Goal: Task Accomplishment & Management: Manage account settings

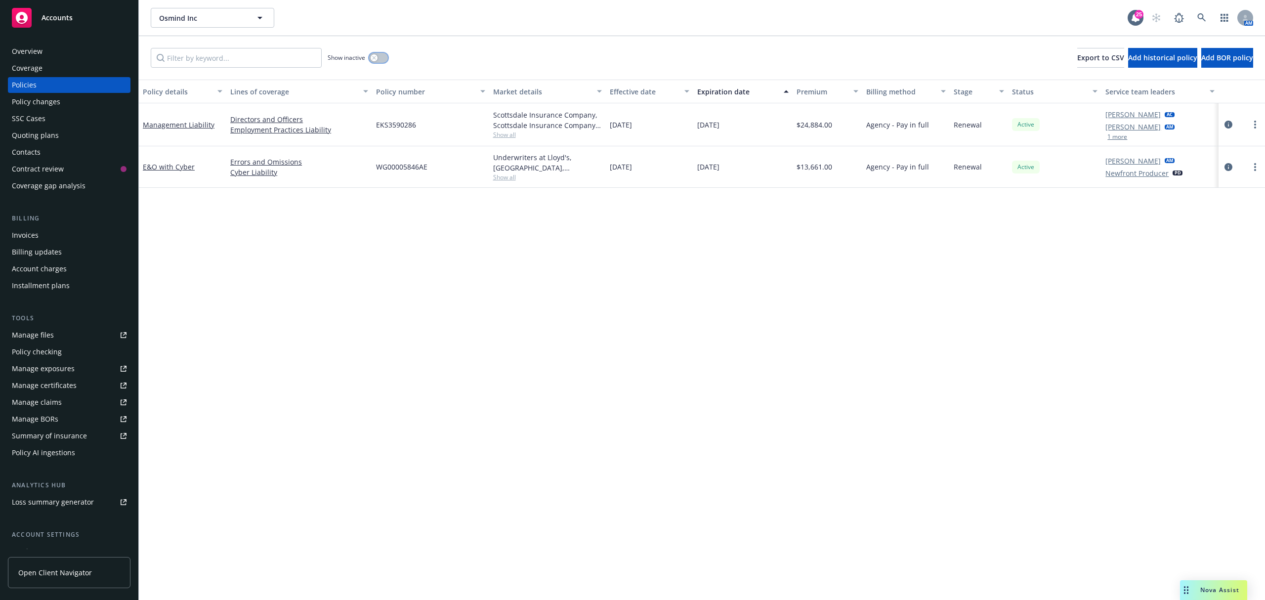
click at [380, 59] on button "button" at bounding box center [378, 58] width 19 height 10
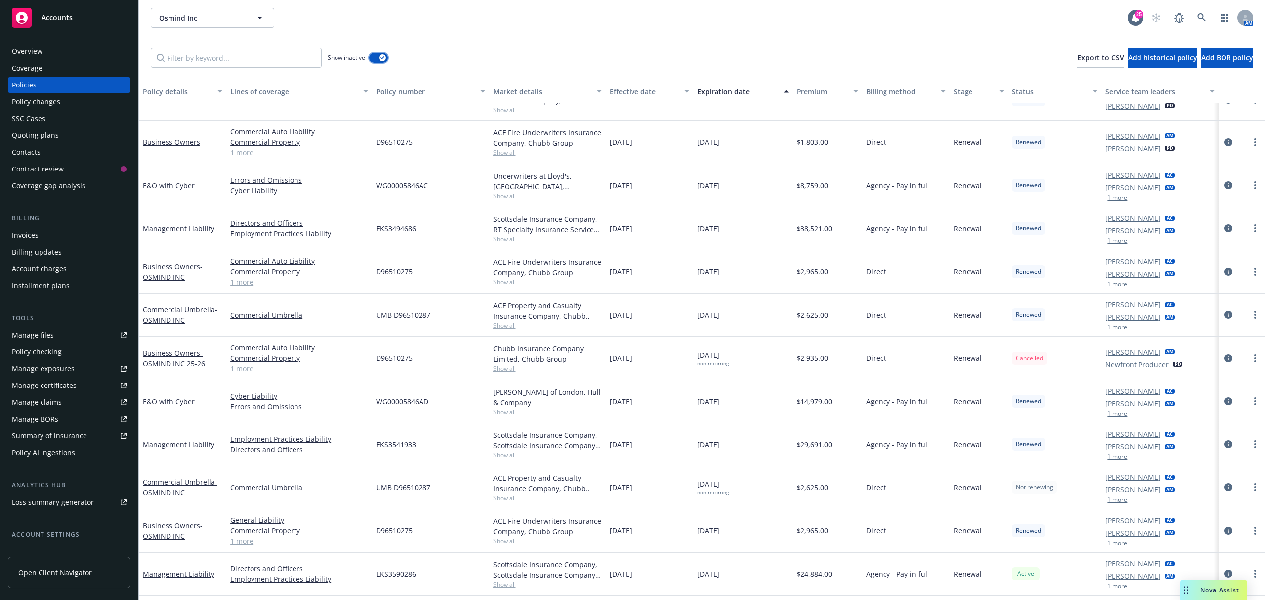
scroll to position [300, 0]
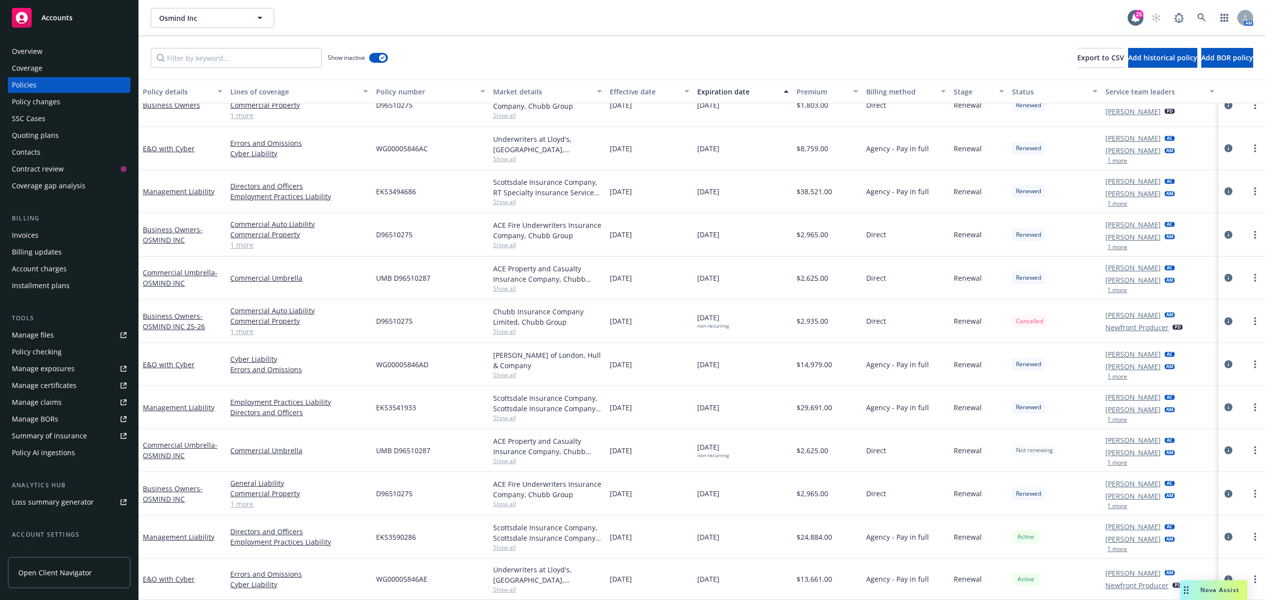
click at [249, 506] on link "1 more" at bounding box center [299, 503] width 138 height 10
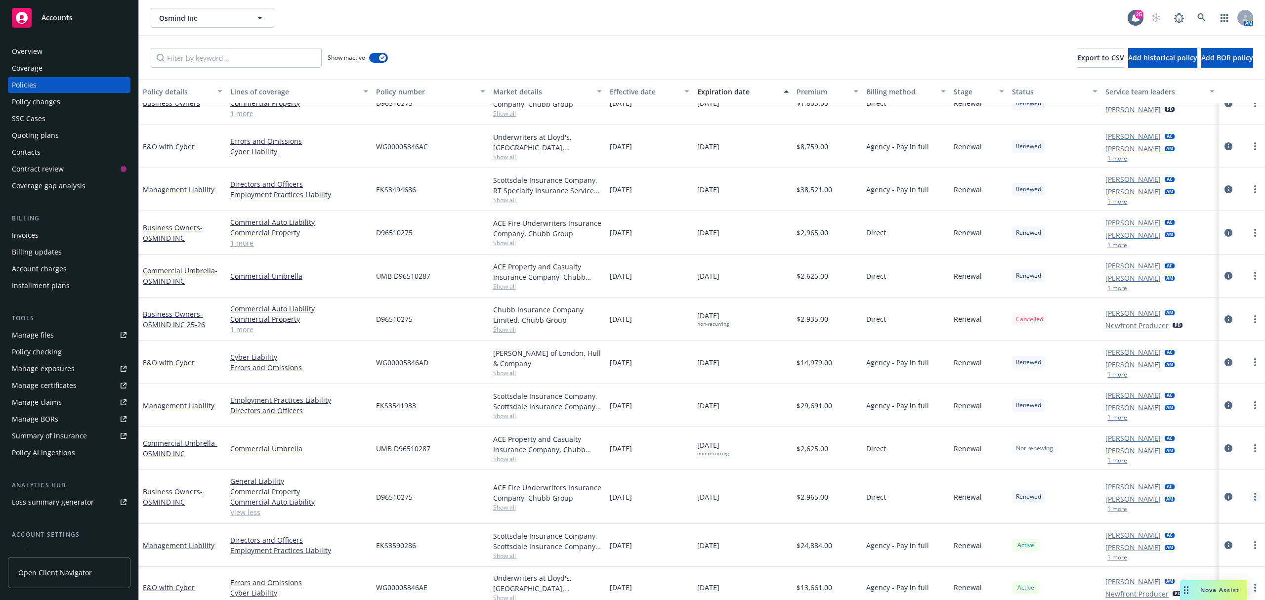
click at [1254, 500] on circle "more" at bounding box center [1255, 499] width 2 height 2
click at [1171, 378] on link "Renew with incumbent" at bounding box center [1202, 370] width 116 height 20
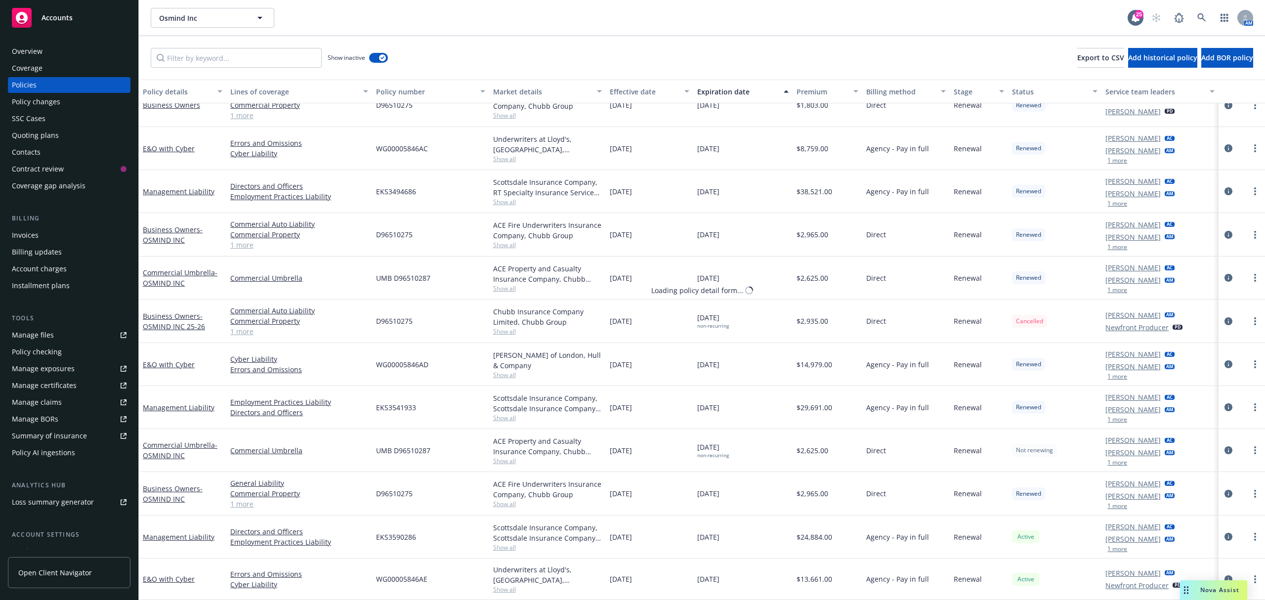
select select "12"
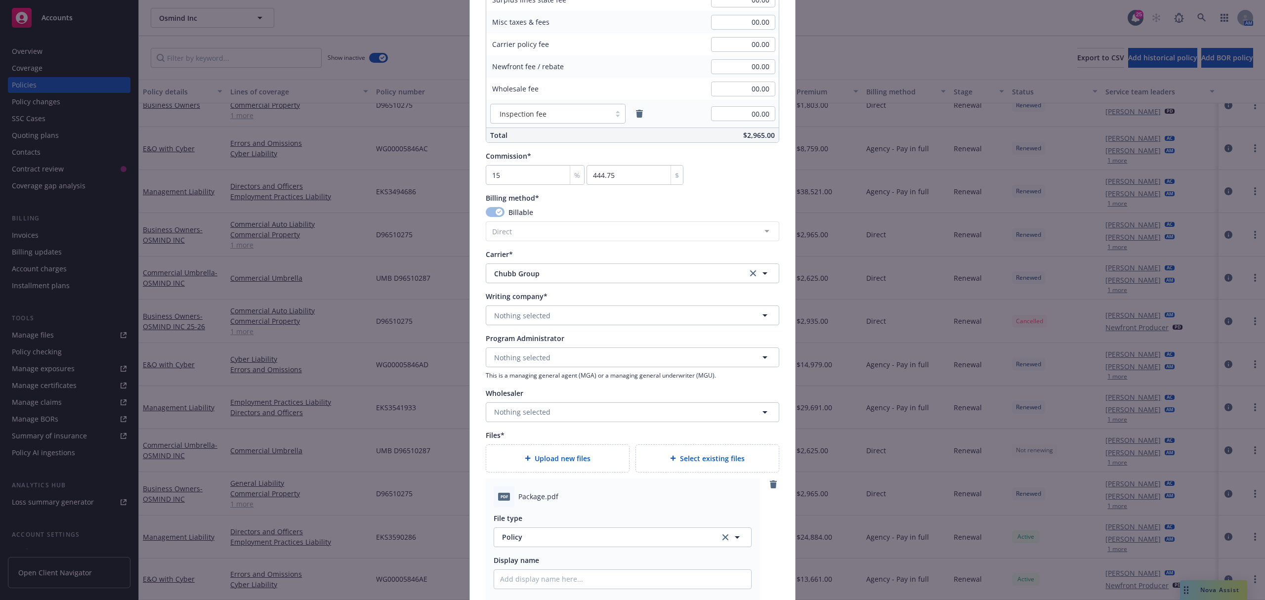
scroll to position [790, 0]
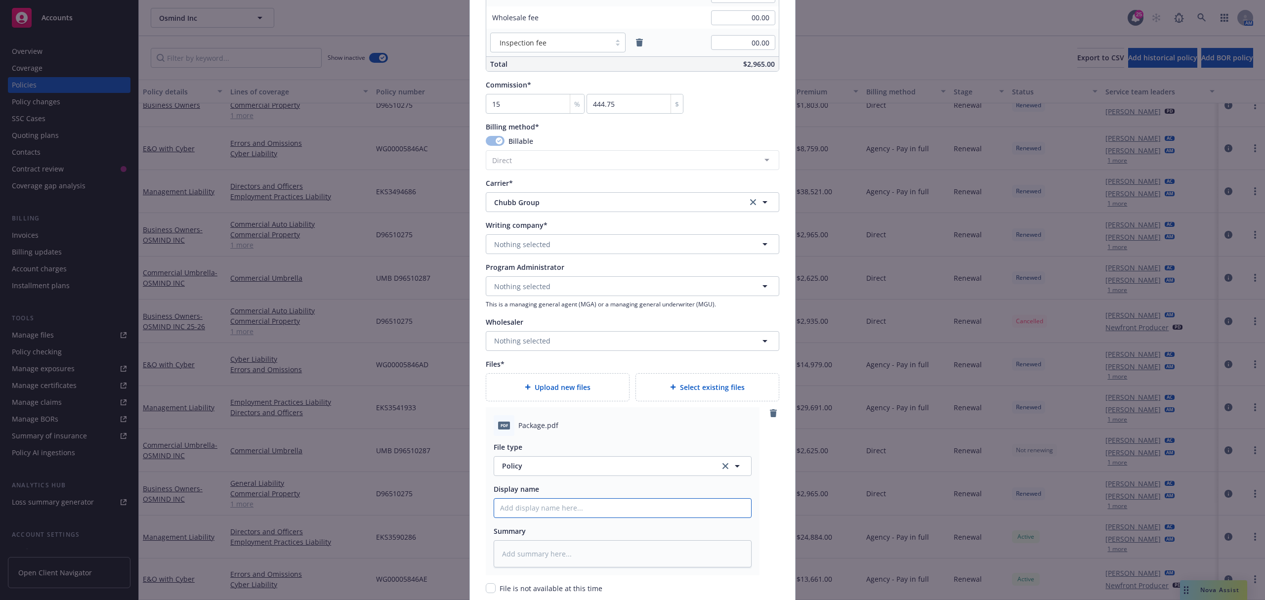
click at [514, 513] on input "Policy display name" at bounding box center [622, 507] width 257 height 19
type textarea "x"
type input "2"
type textarea "x"
type input "25"
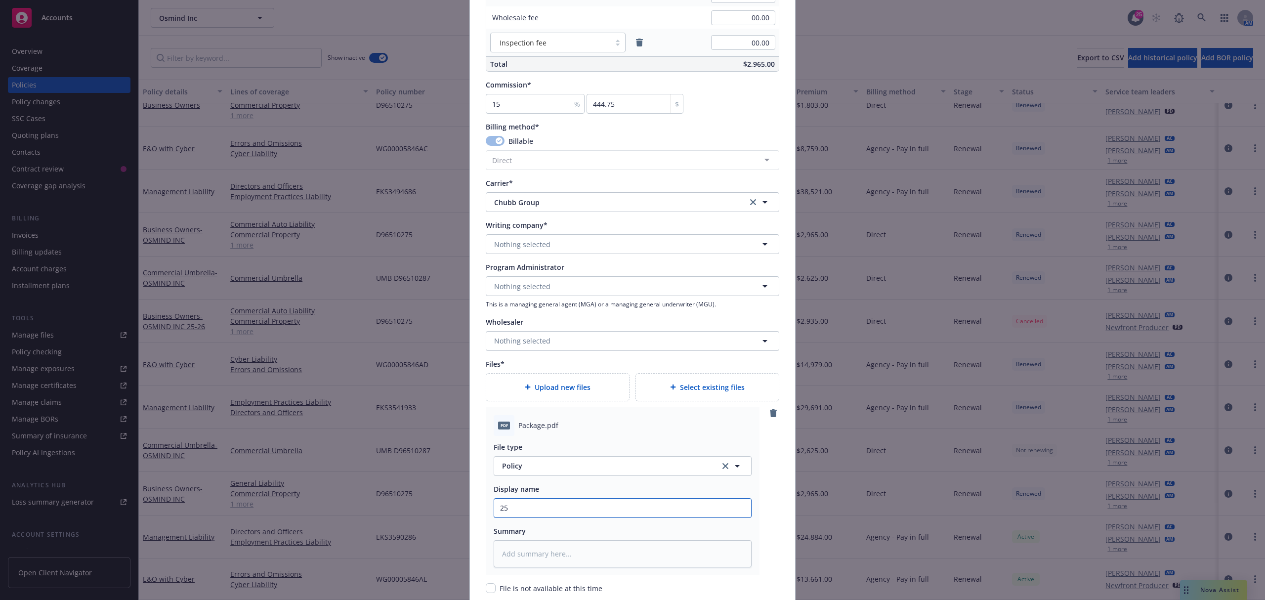
type textarea "x"
type input "25."
type textarea "x"
type input "25.2"
type textarea "x"
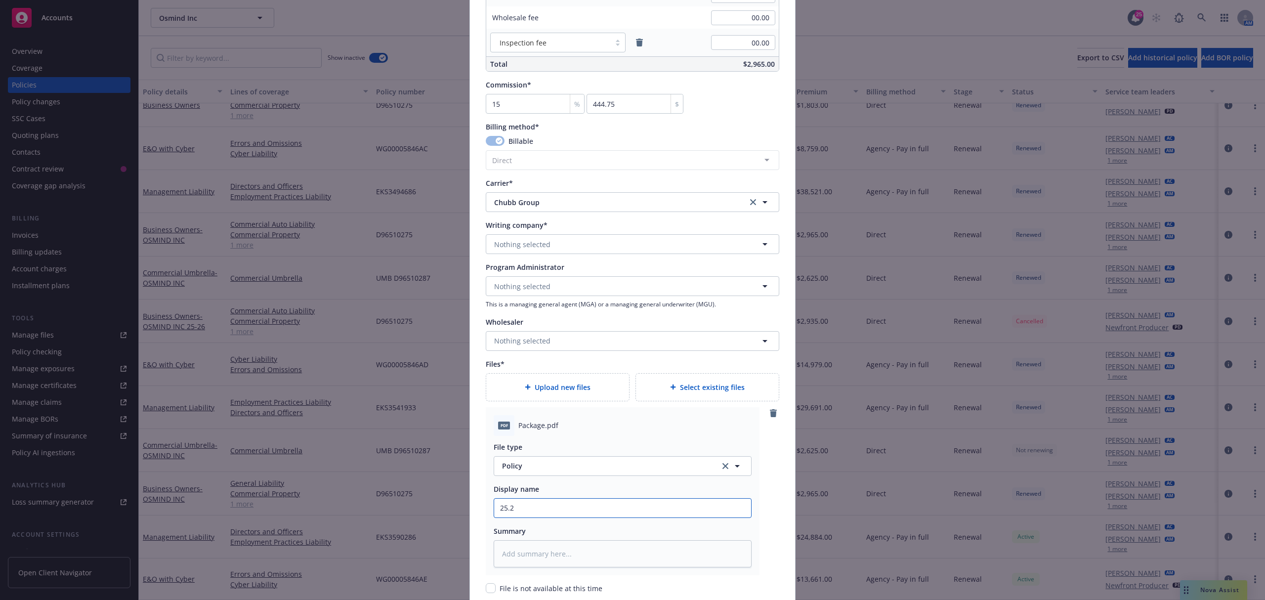
type input "25.26"
type textarea "x"
type input "25.26"
type textarea "x"
type input "25.26 H"
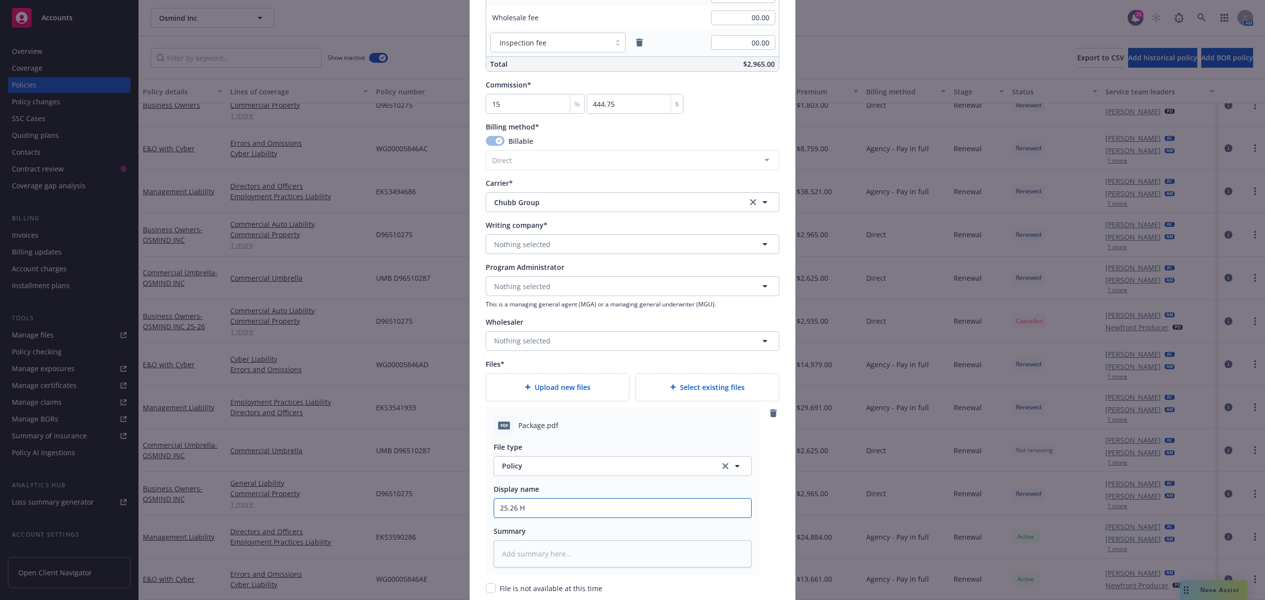
type textarea "x"
type input "25.26 Ha"
type textarea "x"
type input "25.26 Har"
type textarea "x"
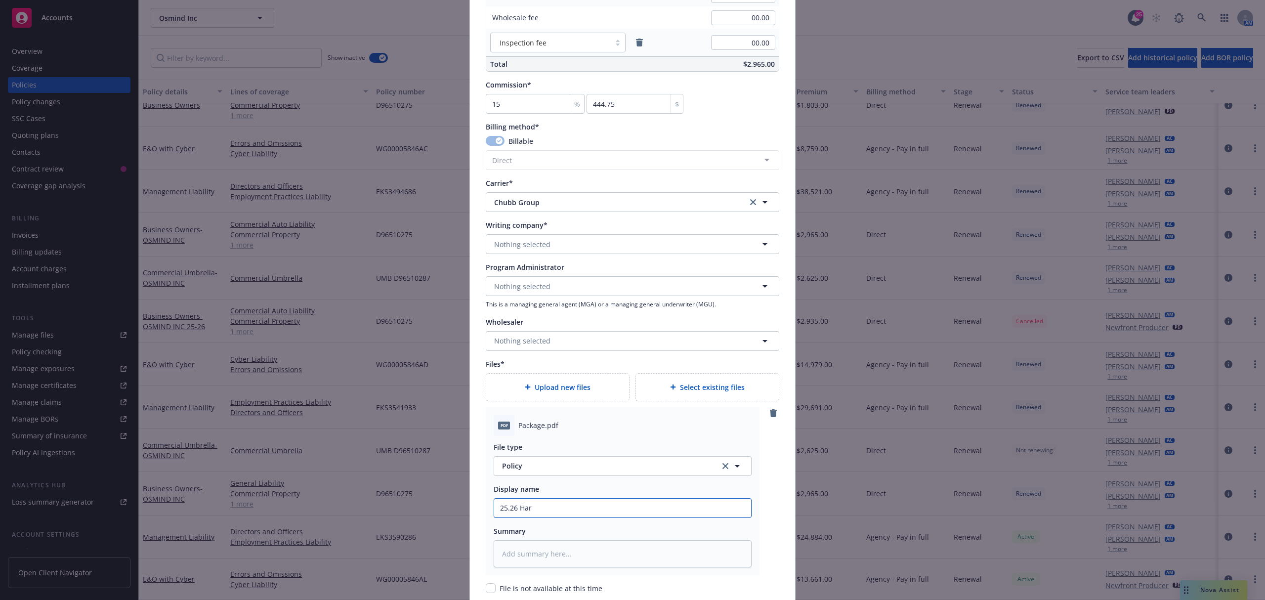
type input "25.26 Hart"
type textarea "x"
type input "25.26 Hartf"
type textarea "x"
type input "25.26 Hartfo"
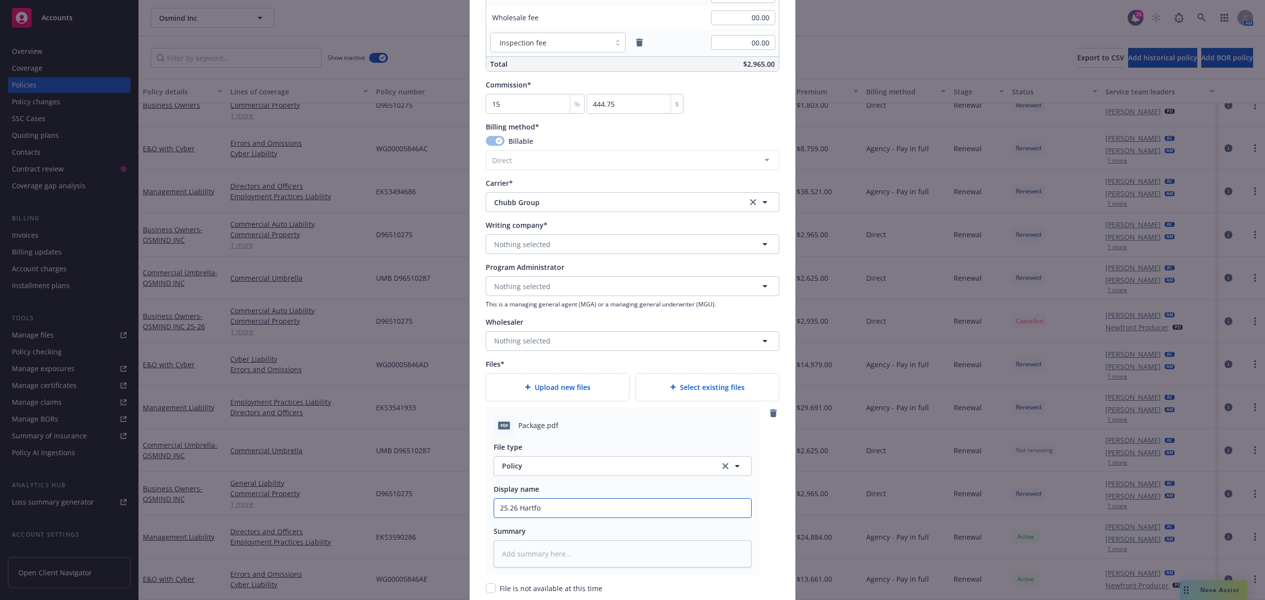
type textarea "x"
type input "25.26 Hartfor"
type textarea "x"
type input "25.26 Hartford"
type textarea "x"
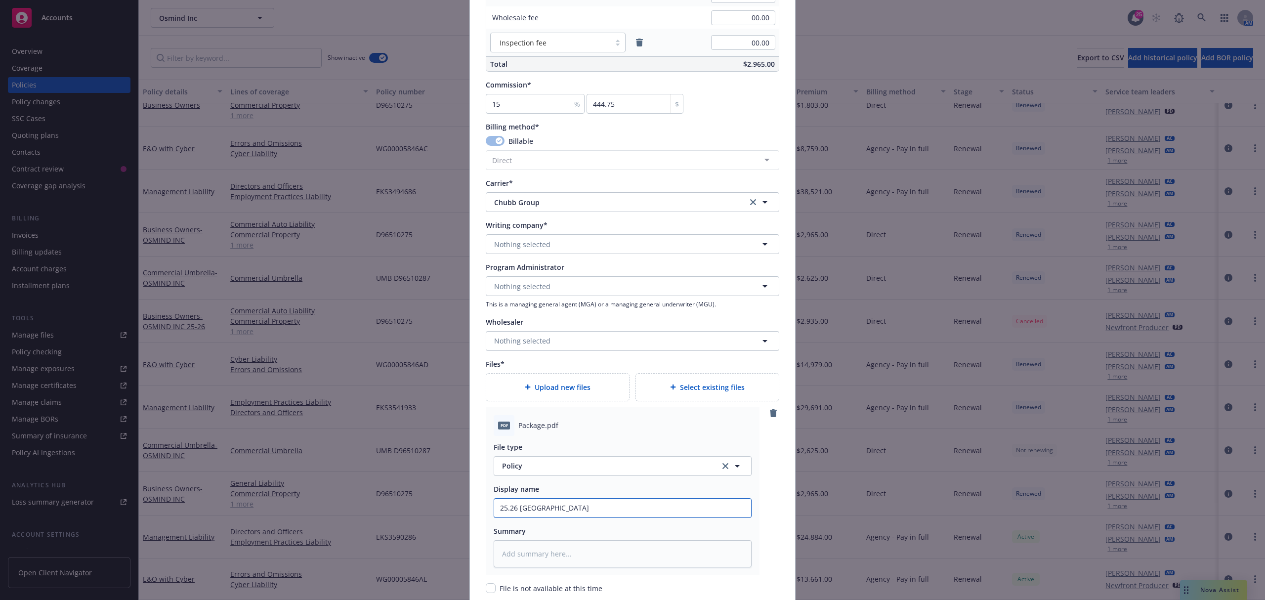
type input "25.26 Hartford P"
type textarea "x"
type input "25.26 Hartford Pc"
type textarea "x"
type input "25.26 Hartford Pck"
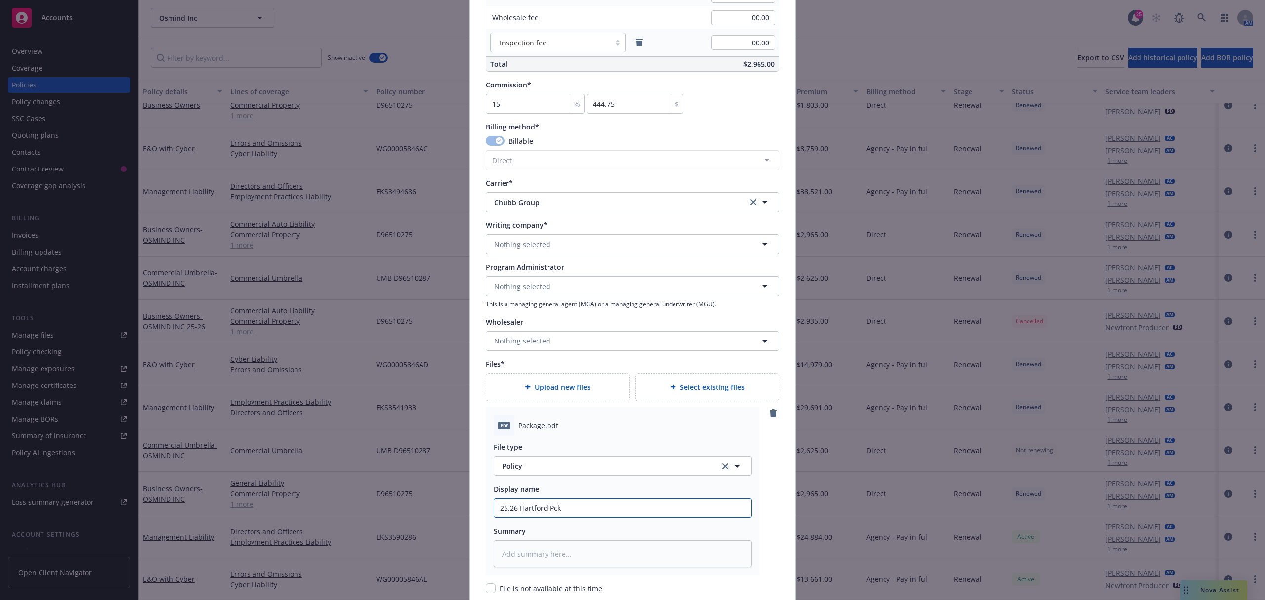
type textarea "x"
type input "25.26 Hartford Pckg"
type textarea "x"
type input "25.26 Hartford Pckg"
type textarea "x"
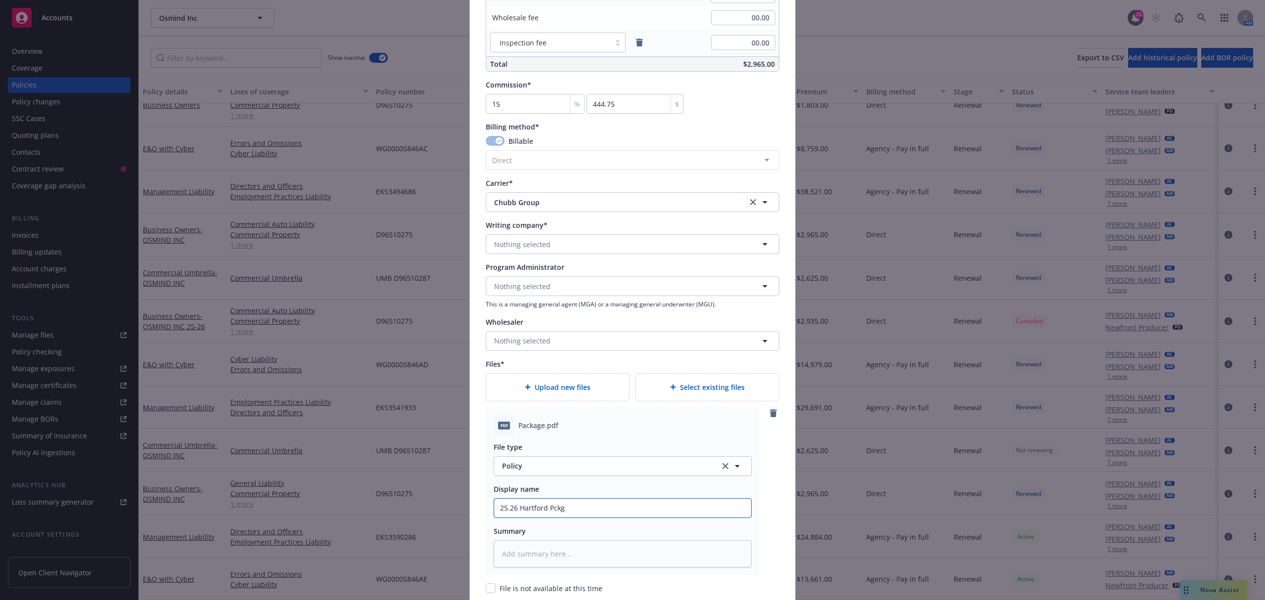
type input "25.26 Hartford Pckg w"
type textarea "x"
type input "25.26 Hartford Pckg w"
type textarea "x"
type input "25.26 Hartford Pckg w U"
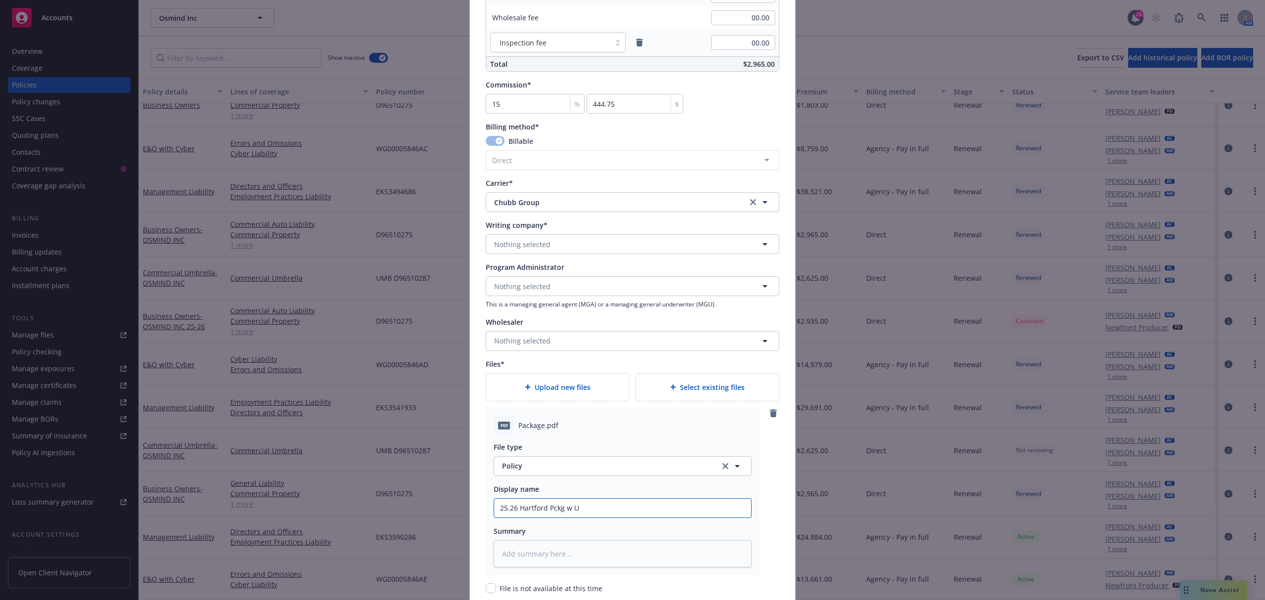
type textarea "x"
type input "25.26 Hartford Pckg w Um"
type textarea "x"
type input "25.26 Hartford Pckg w Umb"
type textarea "x"
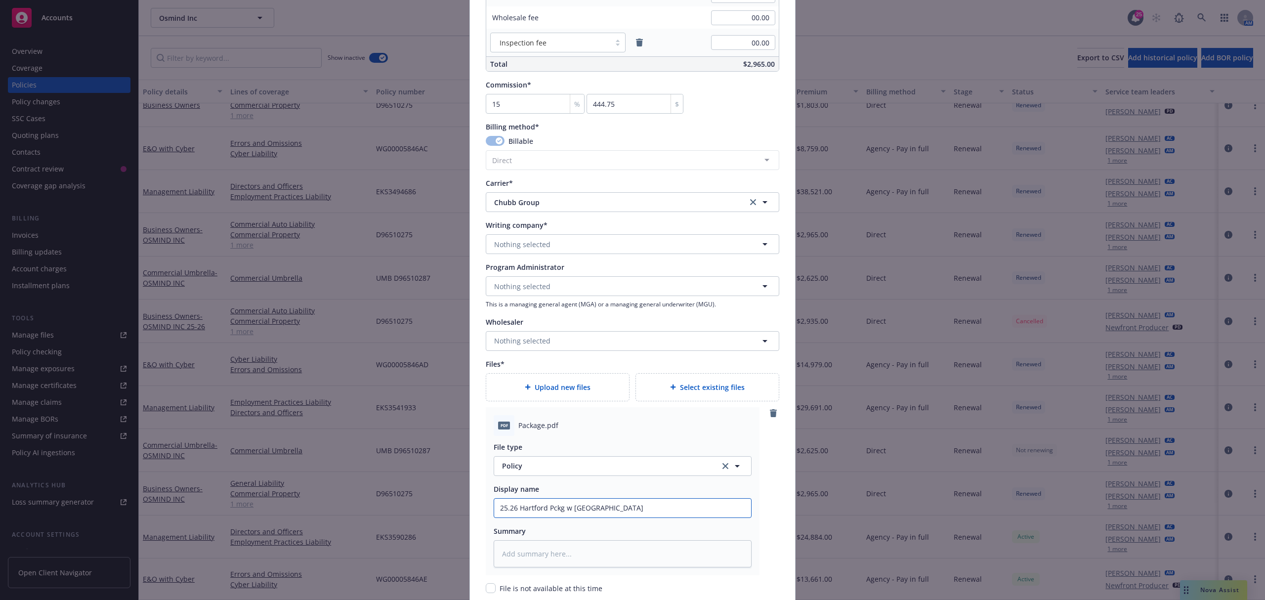
type input "25.26 Hartford Pckg w Umbre"
type textarea "x"
type input "25.26 Hartford Pckg w Umbrel"
type textarea "x"
type input "25.26 Hartford Pckg w Umbrell"
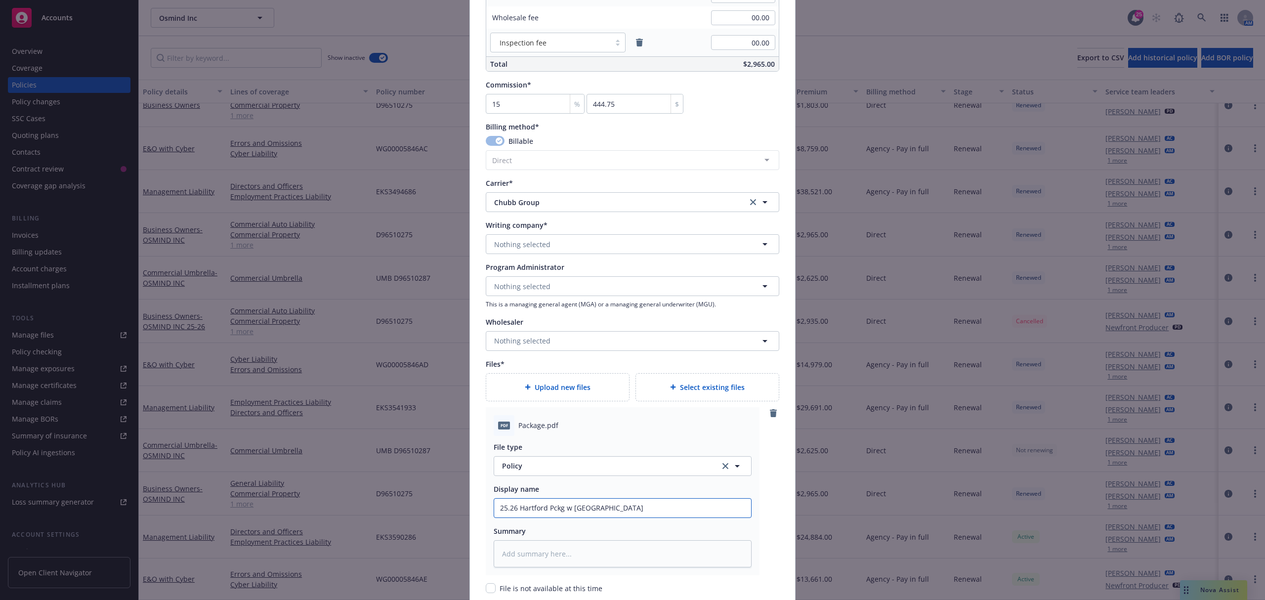
type textarea "x"
type input "25.26 Hartford Pckg w Umbrella"
type textarea "x"
type input "25.26 Hartford Pckg w Umbrella"
type textarea "x"
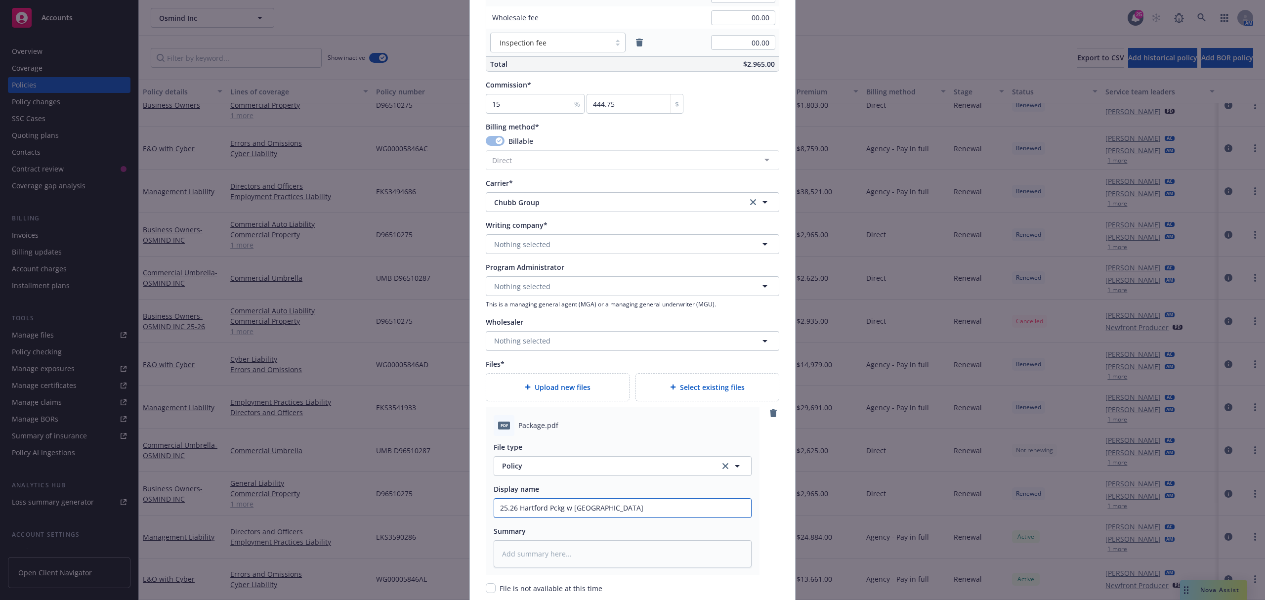
type input "25.26 Hartford Pckg w Umbrella P"
type textarea "x"
type input "25.26 Hartford Pckg w Umbrella Po"
type textarea "x"
type input "25.26 Hartford Pckg w Umbrella Pol"
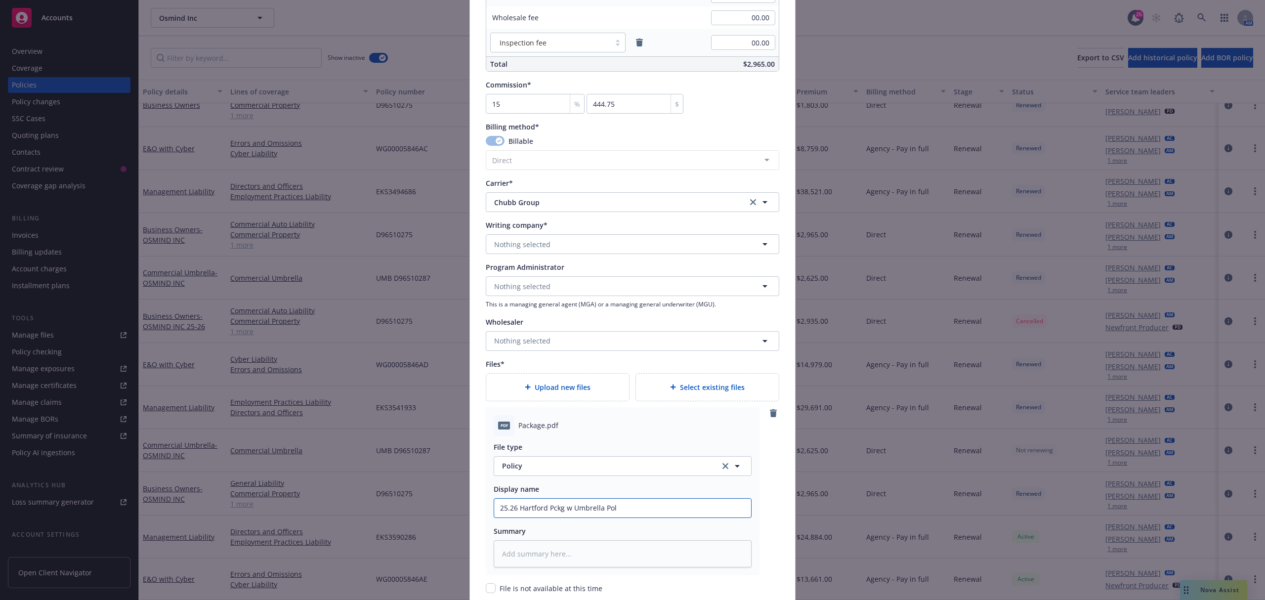
type textarea "x"
type input "25.26 Hartford Pckg w Umbrella Poli"
type textarea "x"
type input "25.26 Hartford Pckg w Umbrella Polic"
type textarea "x"
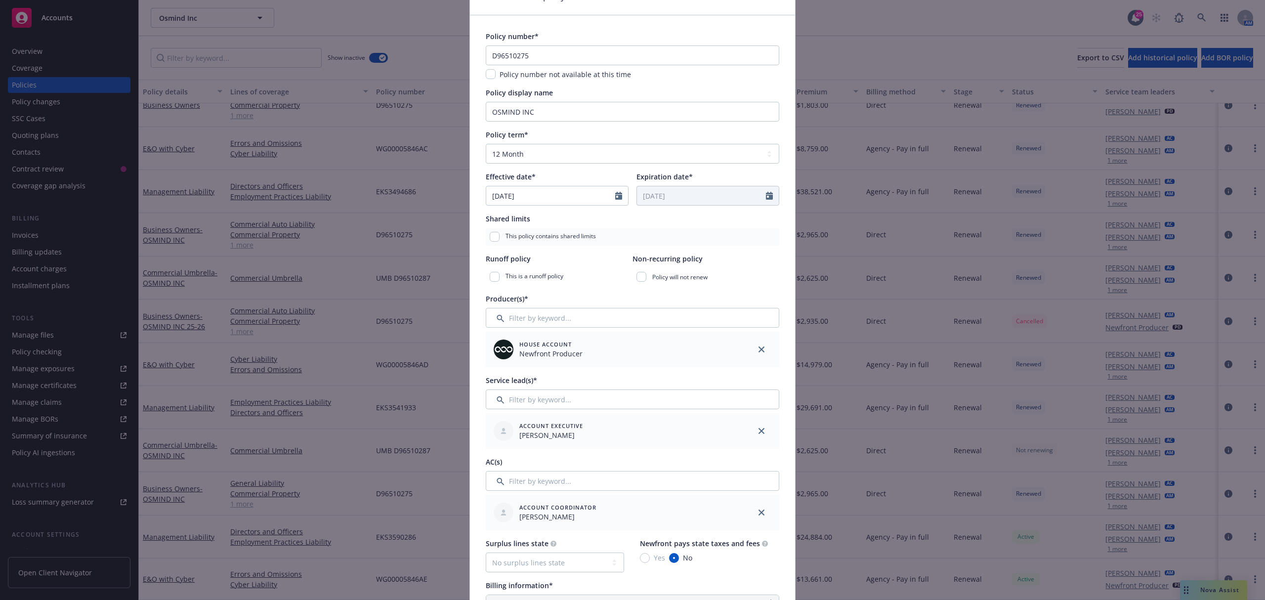
scroll to position [0, 0]
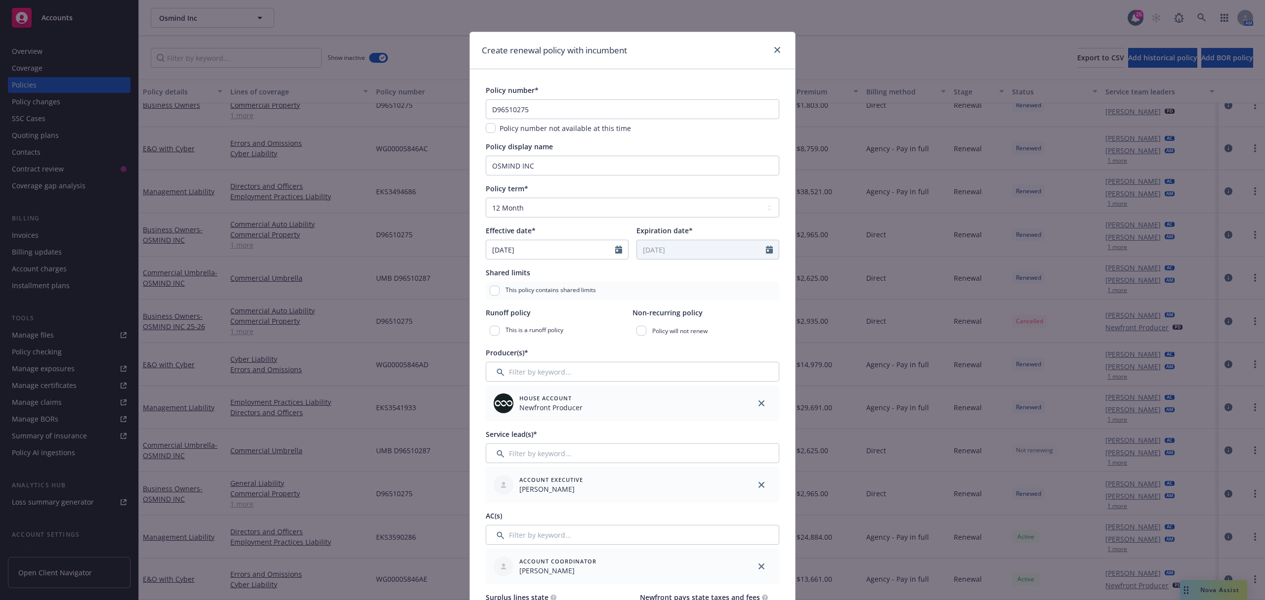
type input "25.26 Hartford Pckg w Umbrella Policy"
click at [520, 109] on input "D96510275" at bounding box center [632, 109] width 293 height 20
paste input "57 SBA BU1HC1"
type input "57 SBA BU1HC1"
type textarea "x"
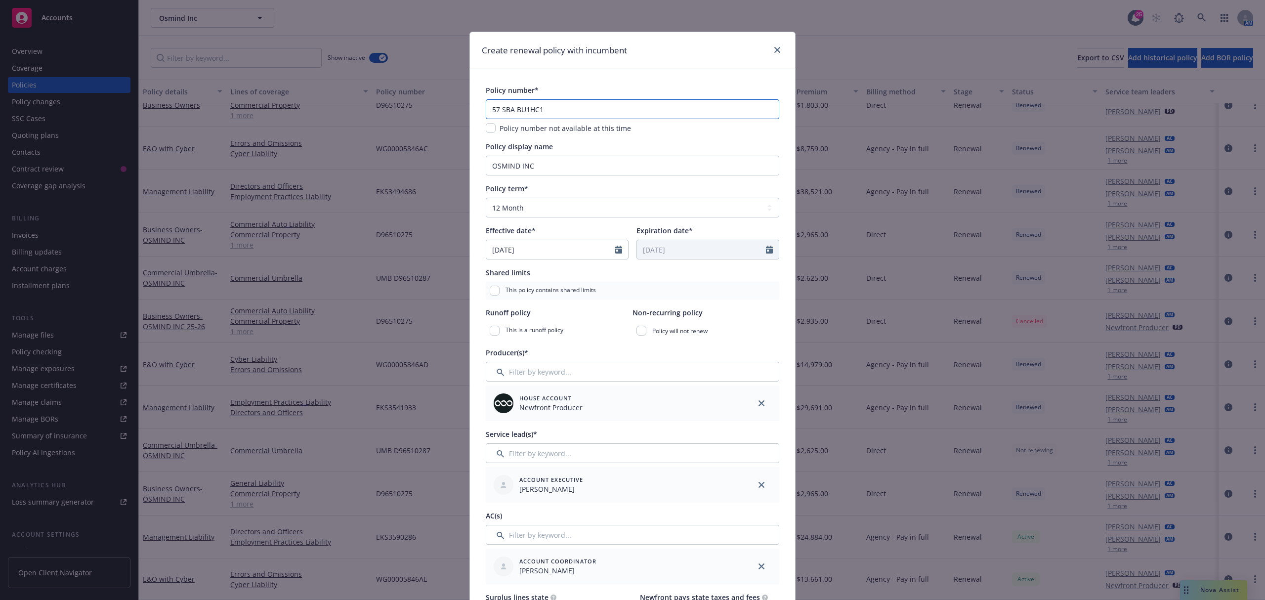
type input "57 SBA BU1HC1"
drag, startPoint x: 544, startPoint y: 167, endPoint x: 410, endPoint y: 161, distance: 134.5
click at [408, 166] on div "Create renewal policy with incumbent Policy number* 57 SBA BU1HC1 Policy number…" at bounding box center [632, 300] width 1265 height 600
type textarea "x"
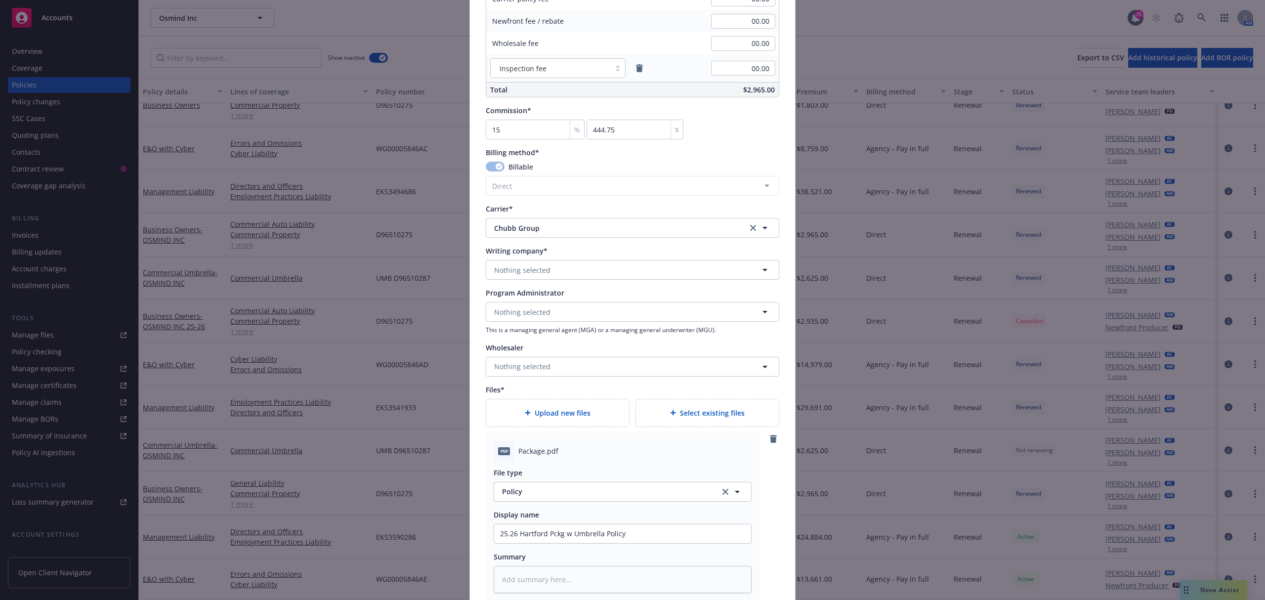
scroll to position [644, 0]
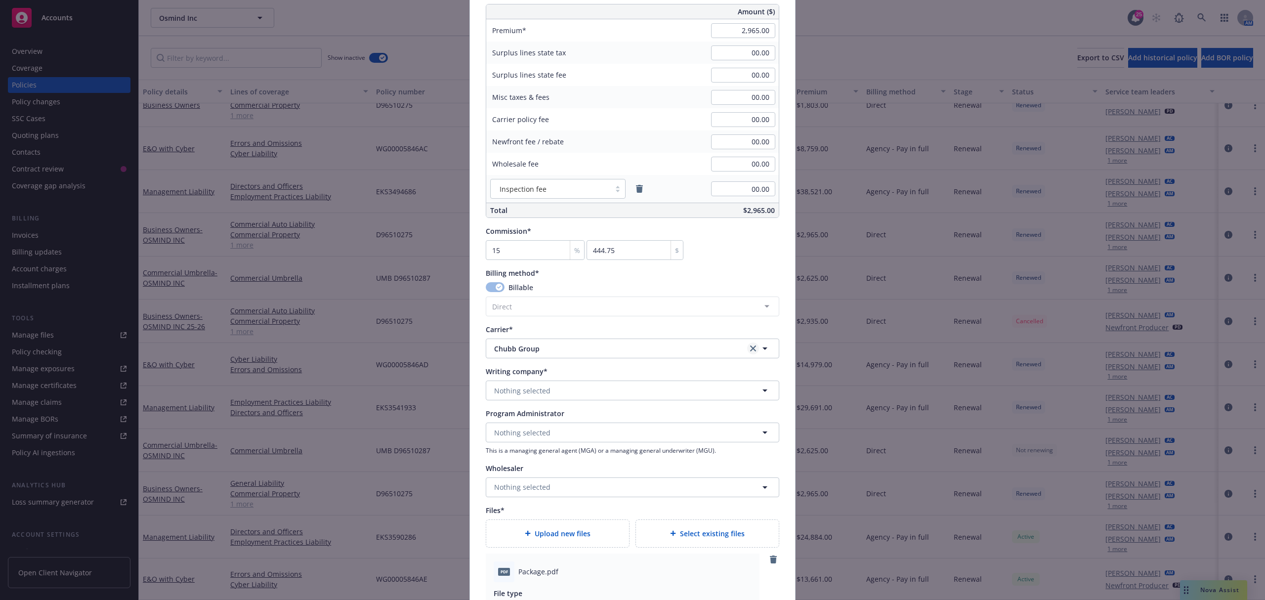
click at [750, 351] on icon "clear selection" at bounding box center [753, 348] width 6 height 6
type textarea "x"
click at [511, 349] on span "Nothing selected" at bounding box center [522, 348] width 56 height 10
type input "hartfo"
click at [569, 266] on div "Hartford Insurance Group Appointed carrier" at bounding box center [540, 276] width 94 height 25
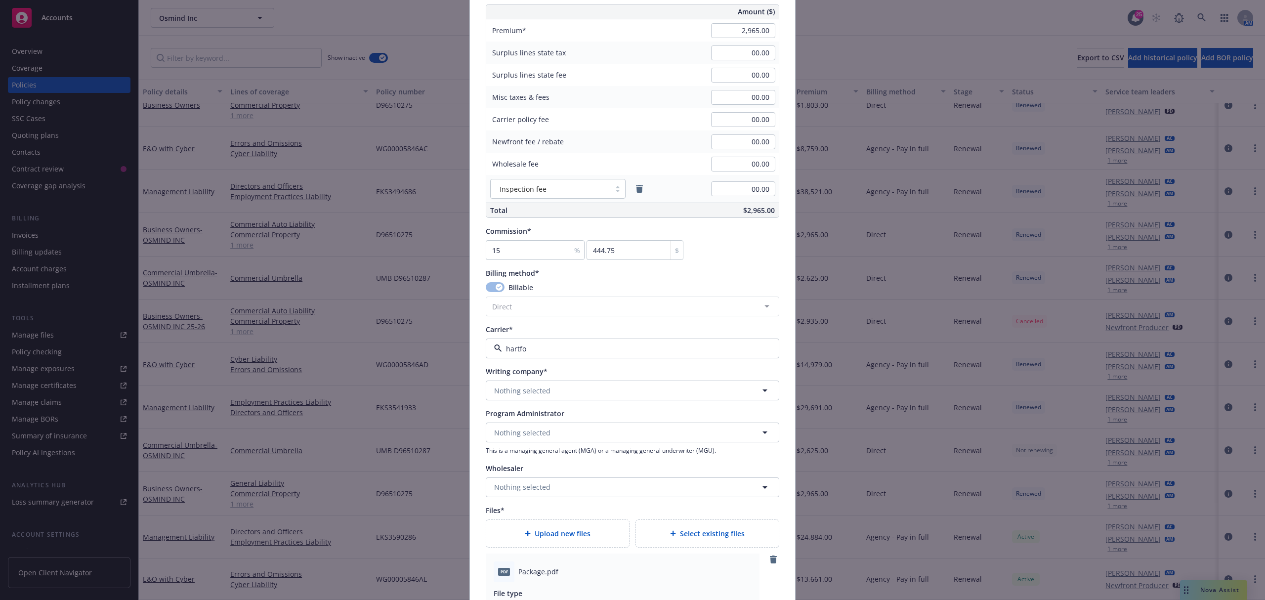
type textarea "x"
click at [516, 382] on button "Nothing selected" at bounding box center [632, 390] width 293 height 20
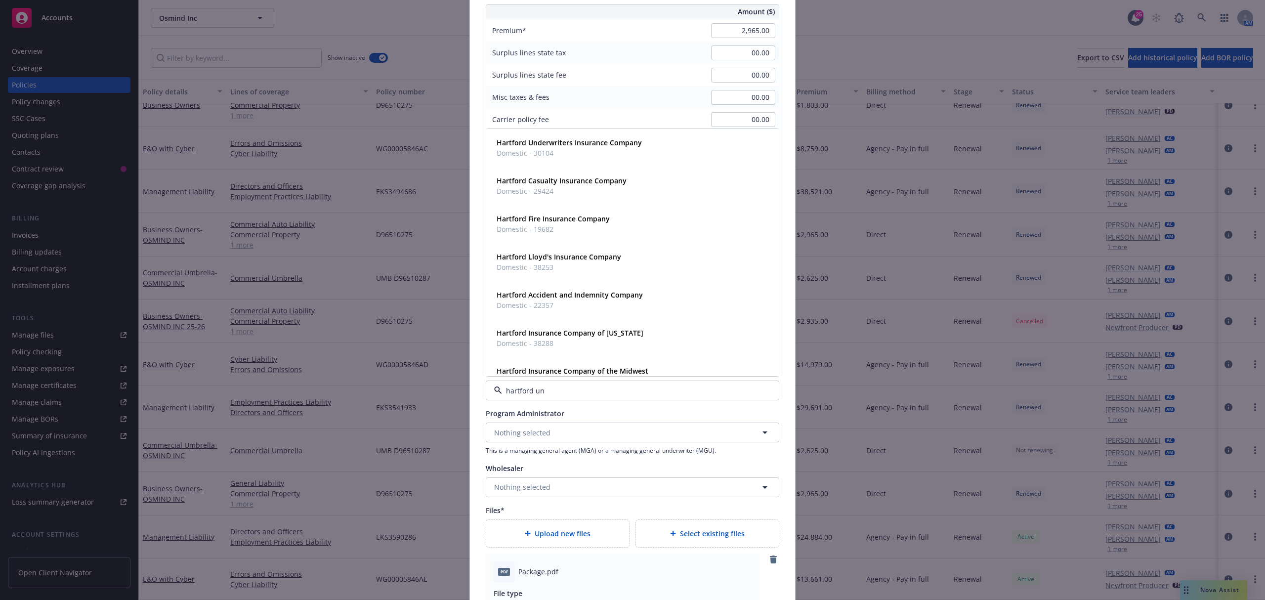
type input "hartford und"
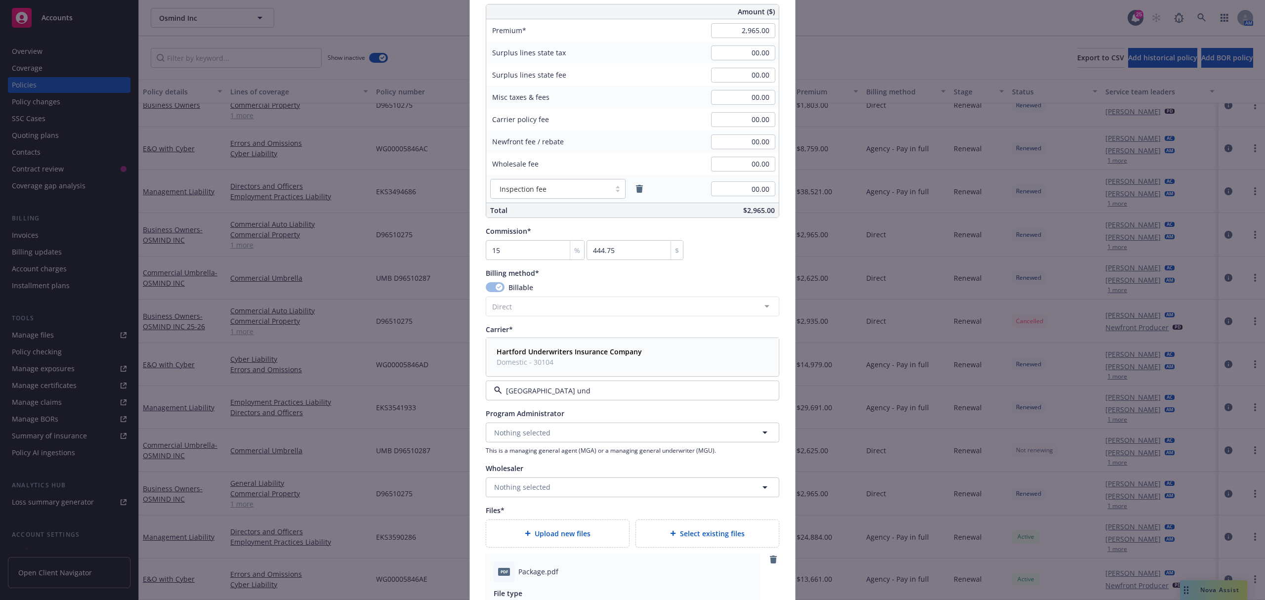
click at [561, 367] on span "Domestic - 30104" at bounding box center [568, 362] width 145 height 10
type textarea "x"
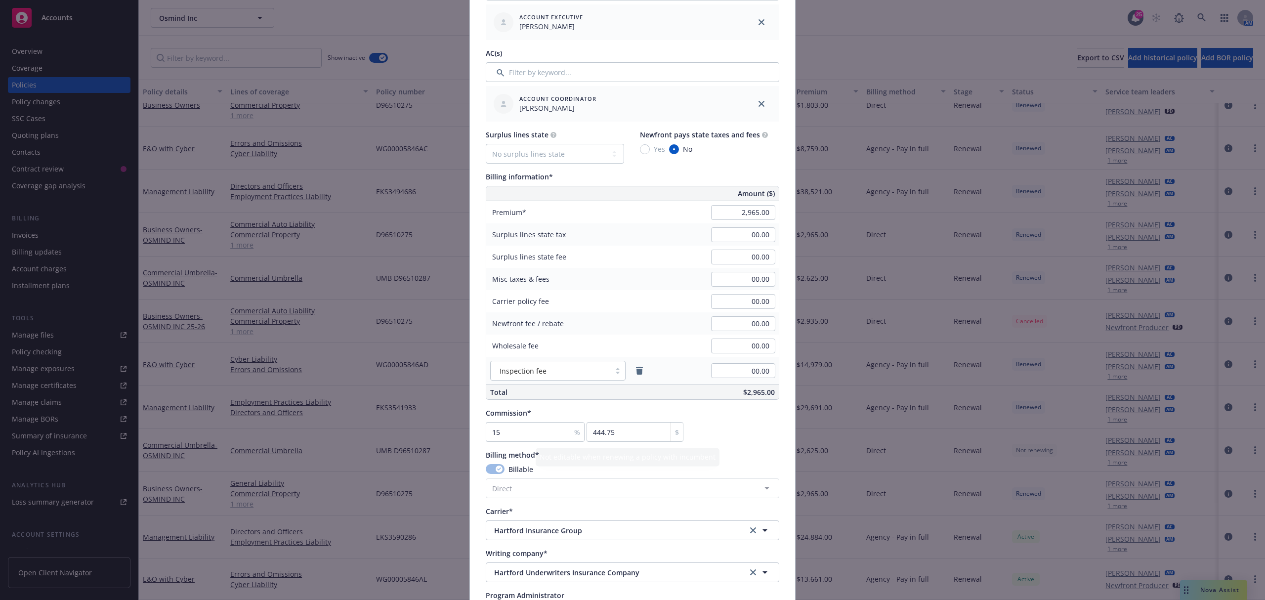
scroll to position [447, 0]
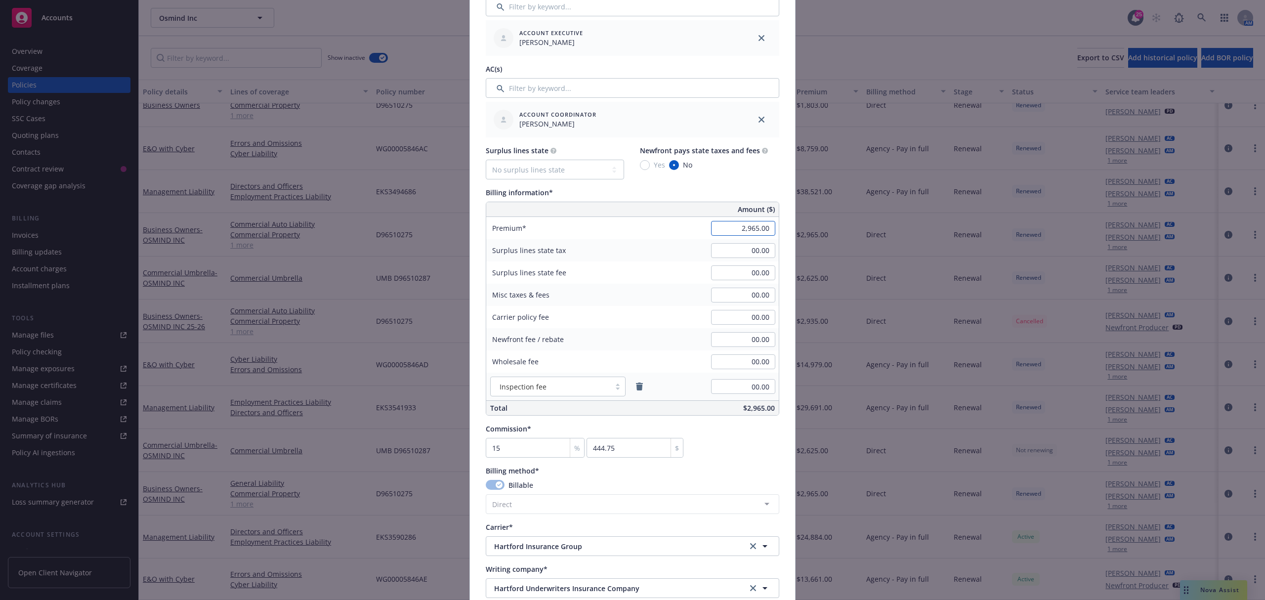
click at [736, 225] on input "2,965.00" at bounding box center [743, 228] width 64 height 15
click at [734, 226] on input "2,965.00" at bounding box center [743, 228] width 64 height 15
click at [734, 232] on input "16762,965.00" at bounding box center [743, 228] width 64 height 15
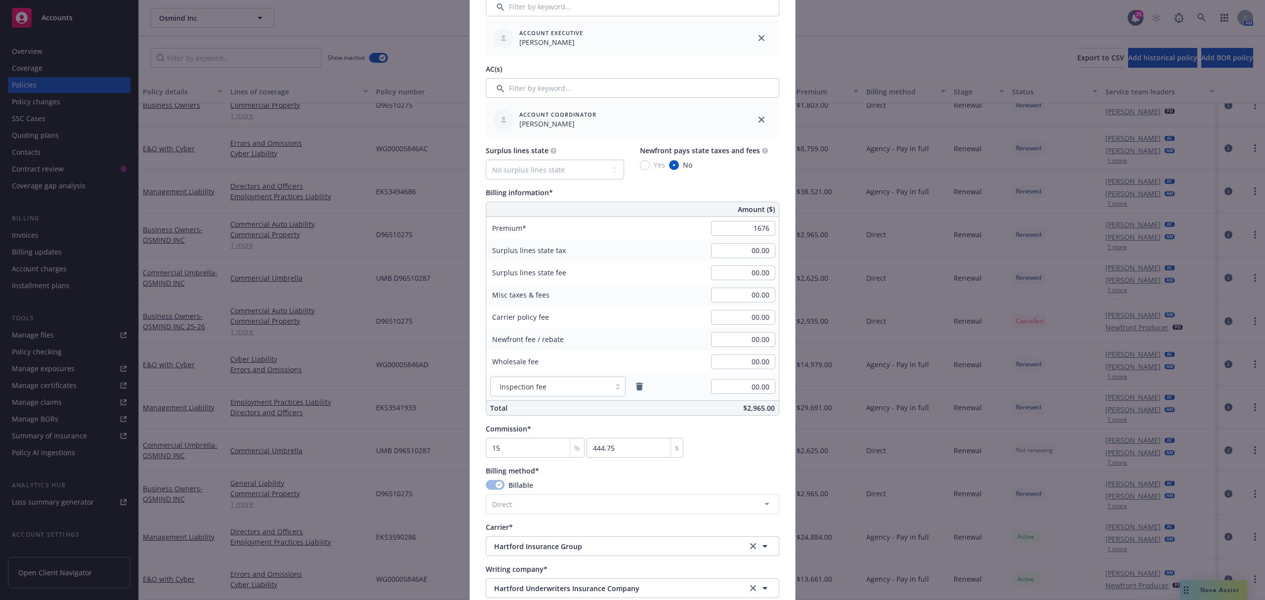
type input "1,676.00"
type input "251.4"
click at [667, 272] on div "Surplus lines state fee 00.00" at bounding box center [632, 272] width 292 height 22
click at [635, 389] on icon "remove" at bounding box center [639, 386] width 8 height 8
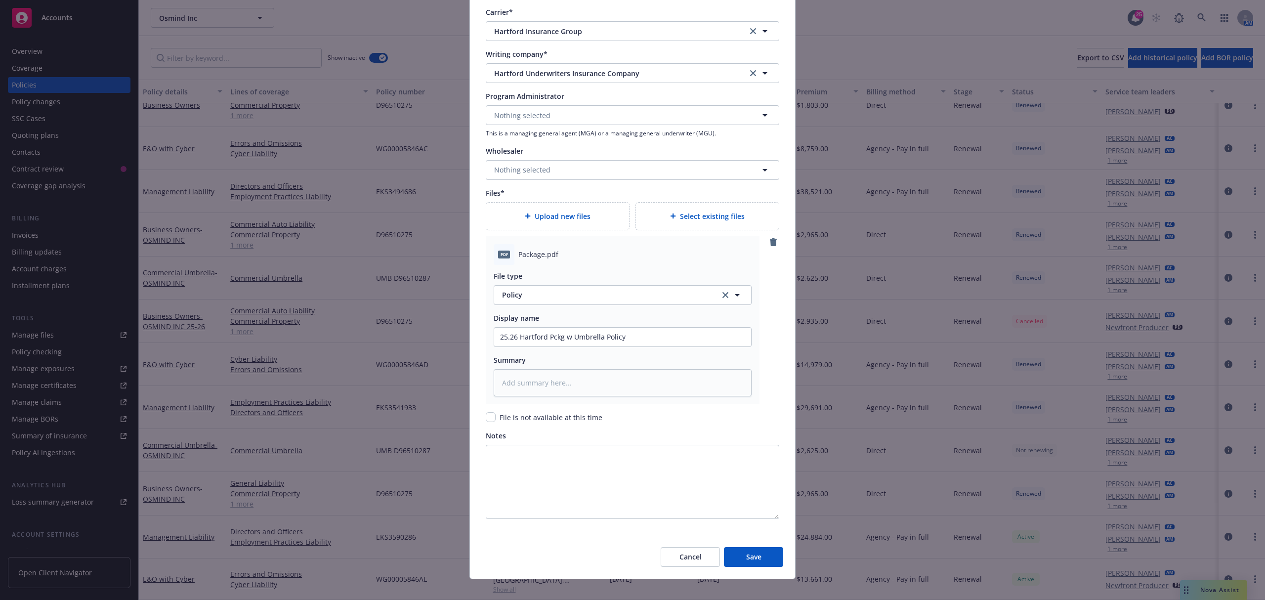
scroll to position [965, 0]
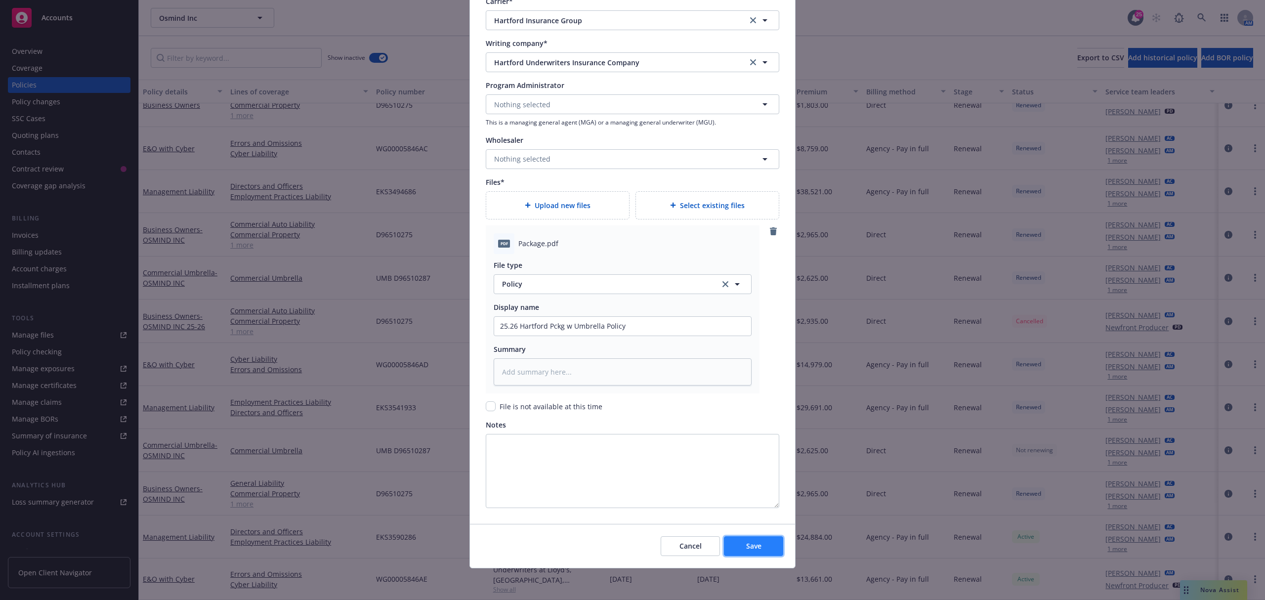
click at [746, 548] on span "Save" at bounding box center [753, 545] width 15 height 9
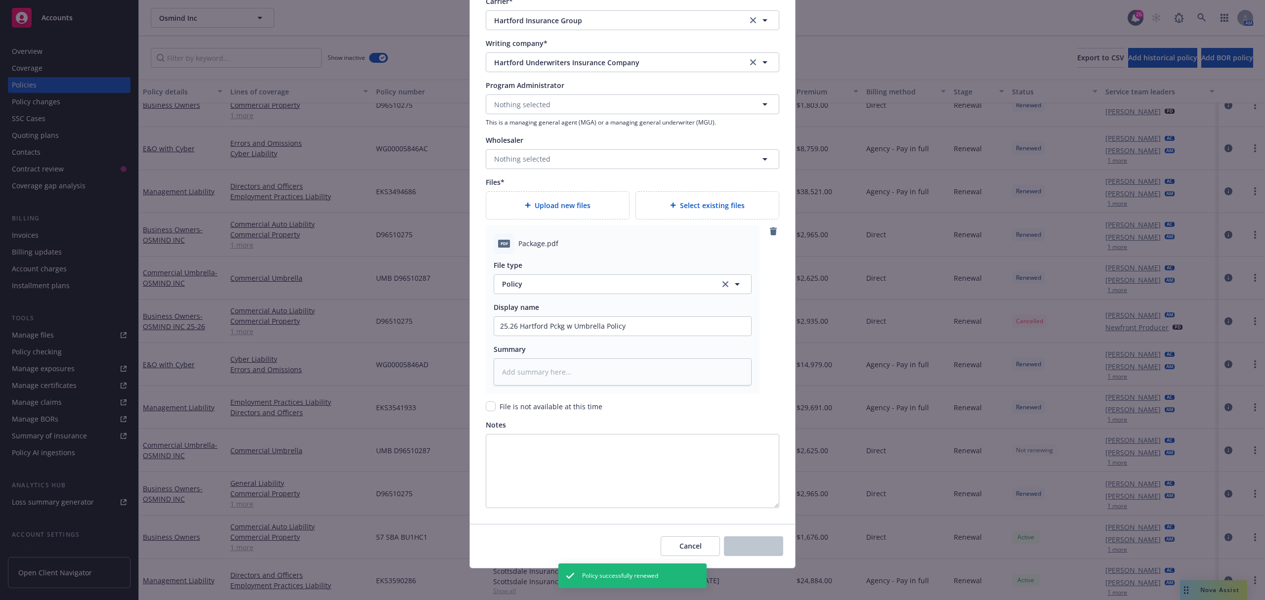
scroll to position [259, 0]
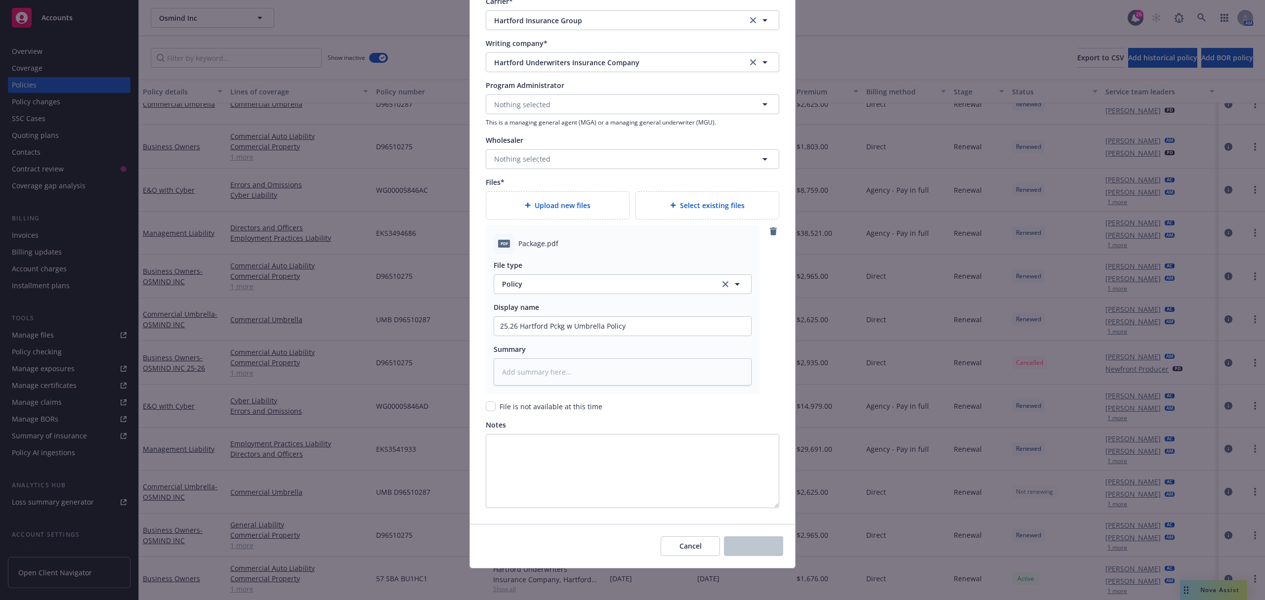
type textarea "x"
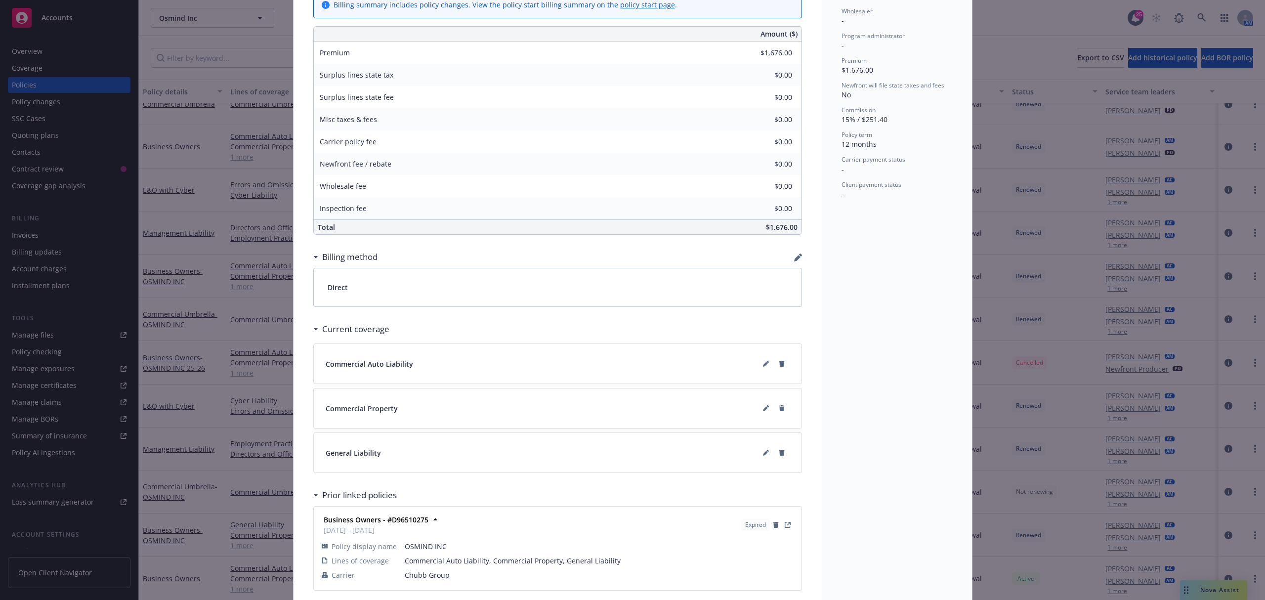
scroll to position [428, 0]
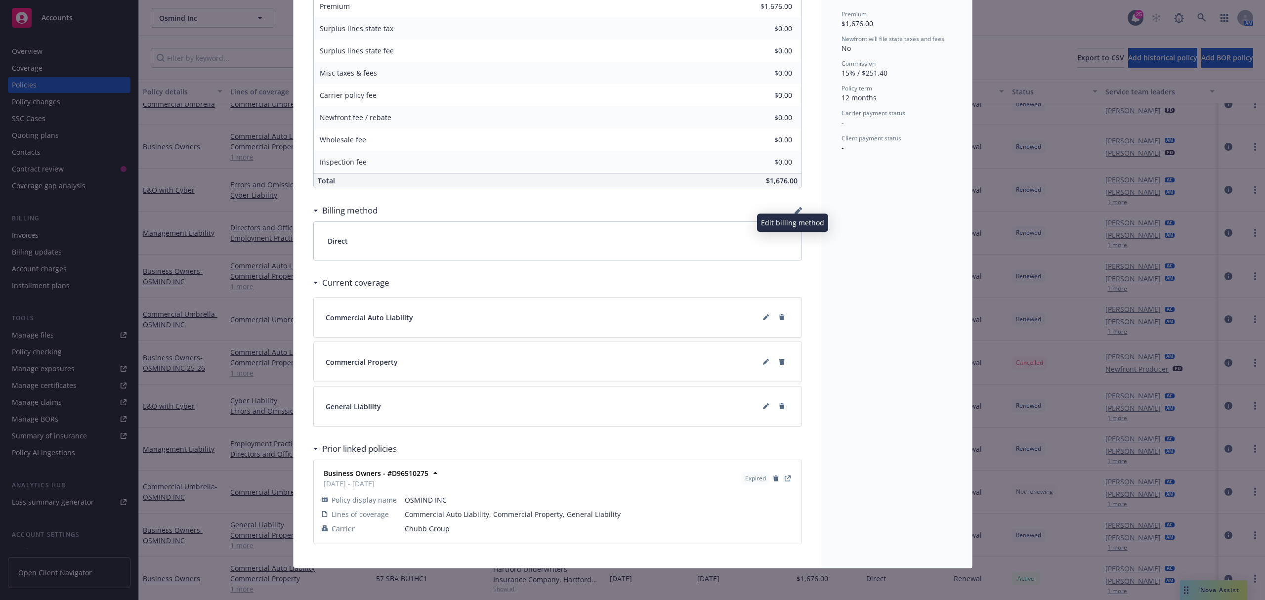
click at [794, 210] on icon "button" at bounding box center [798, 211] width 8 height 8
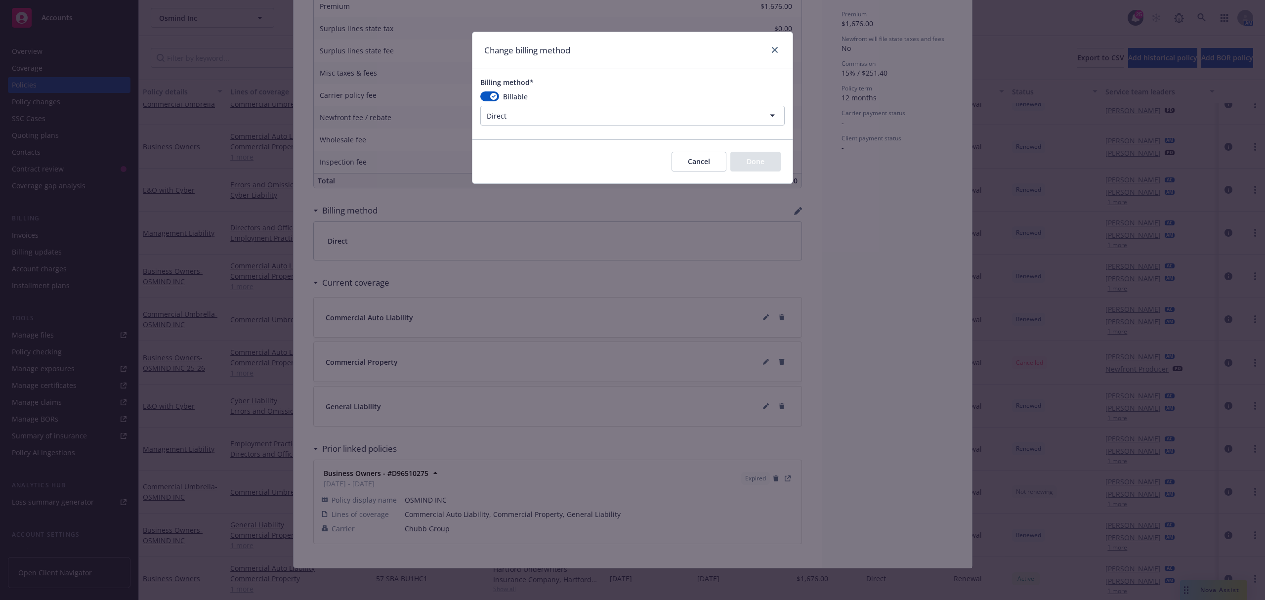
click at [613, 124] on html "Accounts Overview Coverage Policies Policy changes SSC Cases Quoting plans Cont…" at bounding box center [632, 300] width 1265 height 600
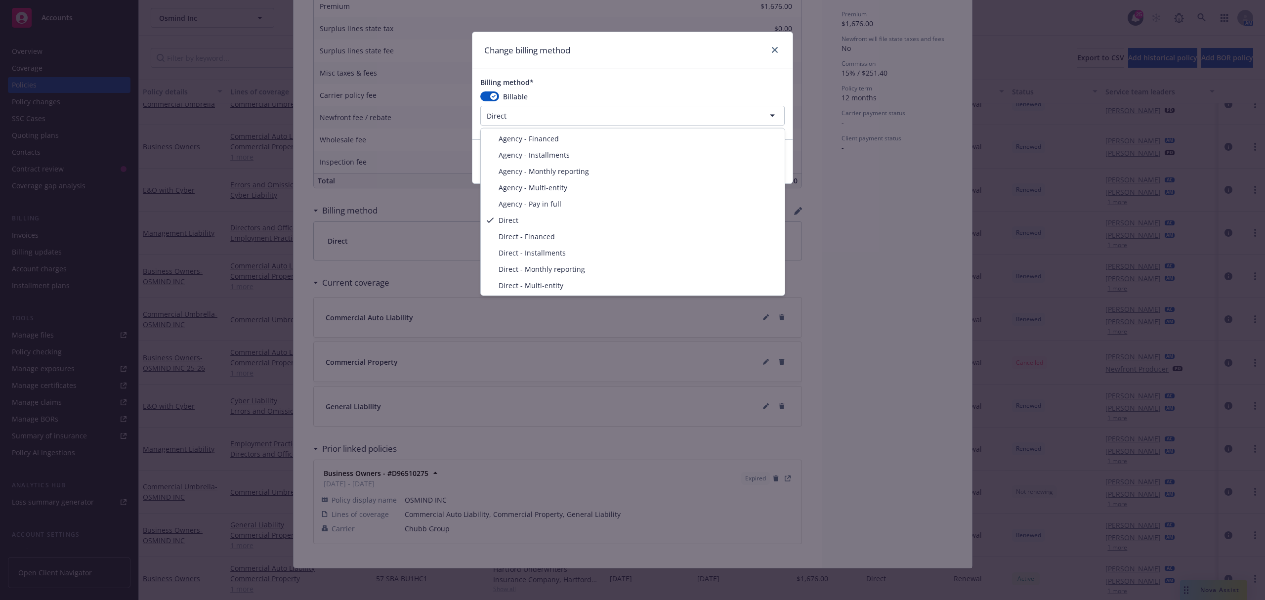
select select "DIRECT_INSTALLMENTS"
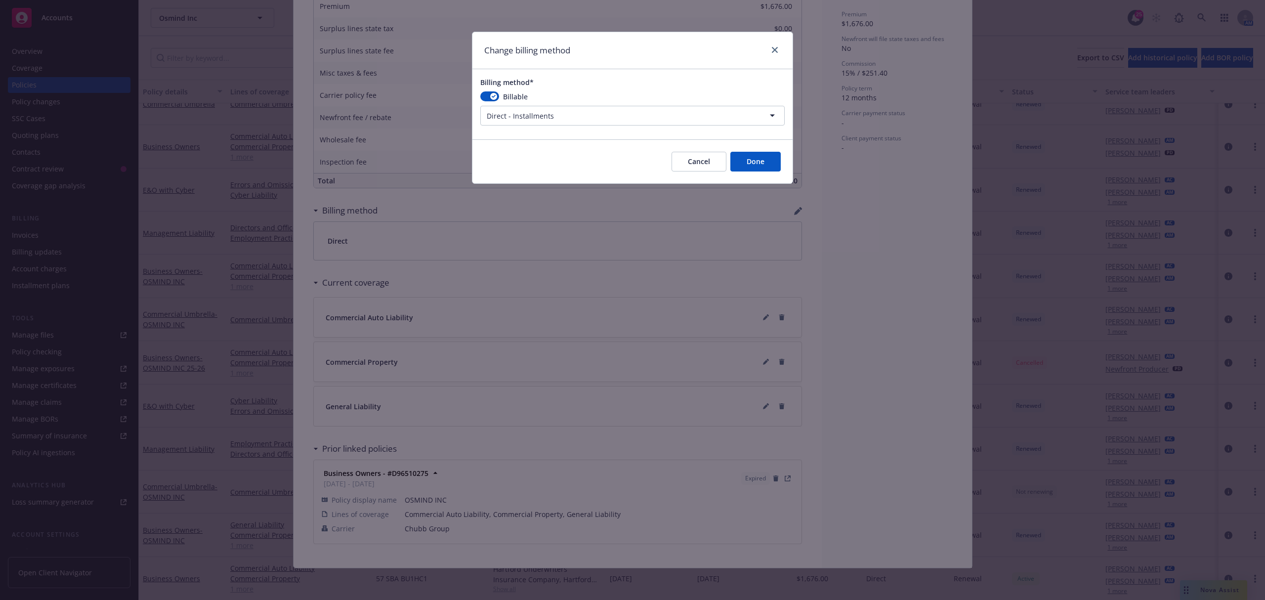
click at [750, 164] on button "Done" at bounding box center [755, 162] width 50 height 20
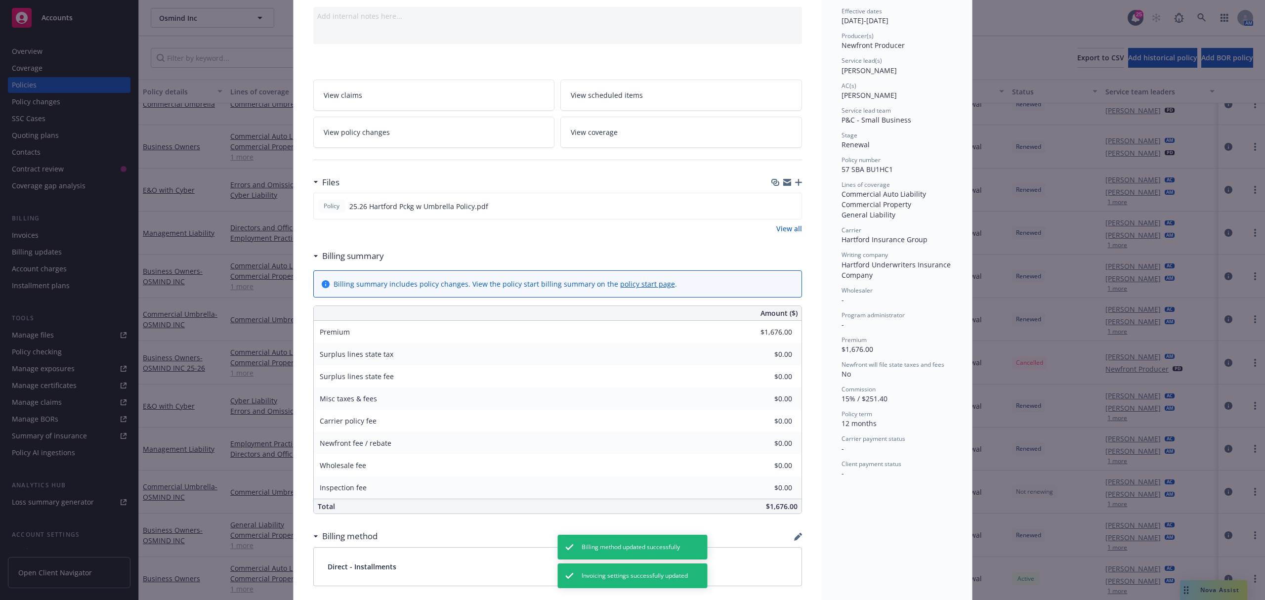
scroll to position [0, 0]
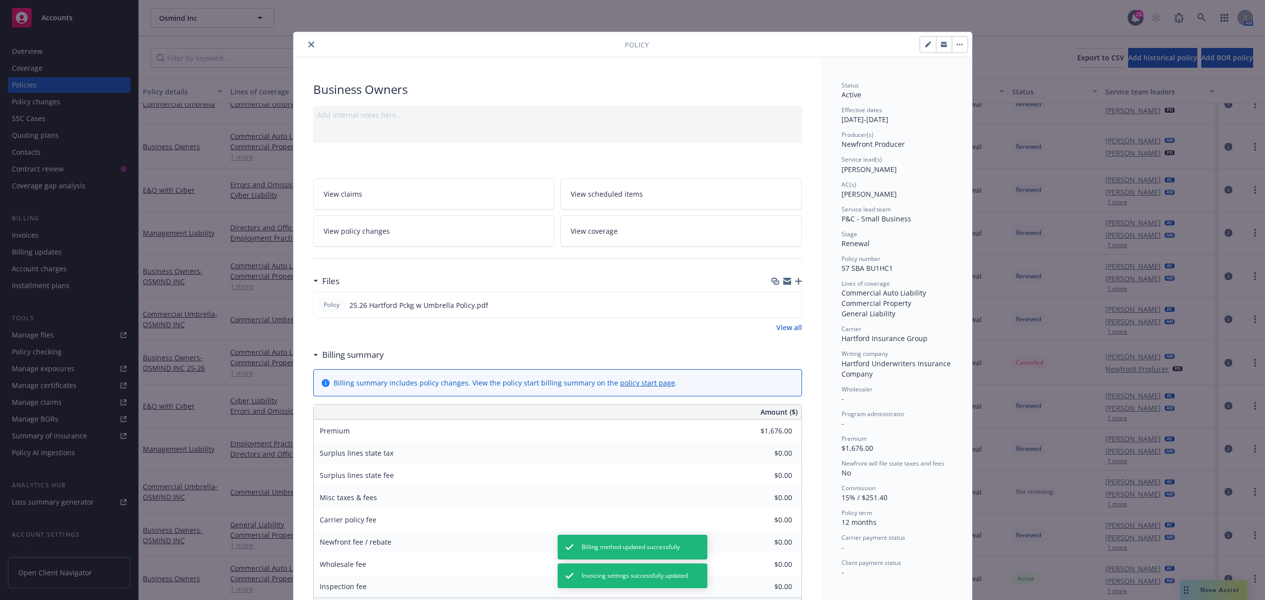
click at [913, 46] on div at bounding box center [808, 44] width 319 height 17
click at [927, 46] on button "button" at bounding box center [928, 45] width 16 height 16
select select "RENEWAL"
select select "12"
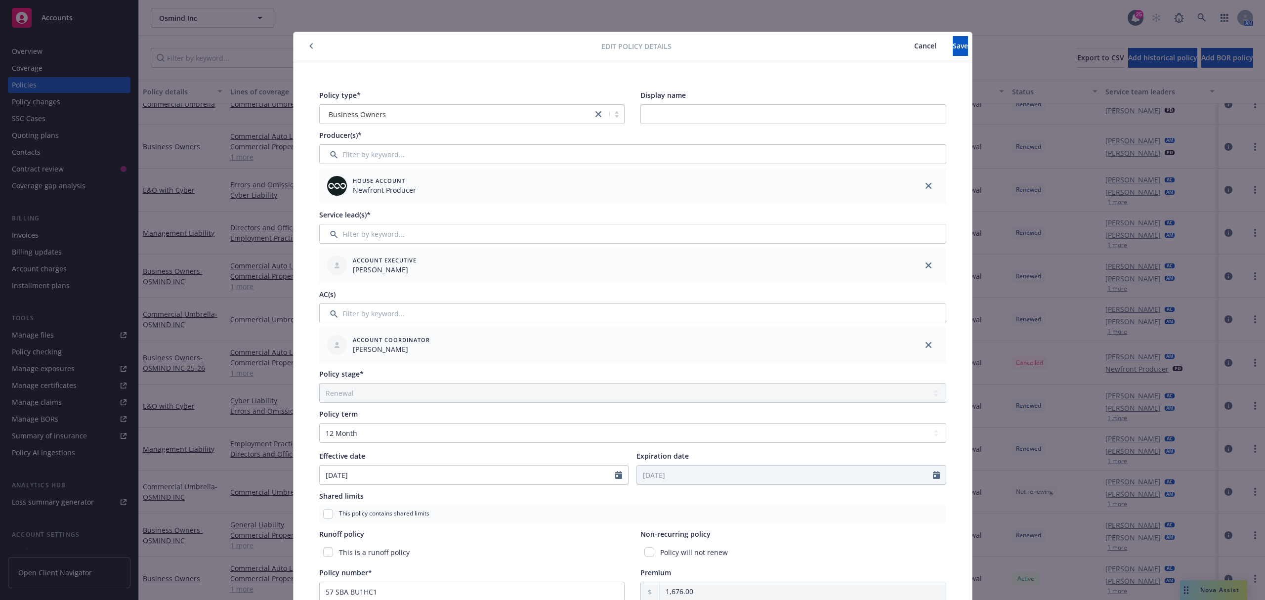
click at [898, 52] on button "Cancel" at bounding box center [925, 46] width 55 height 20
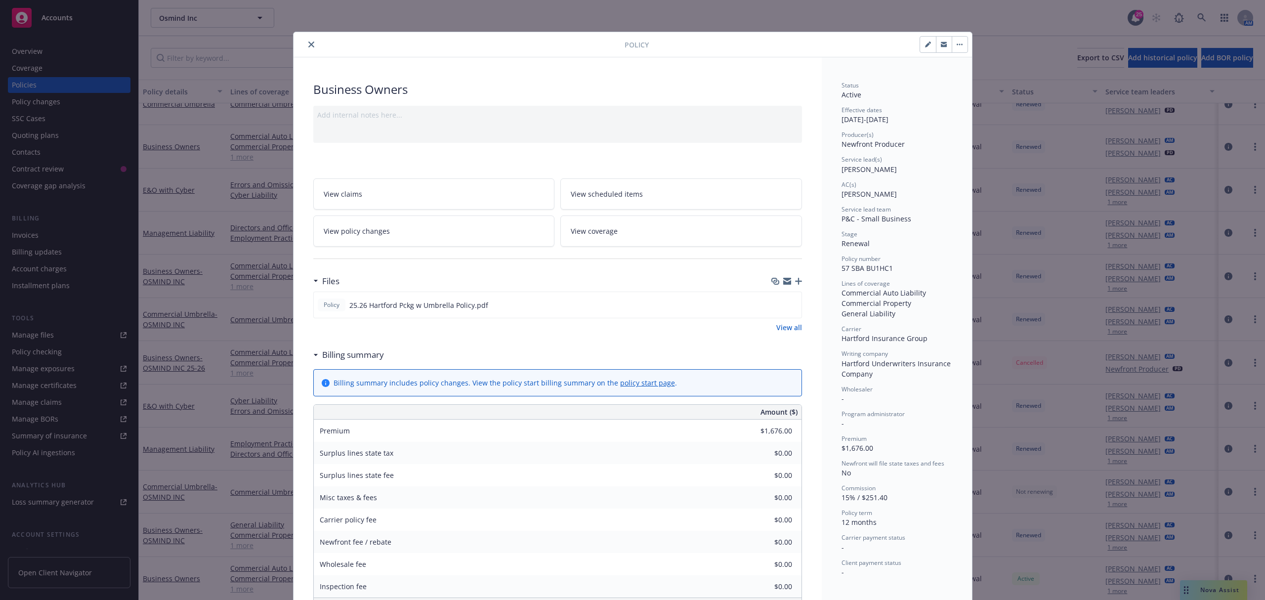
click at [308, 45] on icon "close" at bounding box center [311, 44] width 6 height 6
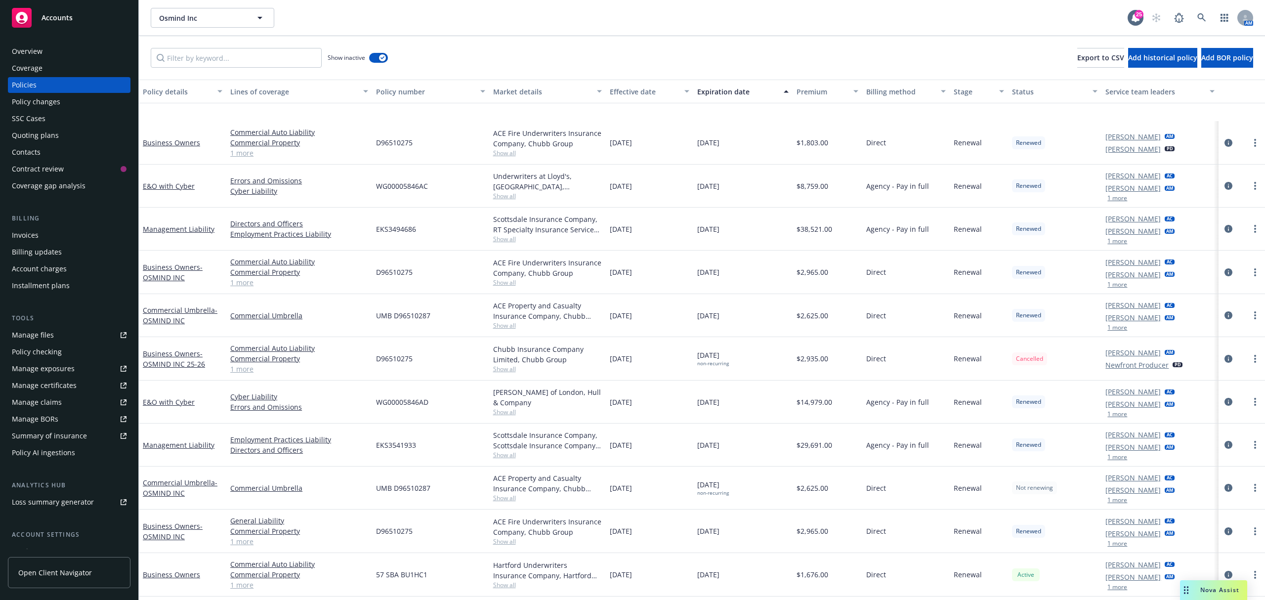
scroll to position [342, 0]
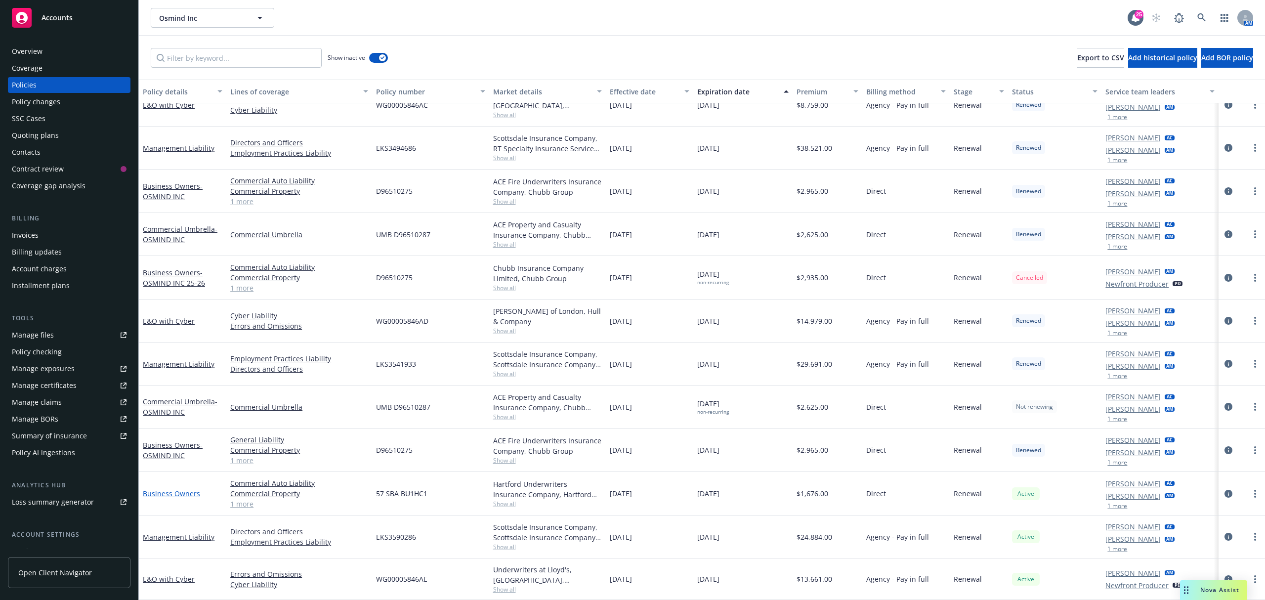
click at [186, 492] on link "Business Owners" at bounding box center [171, 493] width 57 height 9
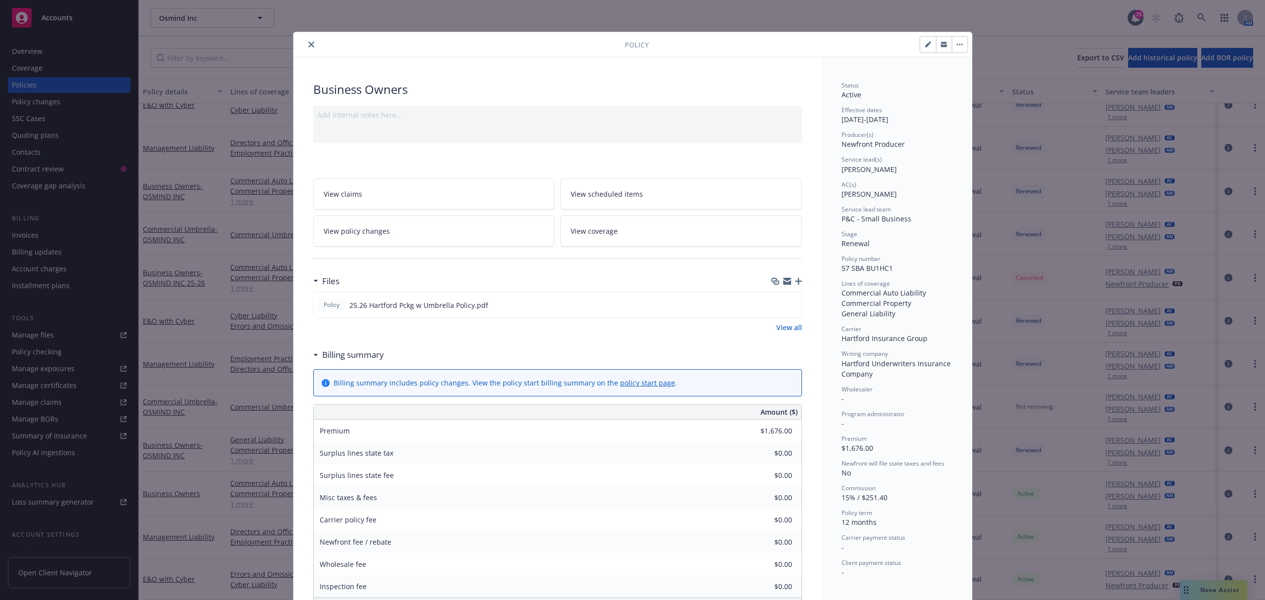
click at [925, 43] on icon "button" at bounding box center [927, 44] width 5 height 5
select select "RENEWAL"
select select "12"
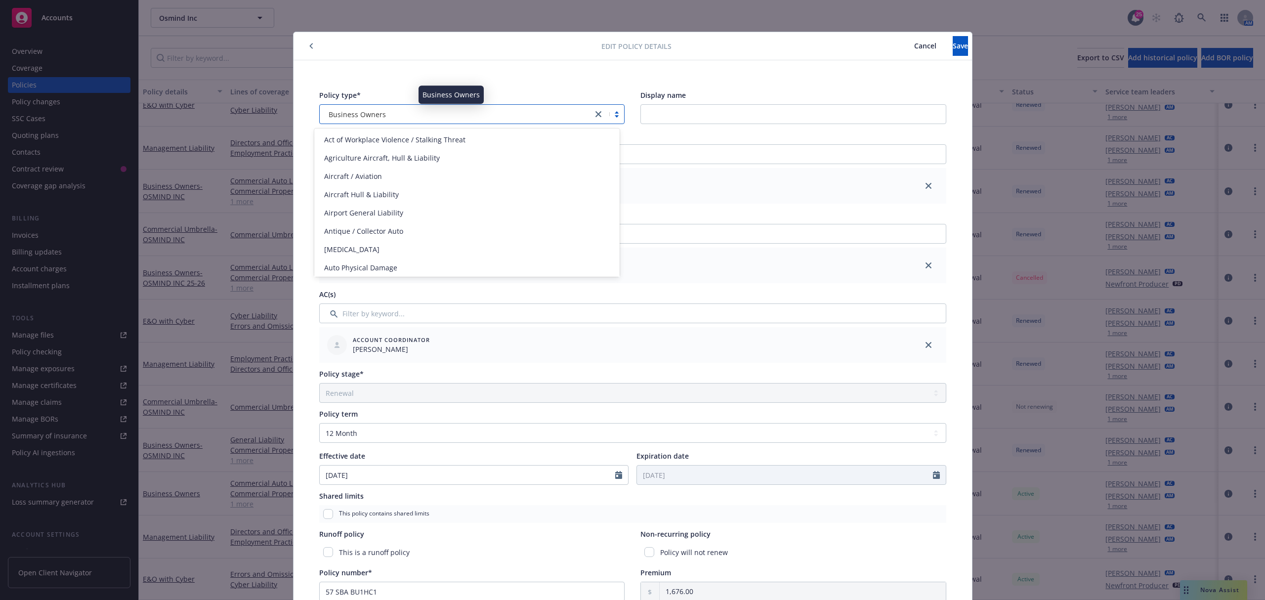
click at [443, 115] on div "Business Owners" at bounding box center [456, 114] width 263 height 10
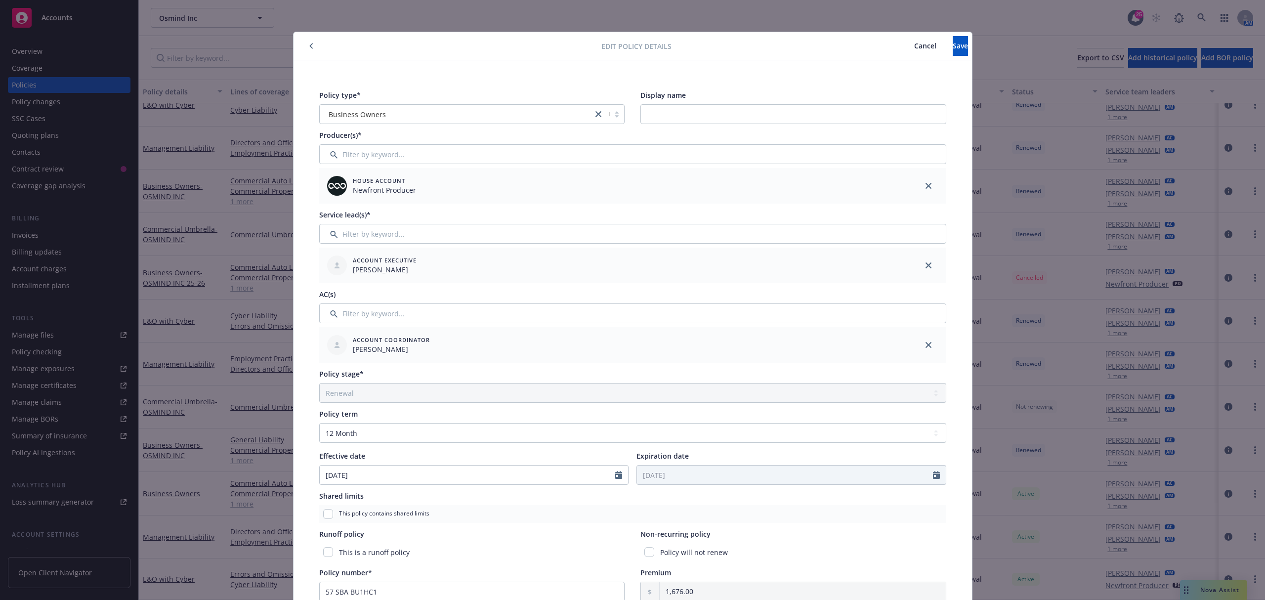
drag, startPoint x: 297, startPoint y: 47, endPoint x: 309, endPoint y: 46, distance: 11.4
click at [300, 47] on div at bounding box center [449, 46] width 304 height 12
click at [309, 46] on button "button" at bounding box center [311, 46] width 12 height 12
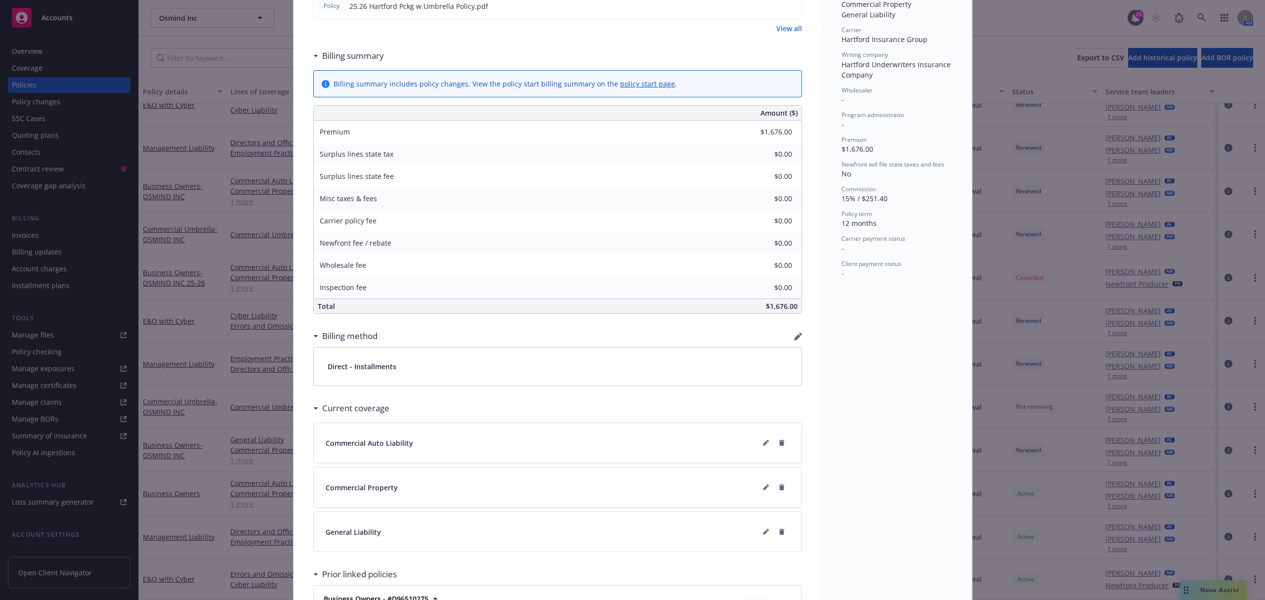
scroll to position [329, 0]
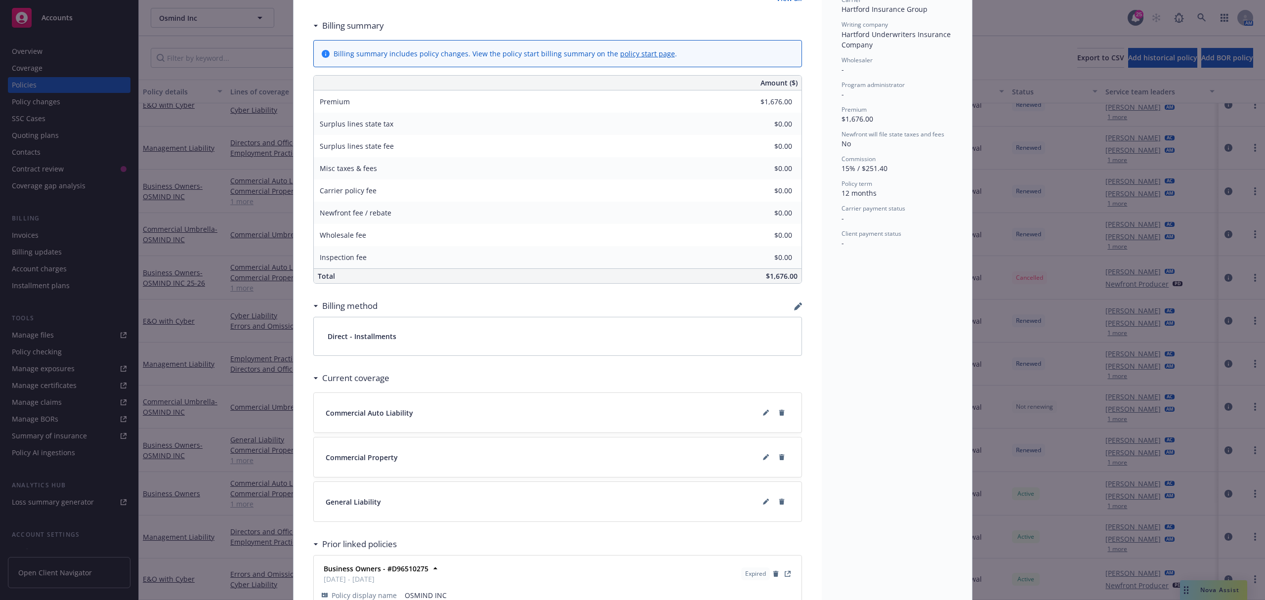
click at [390, 417] on span "Commercial Auto Liability" at bounding box center [369, 413] width 87 height 10
click at [761, 418] on button at bounding box center [766, 413] width 16 height 16
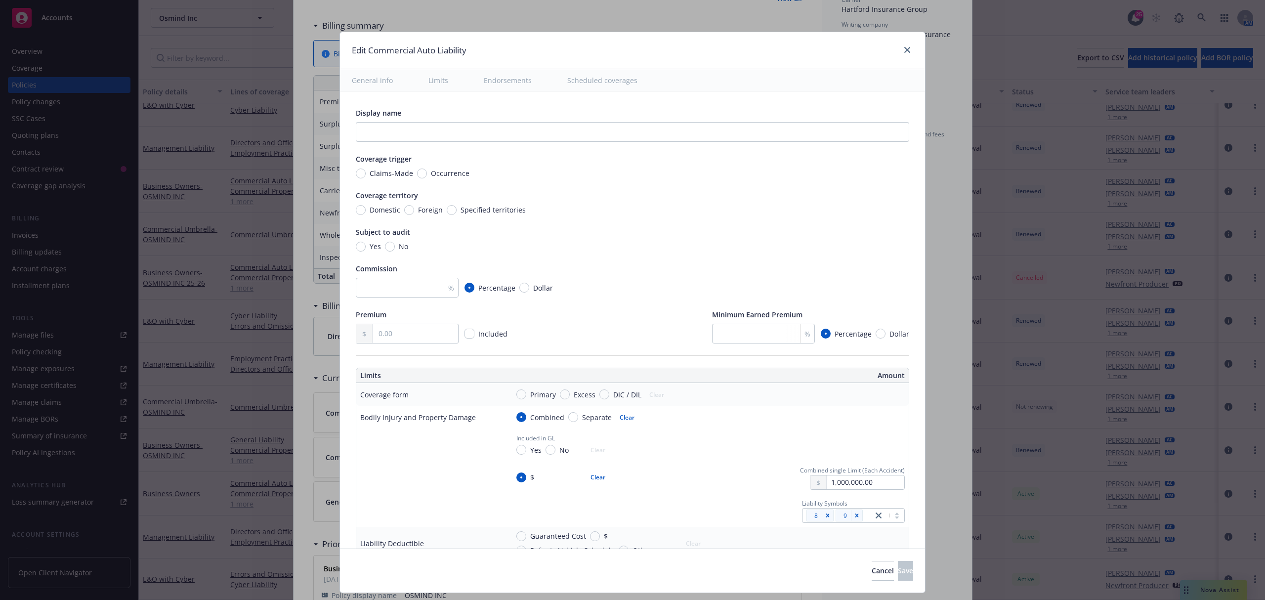
type textarea "x"
click at [364, 81] on button "General info" at bounding box center [372, 80] width 65 height 22
drag, startPoint x: 904, startPoint y: 50, endPoint x: 886, endPoint y: 78, distance: 32.5
click at [905, 50] on icon "close" at bounding box center [907, 50] width 6 height 6
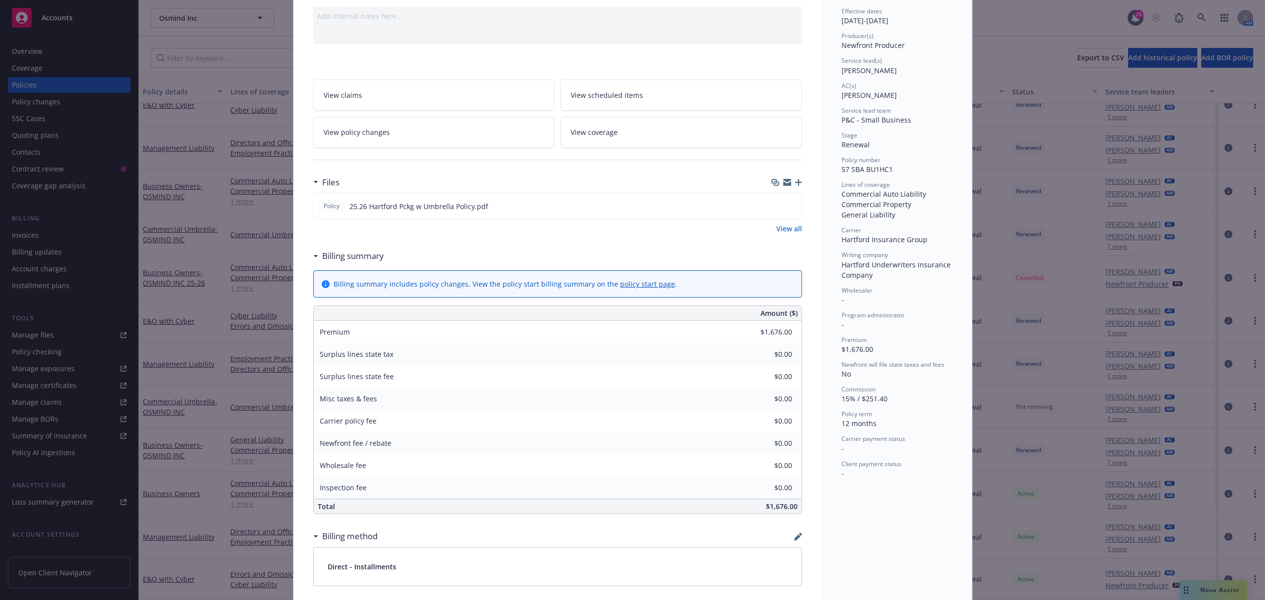
scroll to position [0, 0]
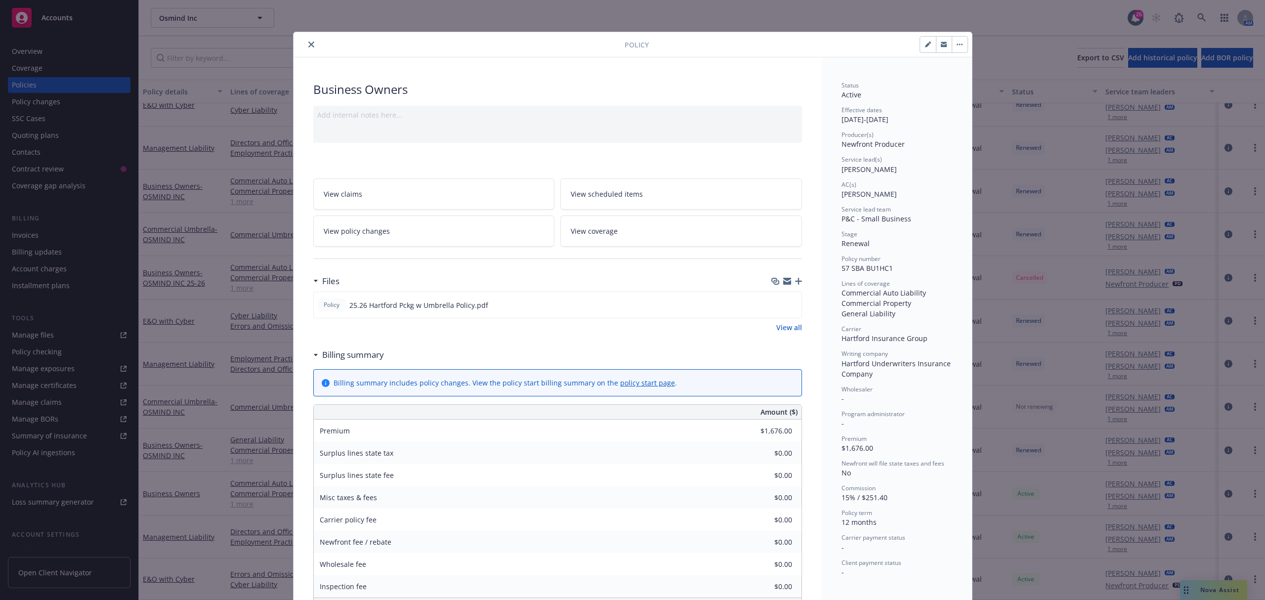
click at [959, 42] on button "button" at bounding box center [959, 45] width 16 height 16
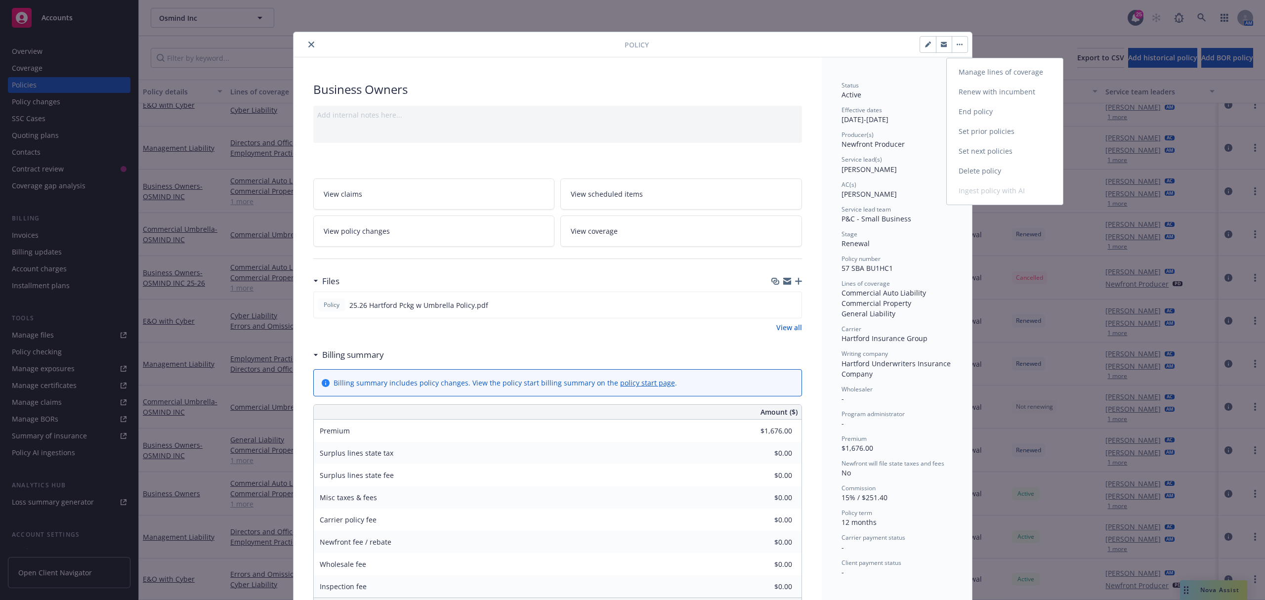
click at [993, 80] on link "Manage lines of coverage" at bounding box center [1005, 72] width 116 height 20
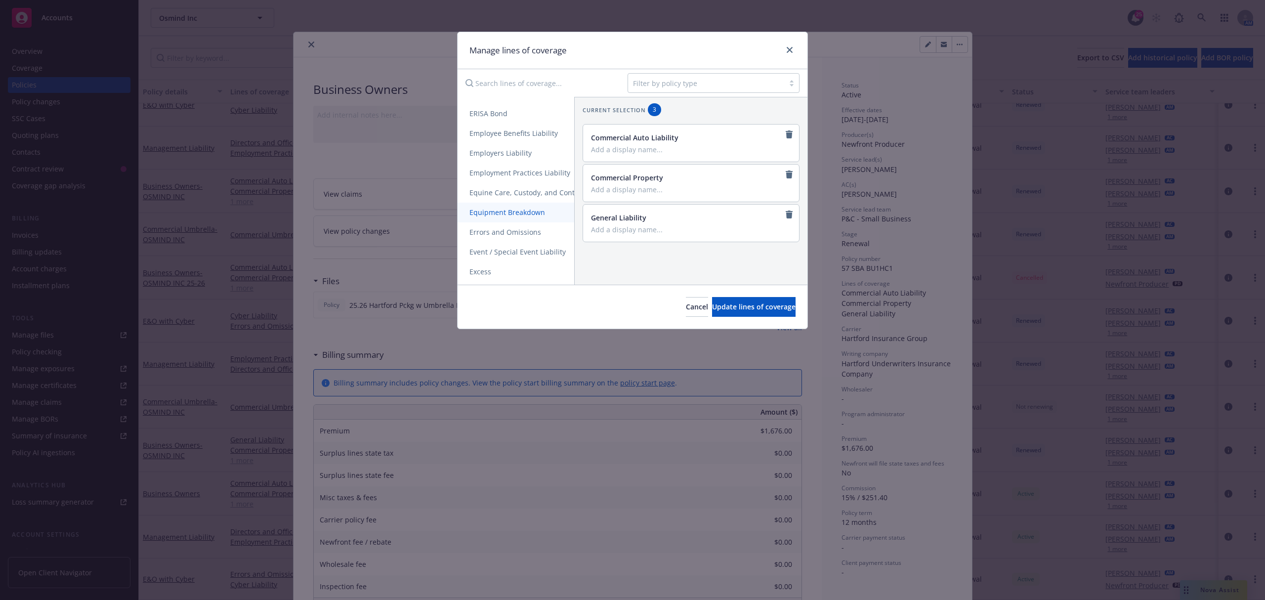
scroll to position [593, 0]
click at [494, 247] on span "Excess" at bounding box center [479, 247] width 45 height 9
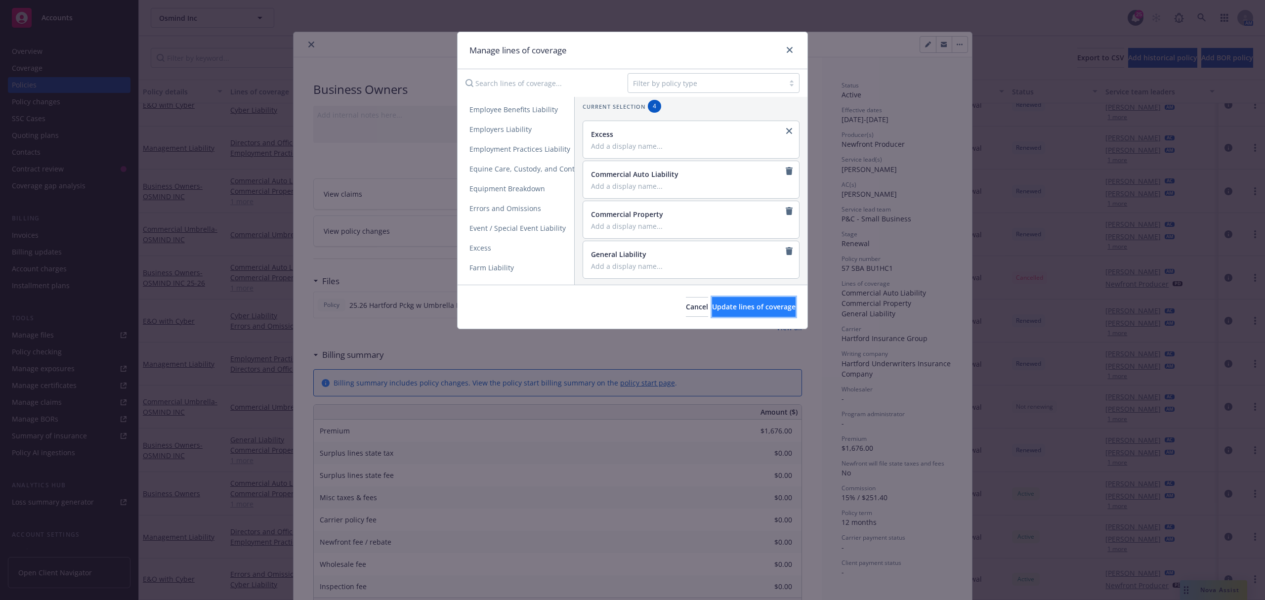
click at [712, 311] on span "Update lines of coverage" at bounding box center [753, 306] width 83 height 9
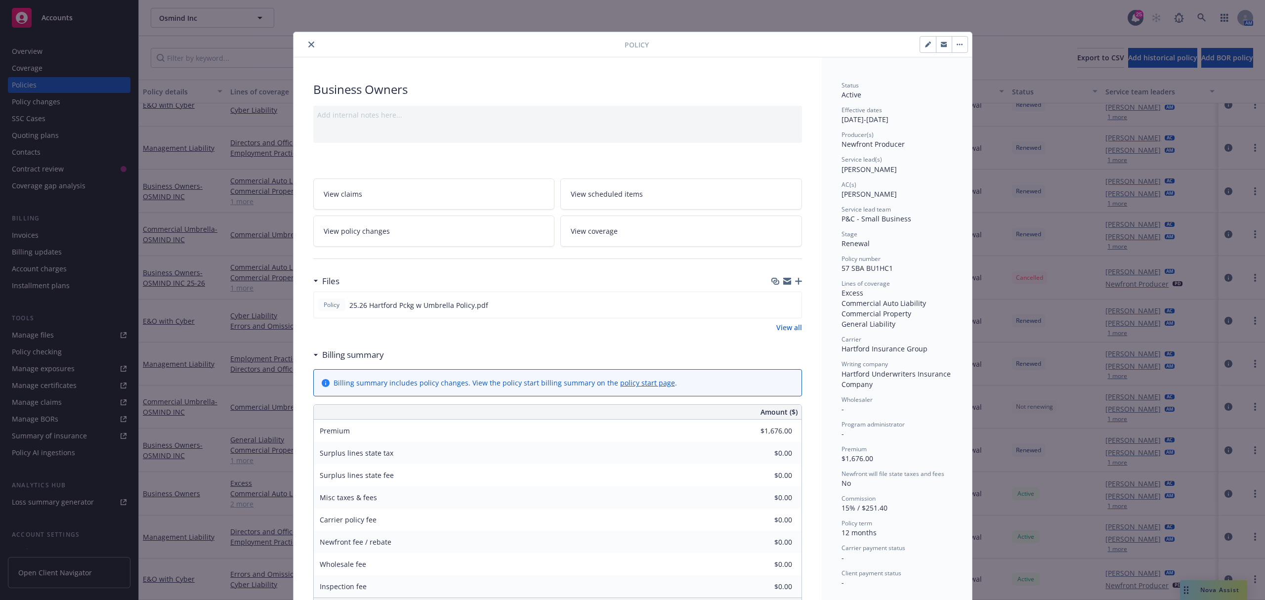
click at [308, 45] on icon "close" at bounding box center [311, 44] width 6 height 6
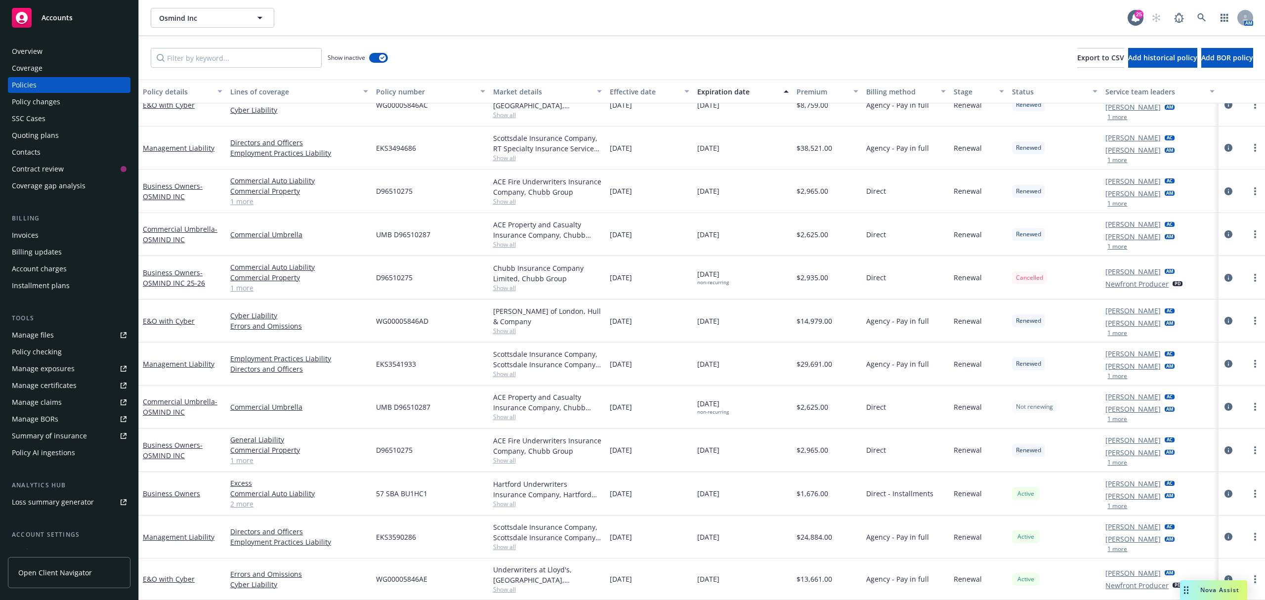
click at [48, 136] on div "Quoting plans" at bounding box center [35, 135] width 47 height 16
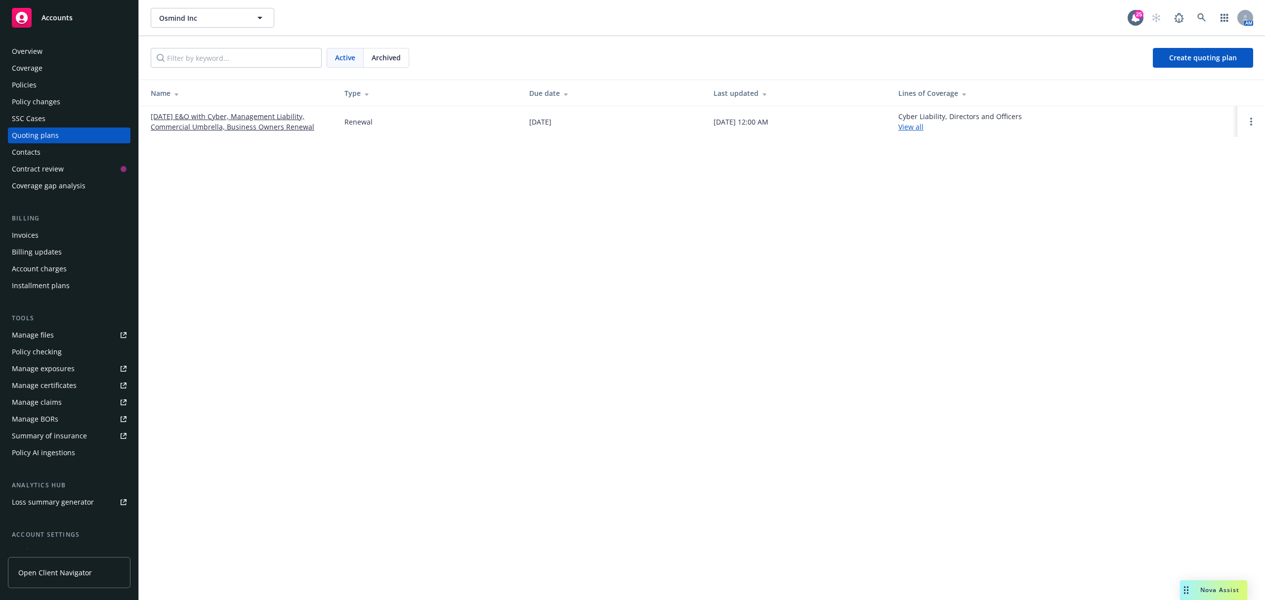
click at [239, 117] on link "09/16/25 E&O with Cyber, Management Liability, Commercial Umbrella, Business Ow…" at bounding box center [240, 121] width 178 height 21
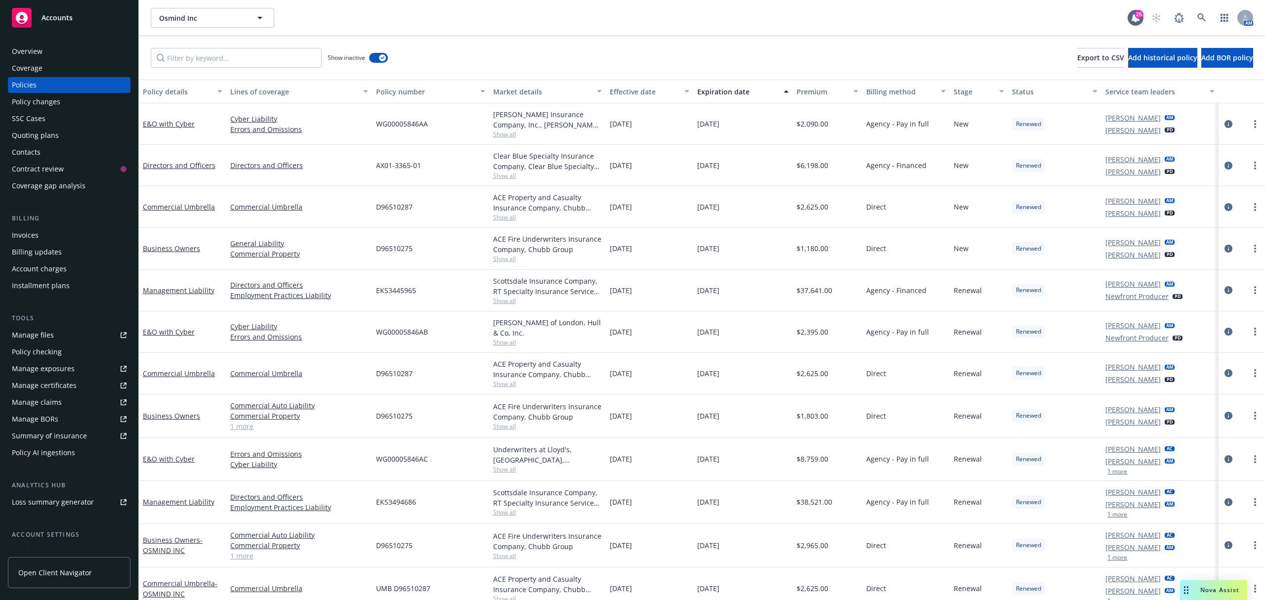
click at [36, 132] on div "Quoting plans" at bounding box center [35, 135] width 47 height 16
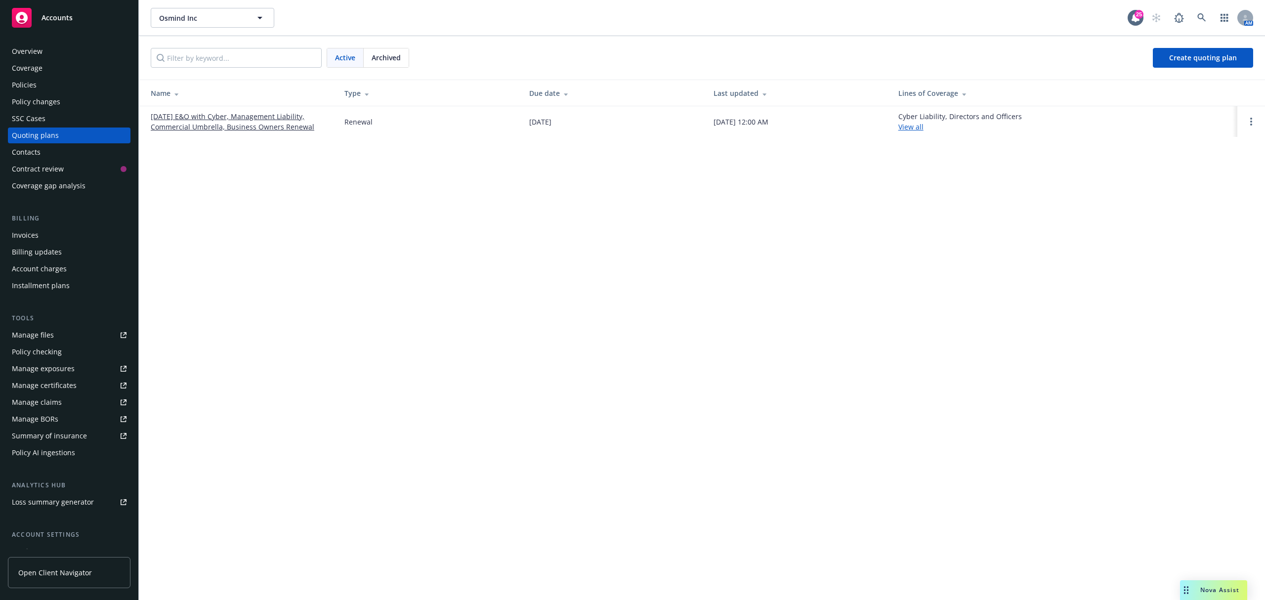
click at [211, 123] on link "[DATE] E&O with Cyber, Management Liability, Commercial Umbrella, Business Owne…" at bounding box center [240, 121] width 178 height 21
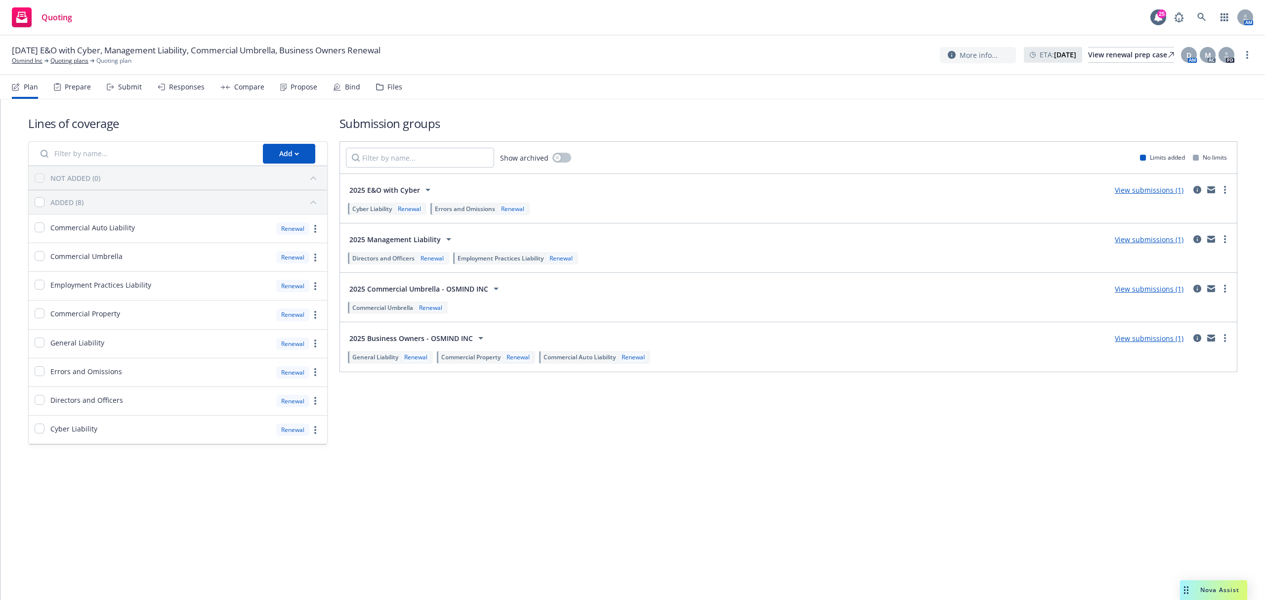
click at [290, 93] on div "Propose" at bounding box center [298, 87] width 37 height 24
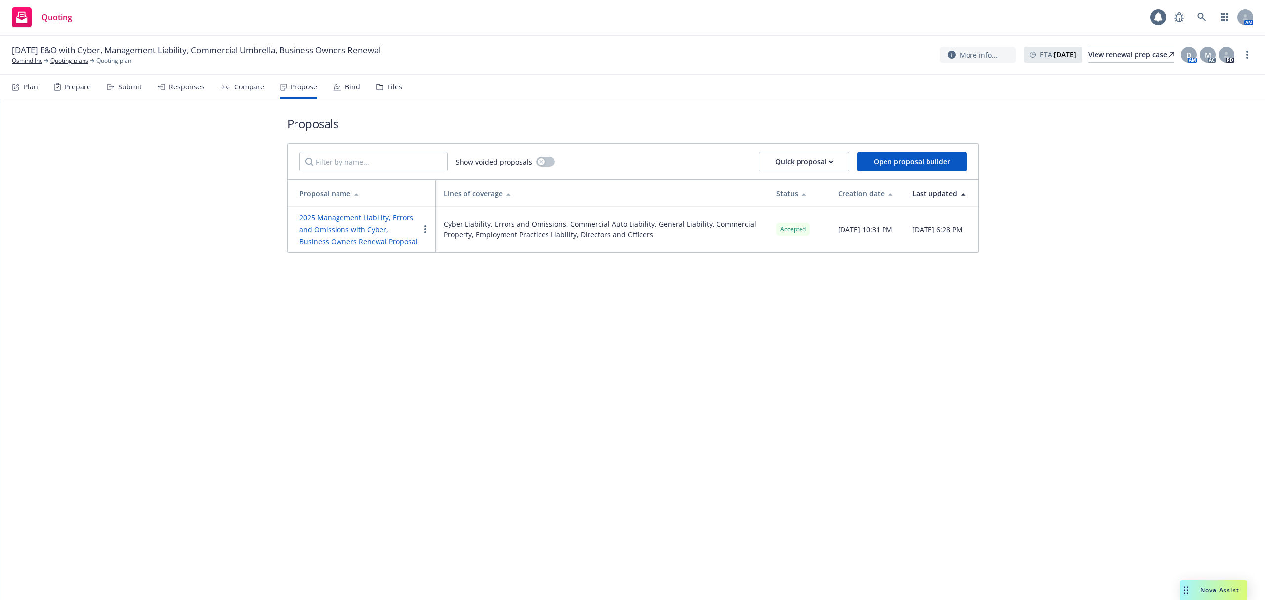
click at [322, 232] on link "2025 Management Liability, Errors and Omissions with Cyber, Business Owners Ren…" at bounding box center [358, 229] width 118 height 33
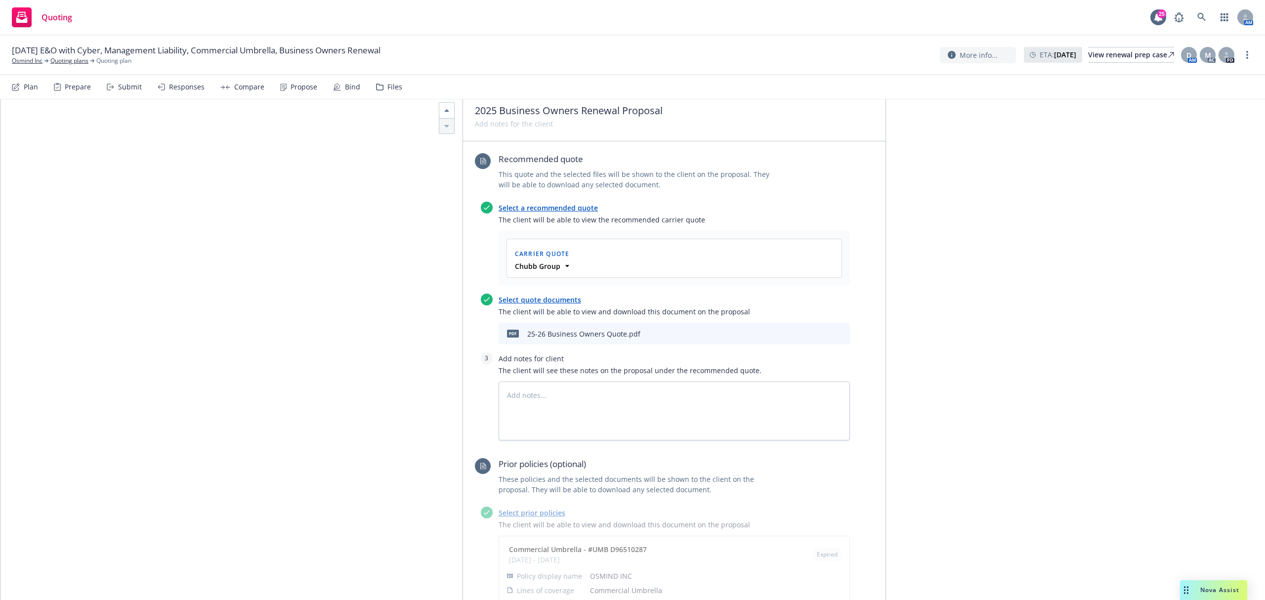
scroll to position [1910, 0]
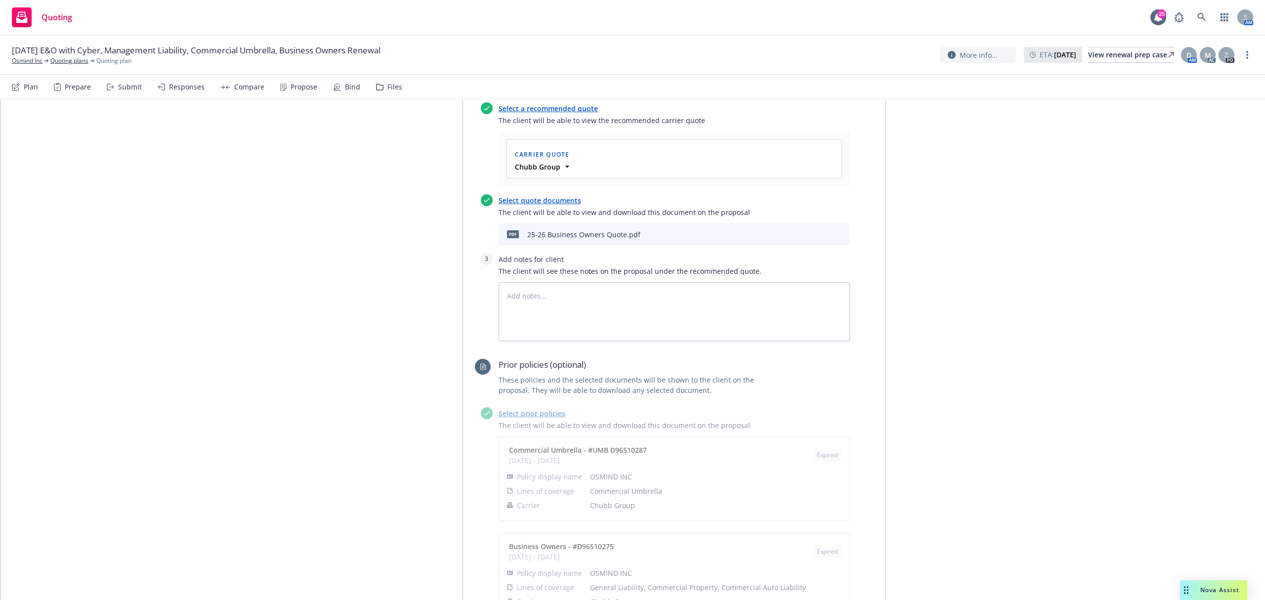
drag, startPoint x: 492, startPoint y: 360, endPoint x: 496, endPoint y: 382, distance: 22.7
drag, startPoint x: 496, startPoint y: 382, endPoint x: 383, endPoint y: 390, distance: 113.4
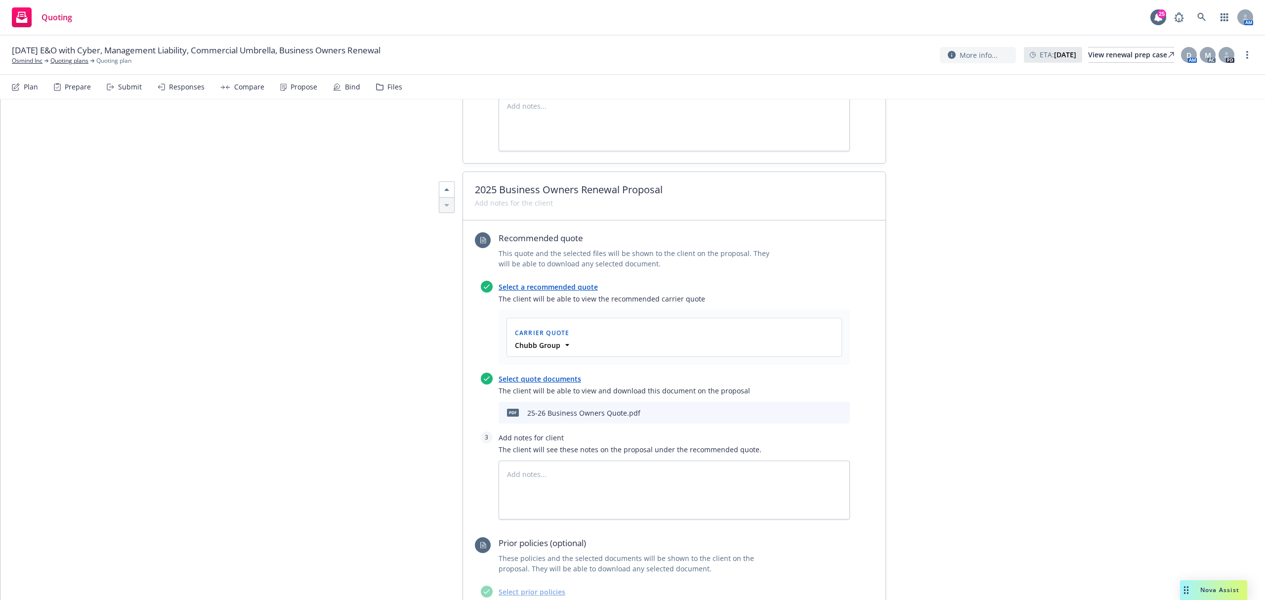
scroll to position [1611, 0]
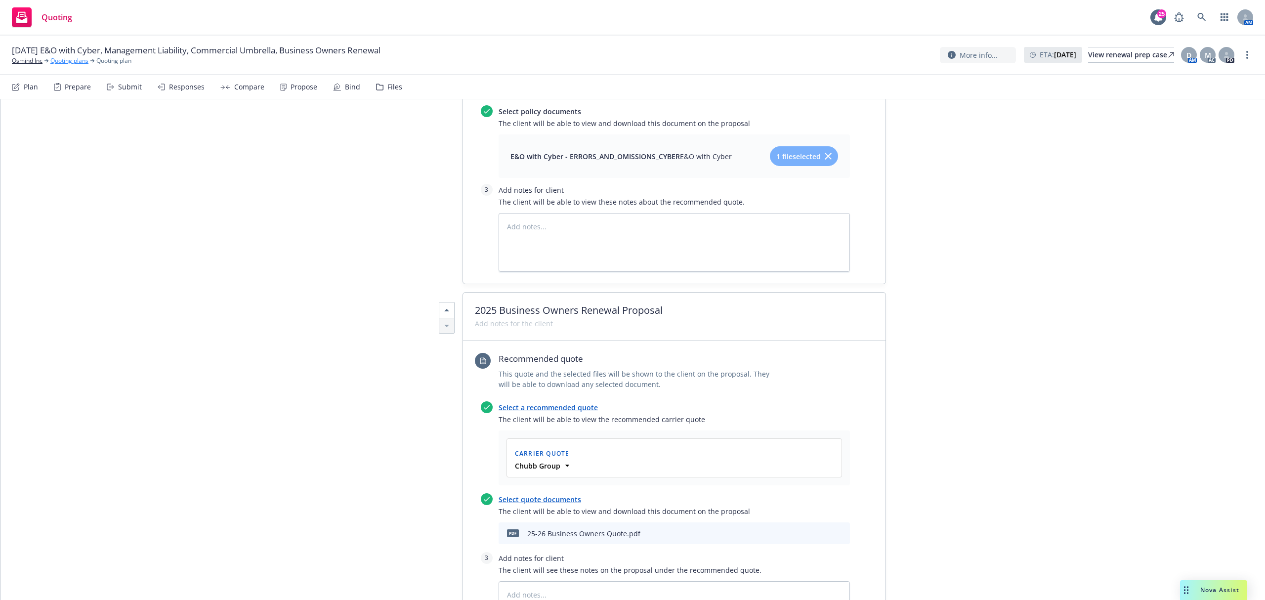
click at [59, 62] on link "Quoting plans" at bounding box center [69, 60] width 38 height 9
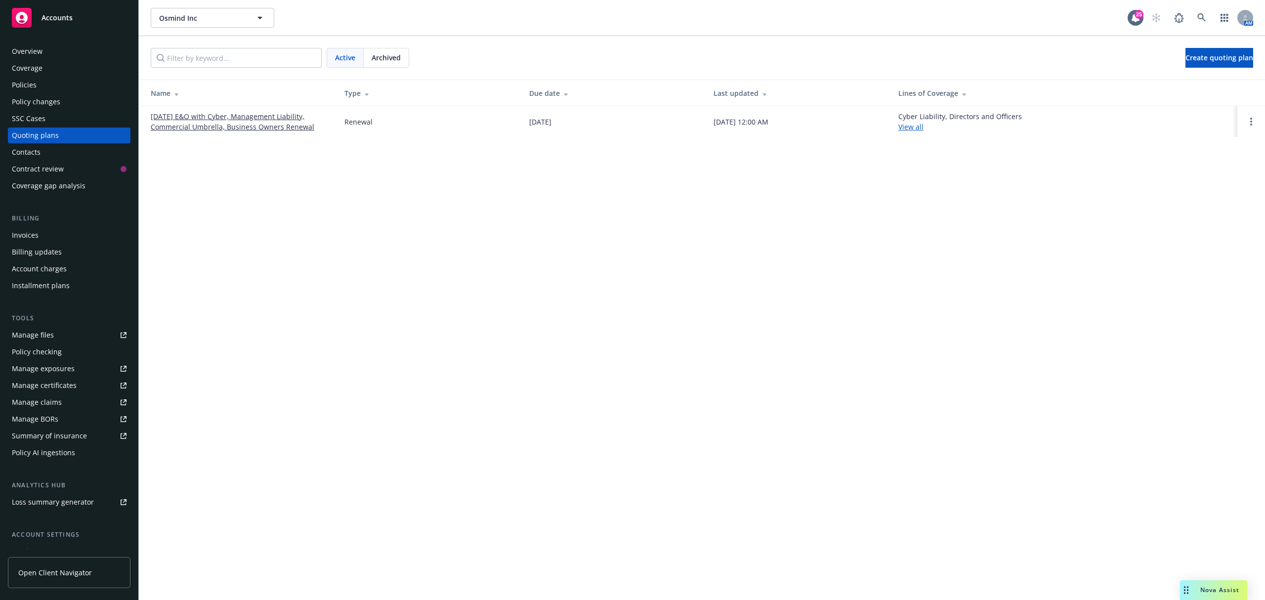
click at [242, 131] on link "[DATE] E&O with Cyber, Management Liability, Commercial Umbrella, Business Owne…" at bounding box center [240, 121] width 178 height 21
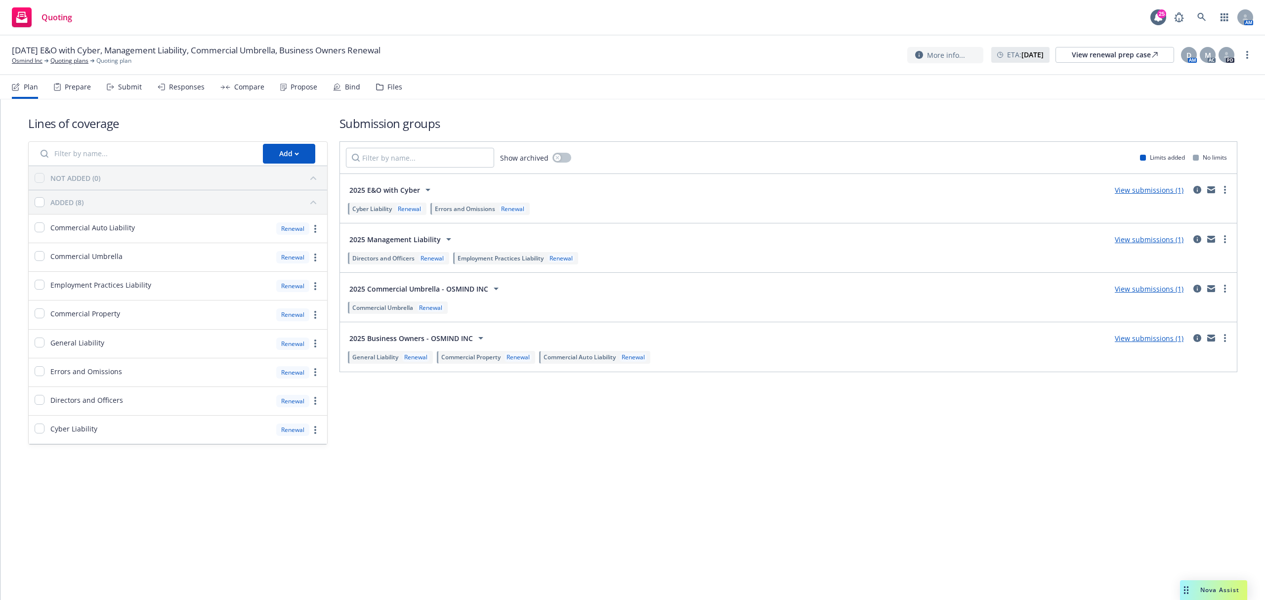
click at [286, 82] on div "Propose" at bounding box center [298, 87] width 37 height 24
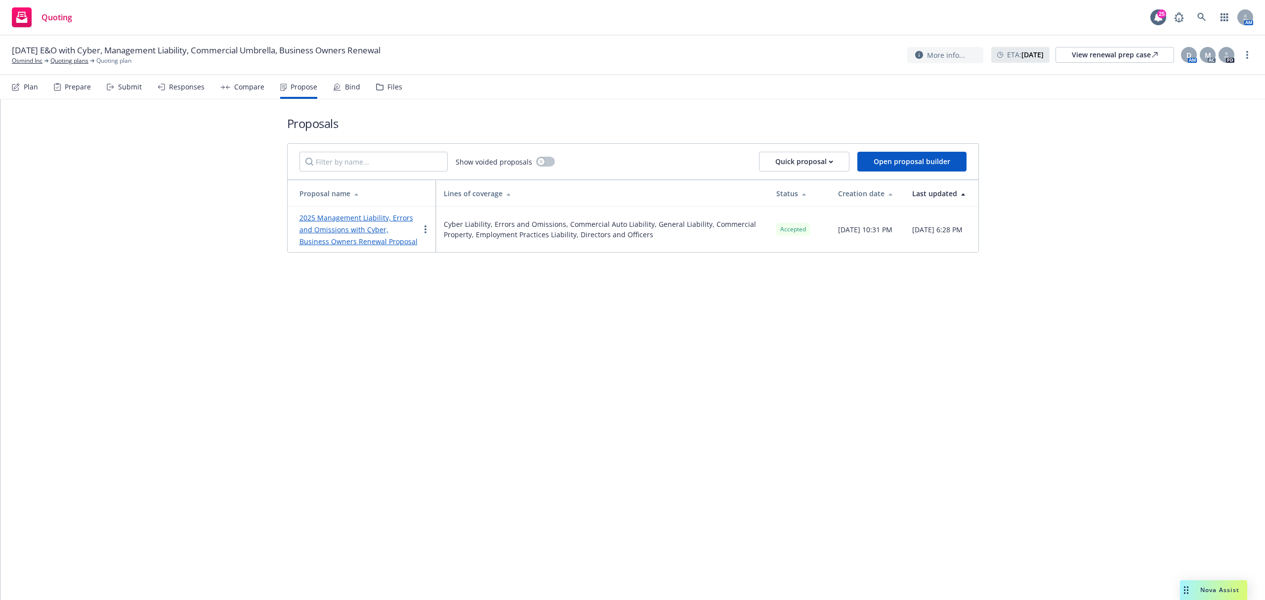
click at [324, 238] on link "2025 Management Liability, Errors and Omissions with Cyber, Business Owners Ren…" at bounding box center [358, 229] width 118 height 33
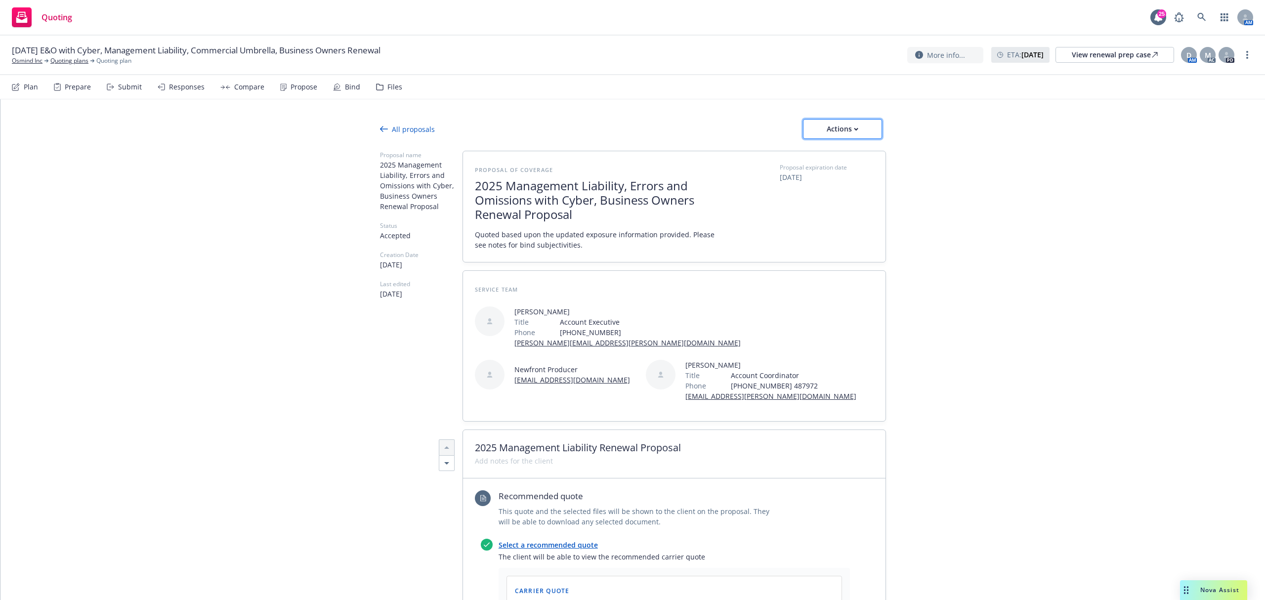
click at [845, 131] on div "Actions" at bounding box center [842, 129] width 46 height 19
click at [832, 176] on span "See client view" at bounding box center [834, 173] width 73 height 9
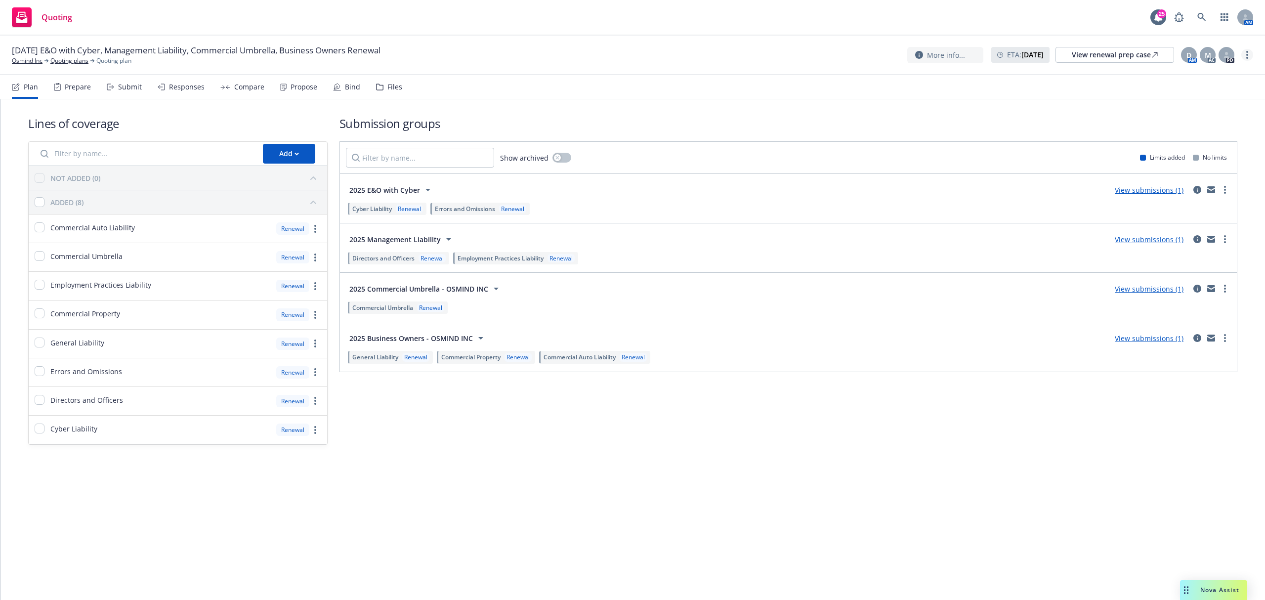
click at [1249, 55] on link "more" at bounding box center [1247, 55] width 12 height 12
drag, startPoint x: 1076, startPoint y: 114, endPoint x: 1099, endPoint y: 62, distance: 56.2
click at [1081, 104] on div "Lines of coverage Add NOT ADDED (0) ADDED (8) Commercial Auto Liability Renewal…" at bounding box center [632, 279] width 1209 height 361
click at [1100, 58] on div "View renewal prep case" at bounding box center [1115, 54] width 86 height 15
click at [28, 60] on link "Osmind Inc" at bounding box center [27, 60] width 31 height 9
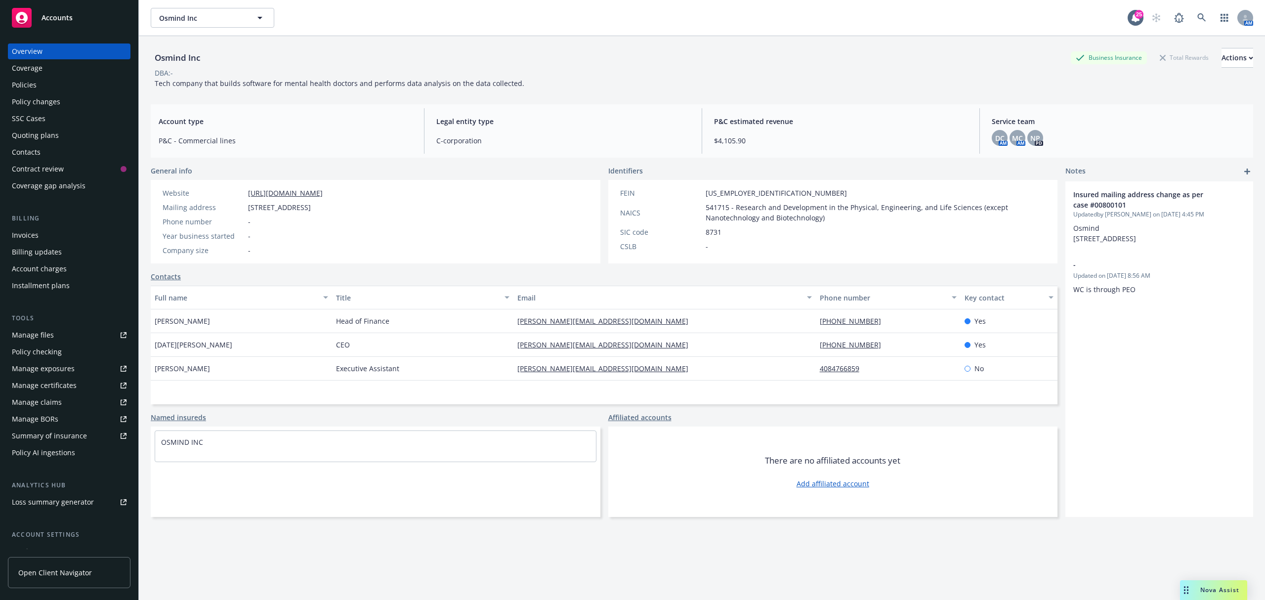
click at [40, 82] on div "Policies" at bounding box center [69, 85] width 115 height 16
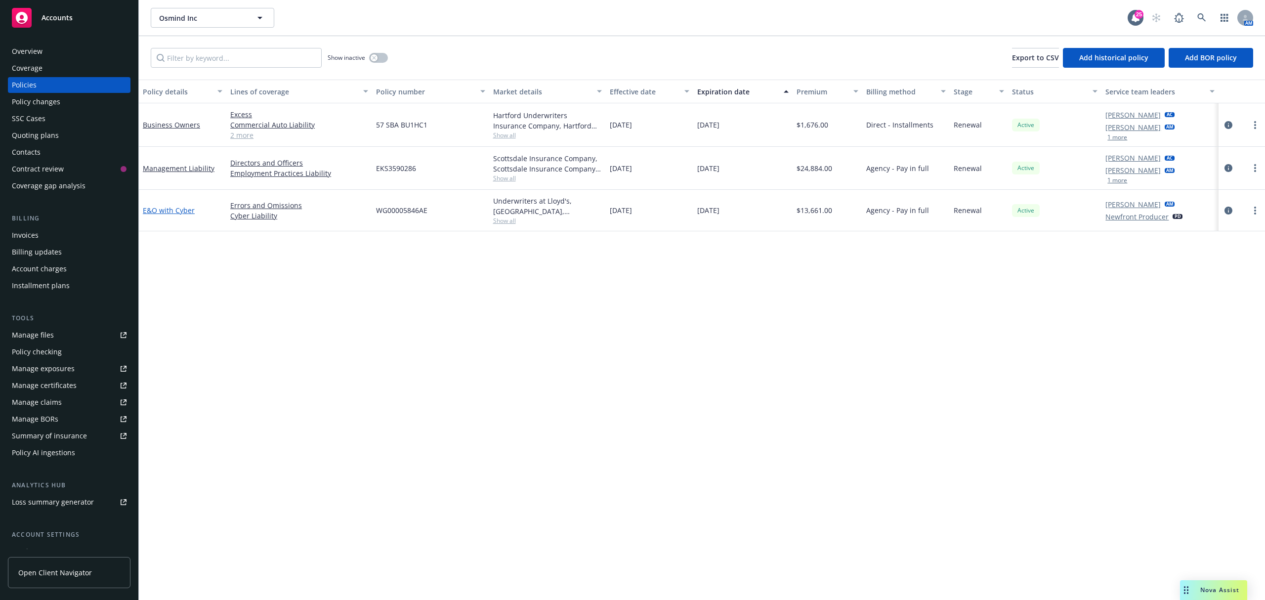
click at [168, 209] on link "E&O with Cyber" at bounding box center [169, 210] width 52 height 9
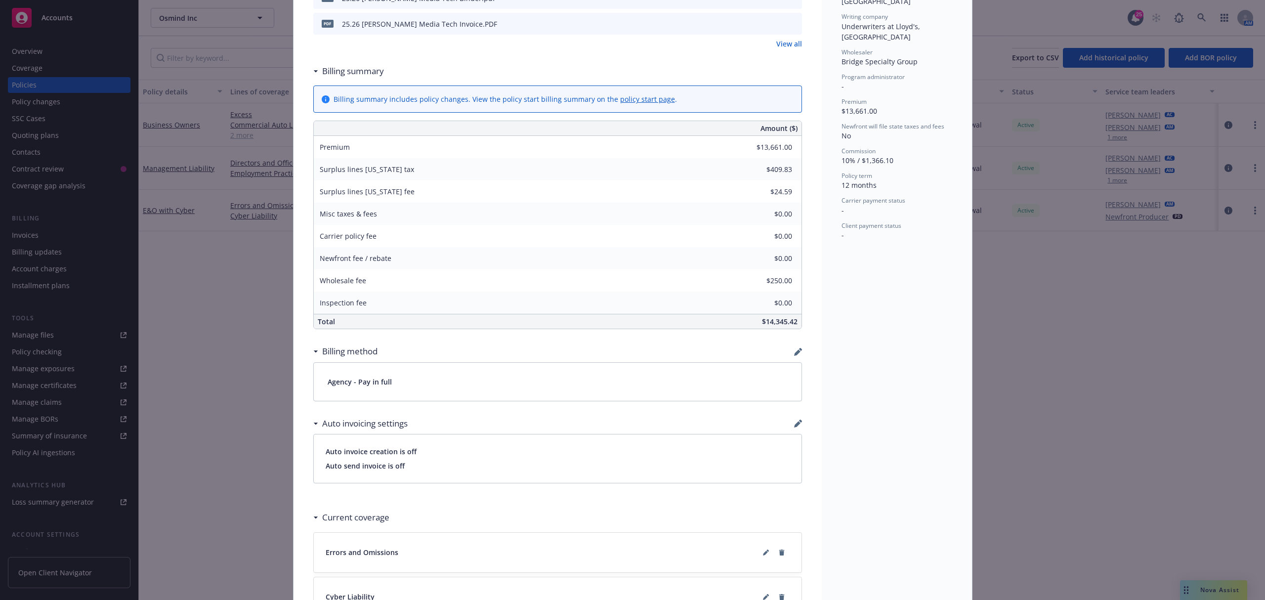
scroll to position [202, 0]
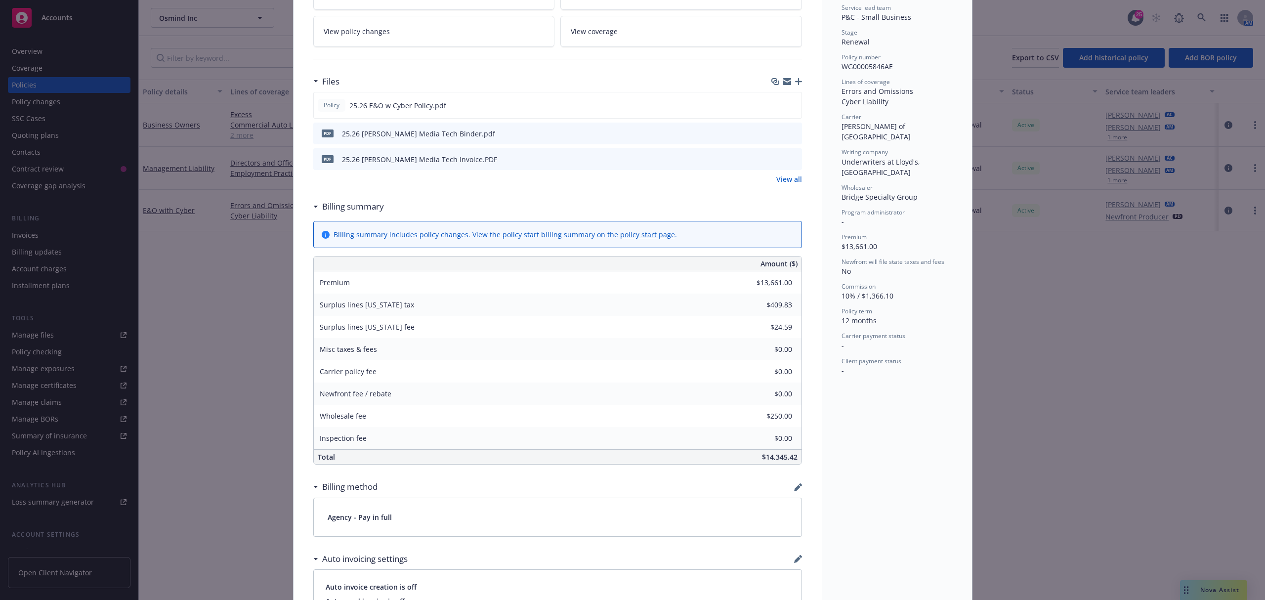
click at [186, 349] on div "Policy E&O with Cyber [DATE] - [PERSON_NAME] - Case #01788691: Policy limits we…" at bounding box center [632, 300] width 1265 height 600
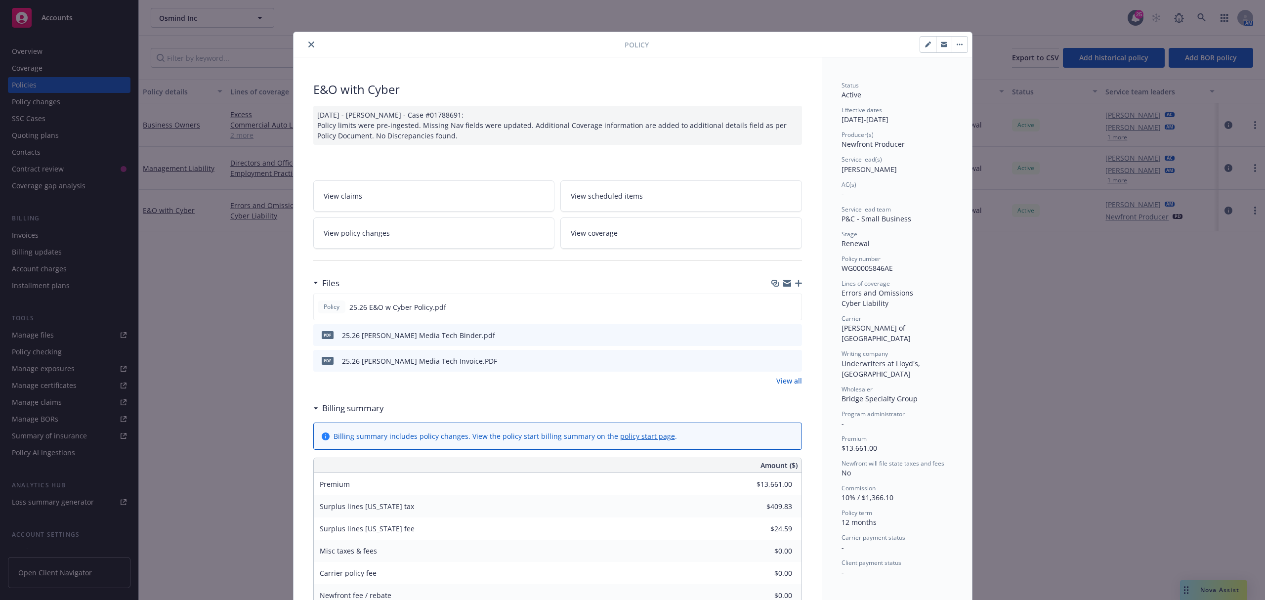
click at [308, 43] on icon "close" at bounding box center [311, 44] width 6 height 6
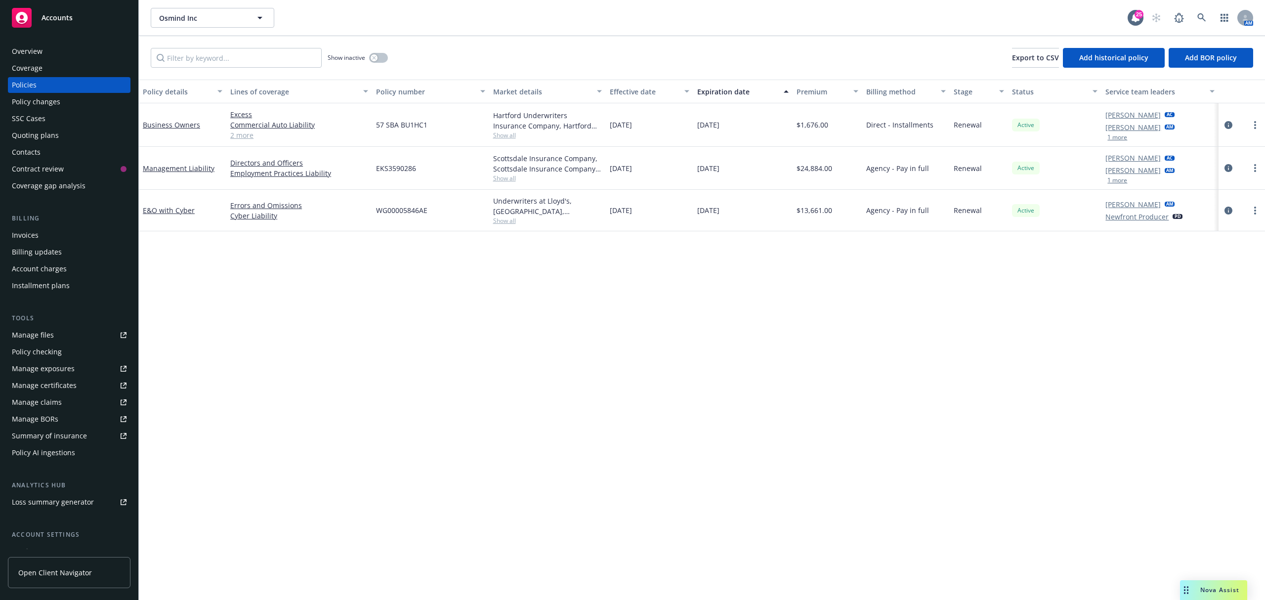
click at [174, 160] on div "Management Liability" at bounding box center [182, 168] width 87 height 43
click at [174, 165] on link "Management Liability" at bounding box center [179, 168] width 72 height 9
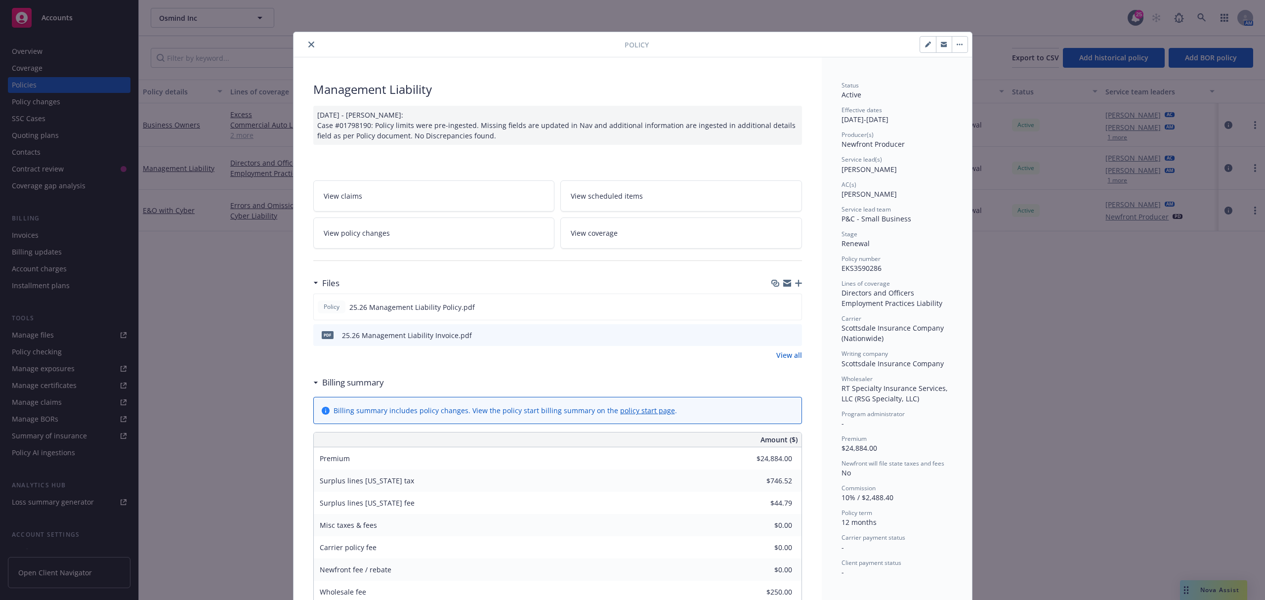
click at [308, 46] on icon "close" at bounding box center [311, 44] width 6 height 6
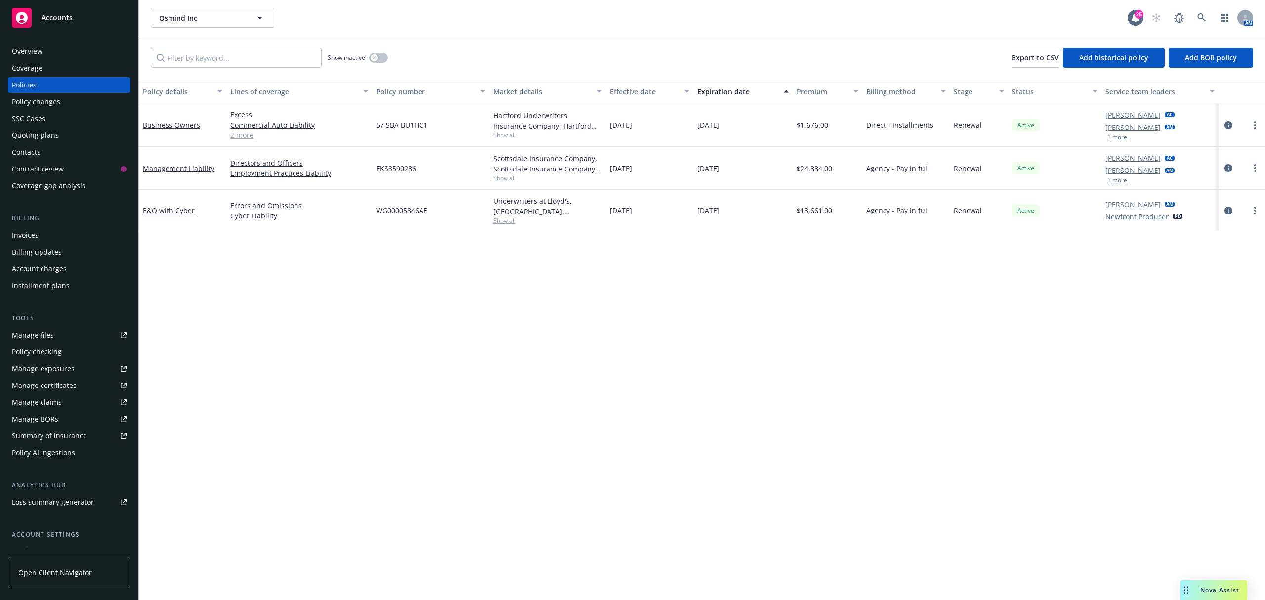
click at [30, 223] on div "Billing Invoices Billing updates Account charges Installment plans" at bounding box center [69, 253] width 123 height 80
click at [23, 240] on div "Invoices" at bounding box center [25, 235] width 27 height 16
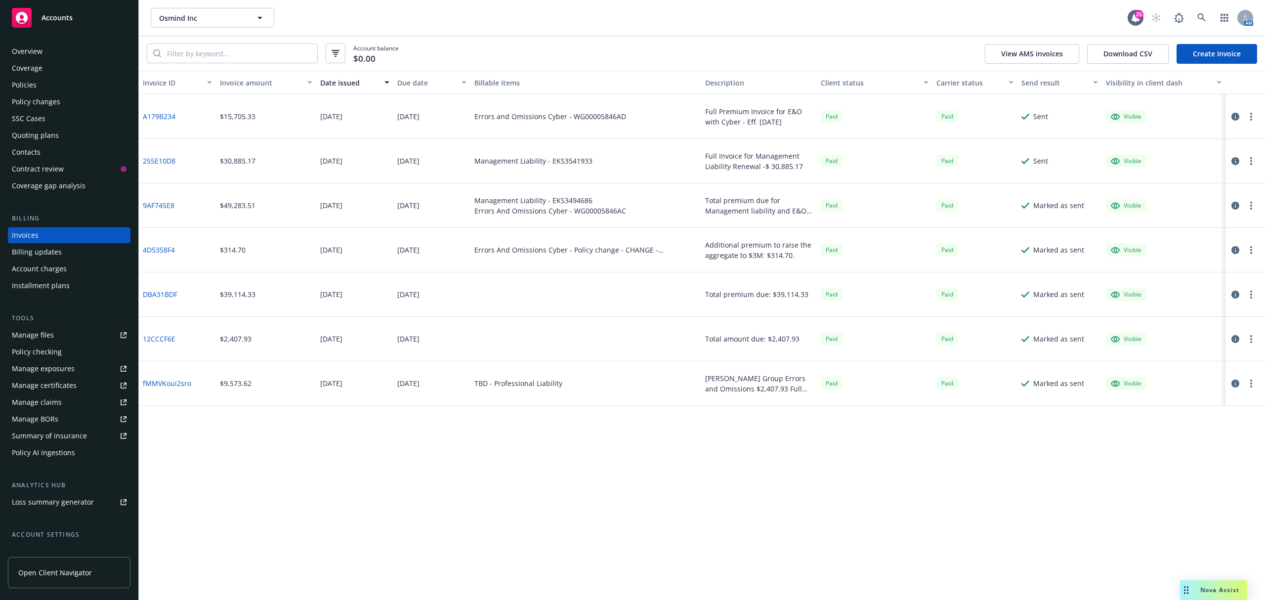
click at [1200, 60] on link "Create Invoice" at bounding box center [1216, 54] width 81 height 20
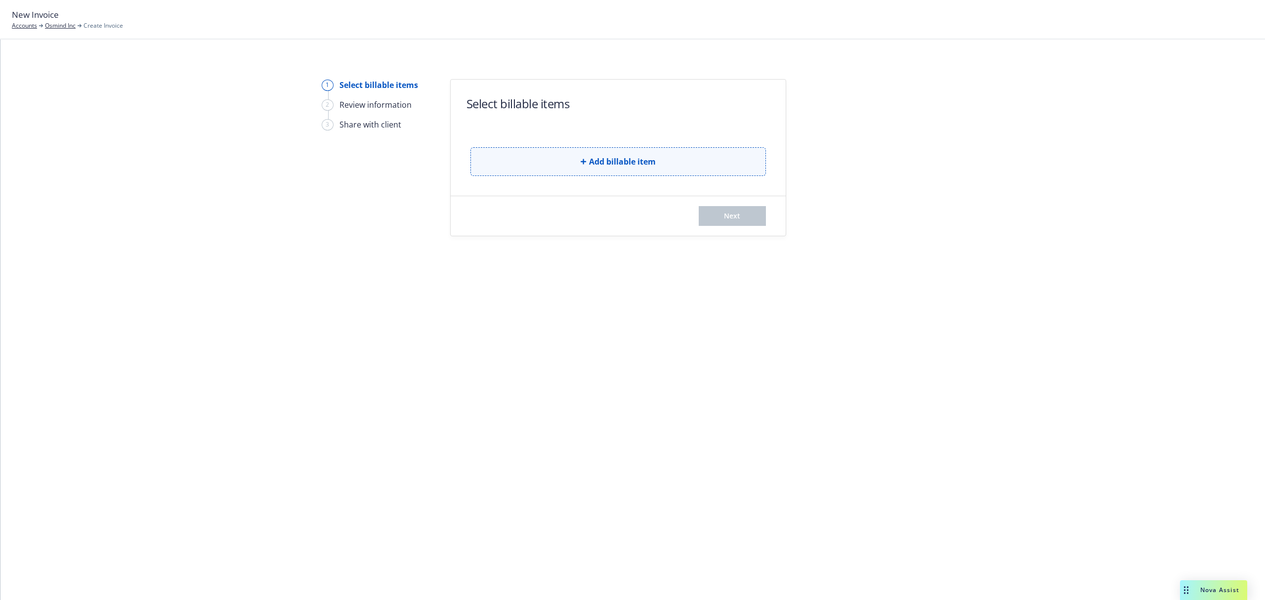
click at [588, 151] on button "Add billable item" at bounding box center [617, 161] width 295 height 29
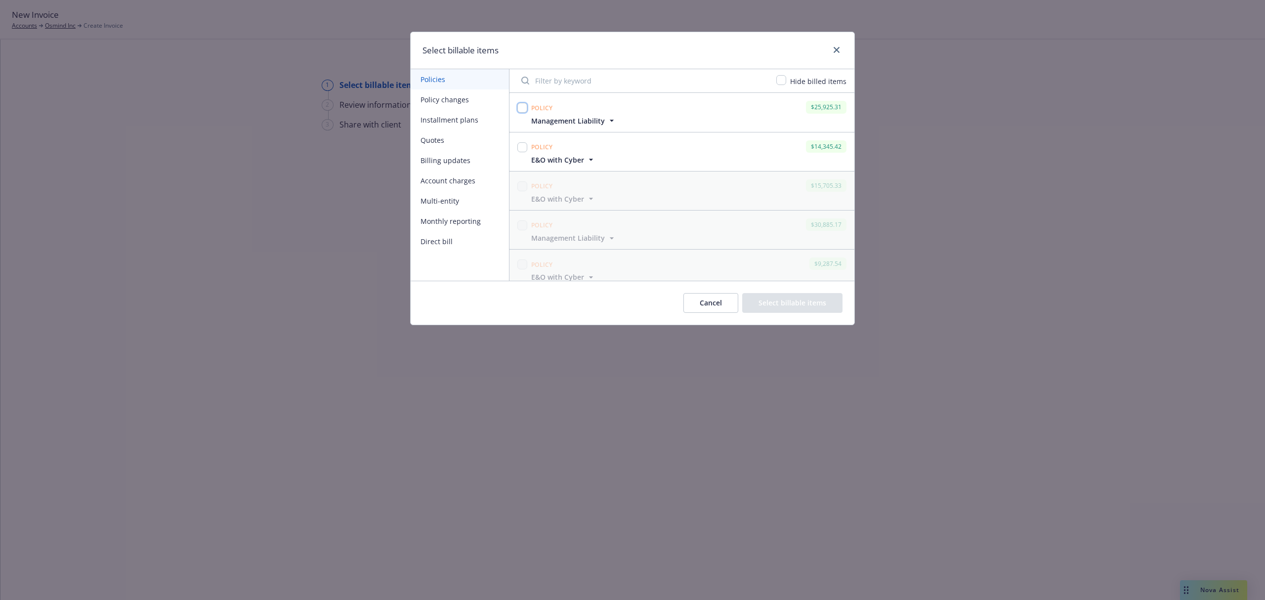
click at [519, 105] on input "checkbox" at bounding box center [522, 108] width 10 height 10
checkbox input "true"
click at [523, 145] on input "checkbox" at bounding box center [522, 147] width 10 height 10
checkbox input "true"
click at [792, 304] on button "Select billable items" at bounding box center [792, 303] width 100 height 20
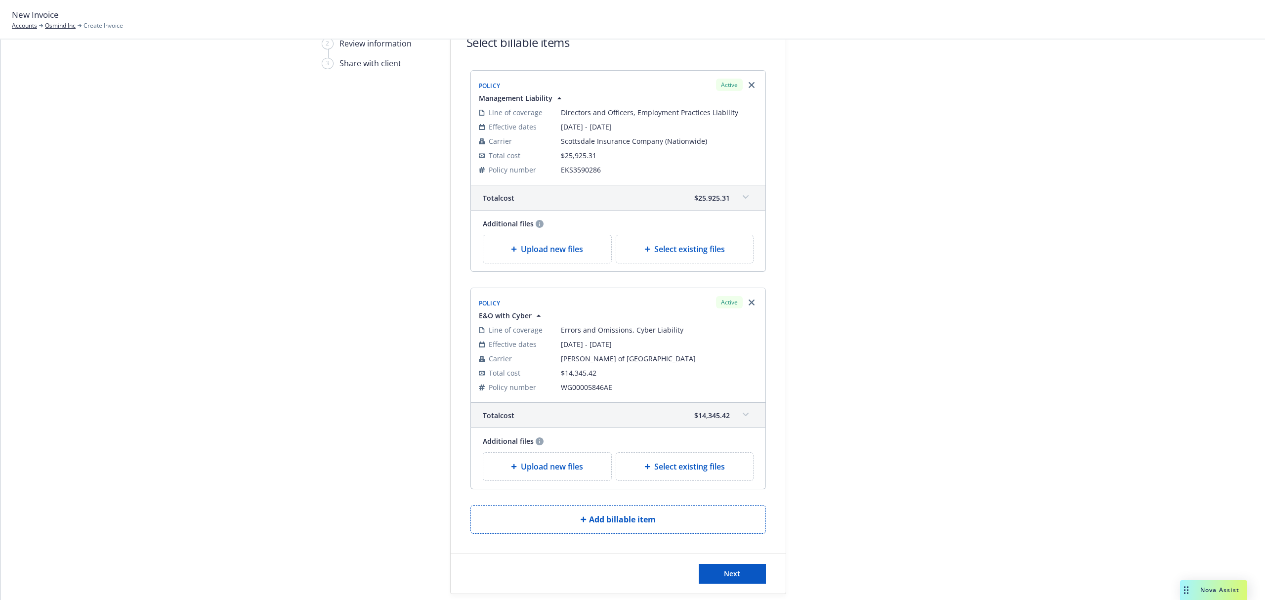
scroll to position [121, 0]
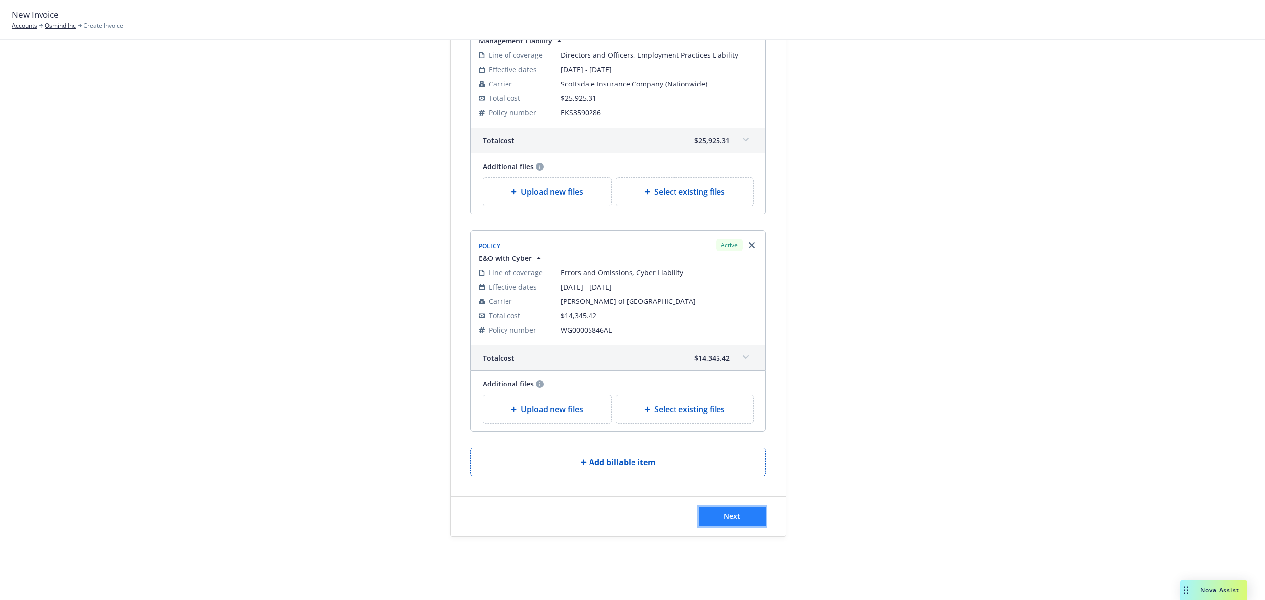
click at [721, 523] on button "Next" at bounding box center [732, 516] width 67 height 20
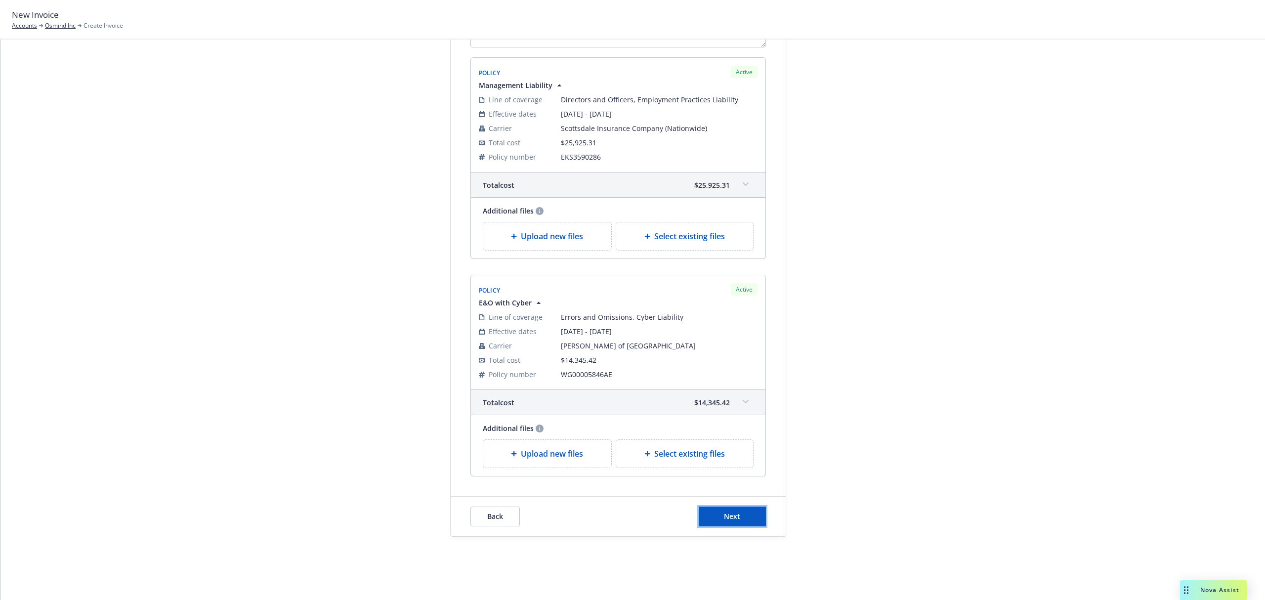
click at [724, 520] on span "Next" at bounding box center [732, 515] width 16 height 9
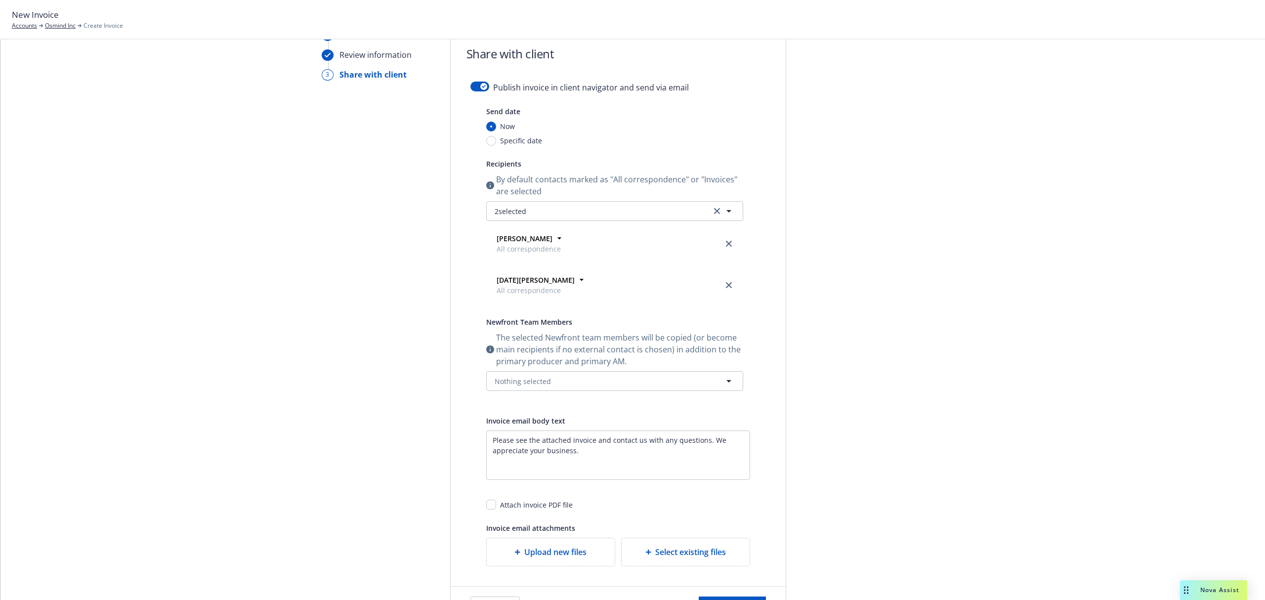
scroll to position [0, 0]
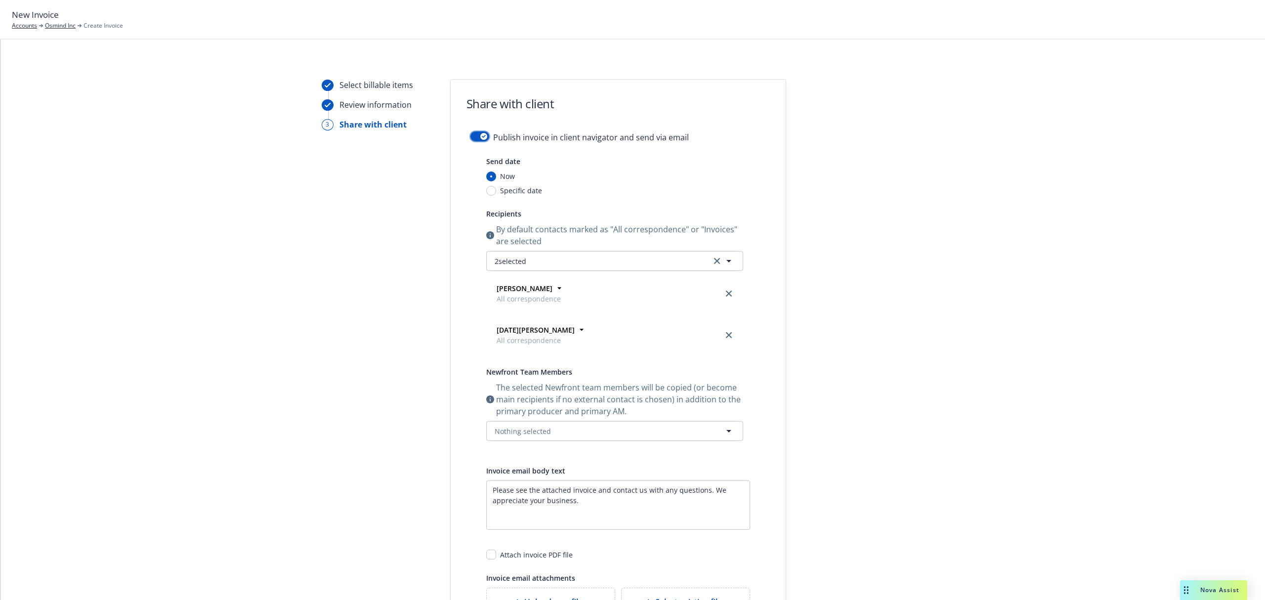
click at [482, 135] on icon "button" at bounding box center [484, 136] width 4 height 3
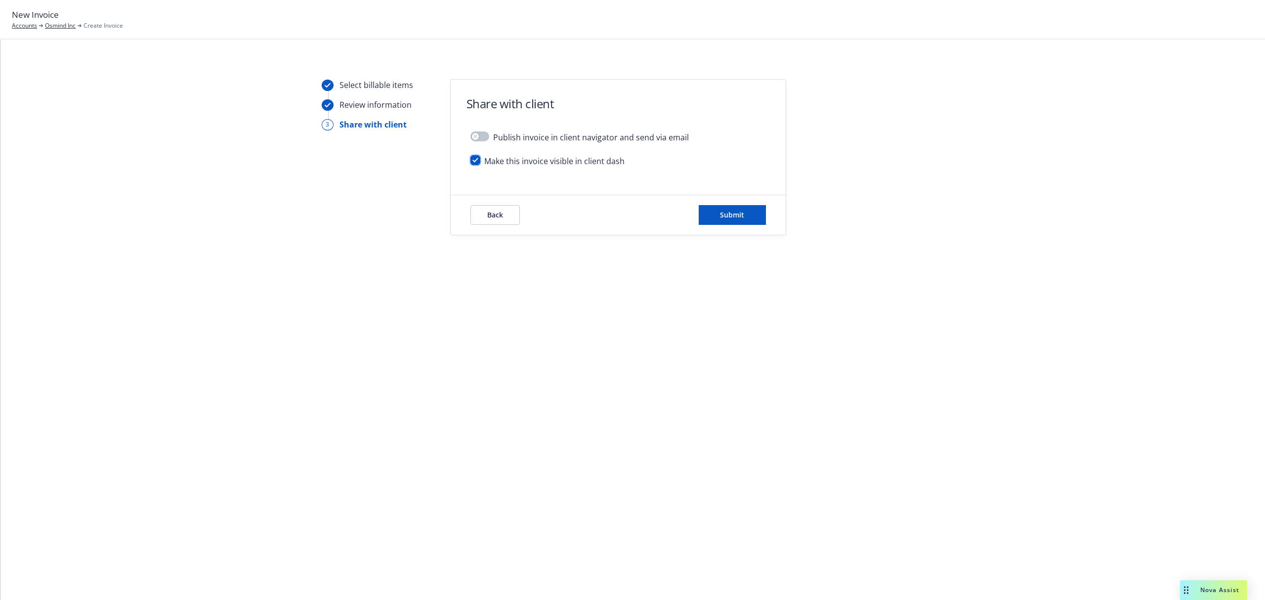
click at [475, 164] on input "checkbox" at bounding box center [475, 160] width 10 height 10
checkbox input "false"
click at [743, 208] on button "Submit" at bounding box center [732, 215] width 67 height 20
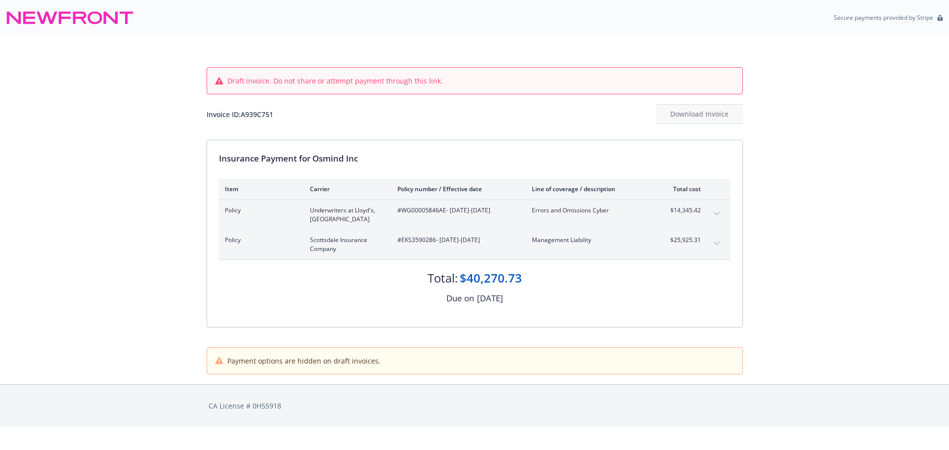
click at [703, 214] on div "Policy Underwriters at Lloyd's, [GEOGRAPHIC_DATA] #WG00005846AE - [DATE]-[DATE]…" at bounding box center [474, 215] width 511 height 30
click at [718, 215] on icon "expand content" at bounding box center [716, 214] width 6 height 4
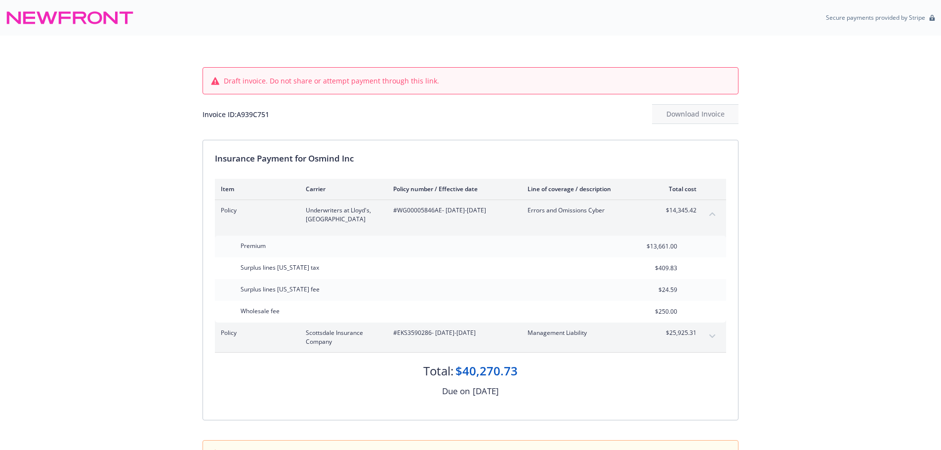
scroll to position [49, 0]
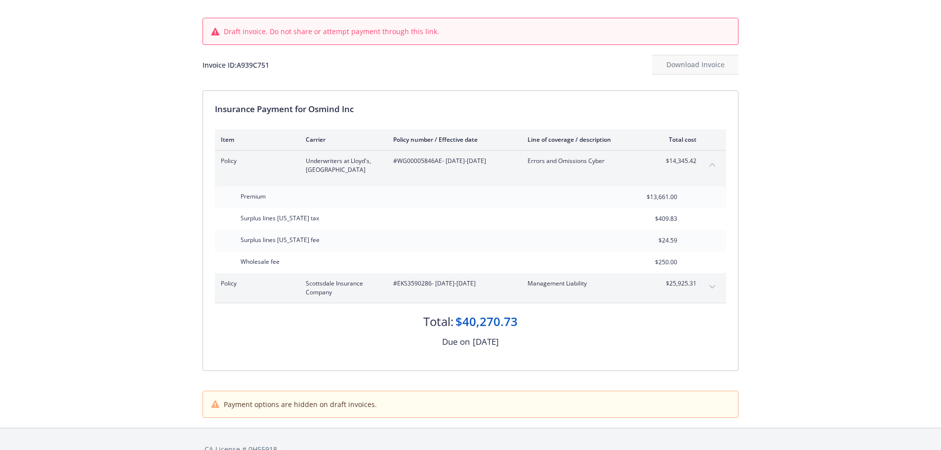
click at [713, 288] on icon "expand content" at bounding box center [712, 286] width 6 height 3
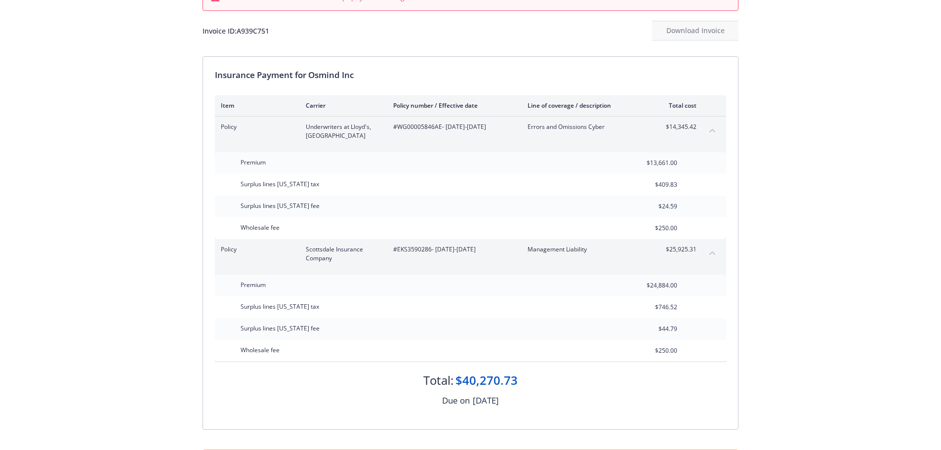
scroll to position [99, 0]
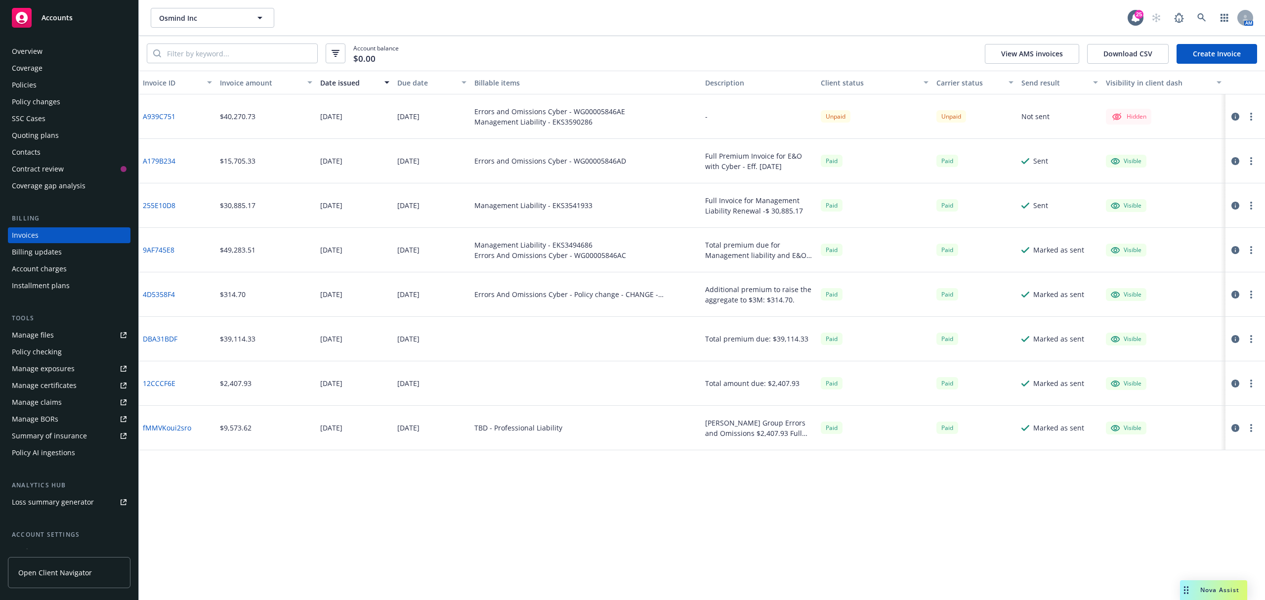
click at [1254, 116] on button "button" at bounding box center [1251, 117] width 12 height 12
drag, startPoint x: 910, startPoint y: 99, endPoint x: 1034, endPoint y: 105, distance: 124.1
click at [913, 99] on div "Unpaid" at bounding box center [875, 116] width 116 height 44
click at [1240, 119] on button "button" at bounding box center [1235, 117] width 12 height 12
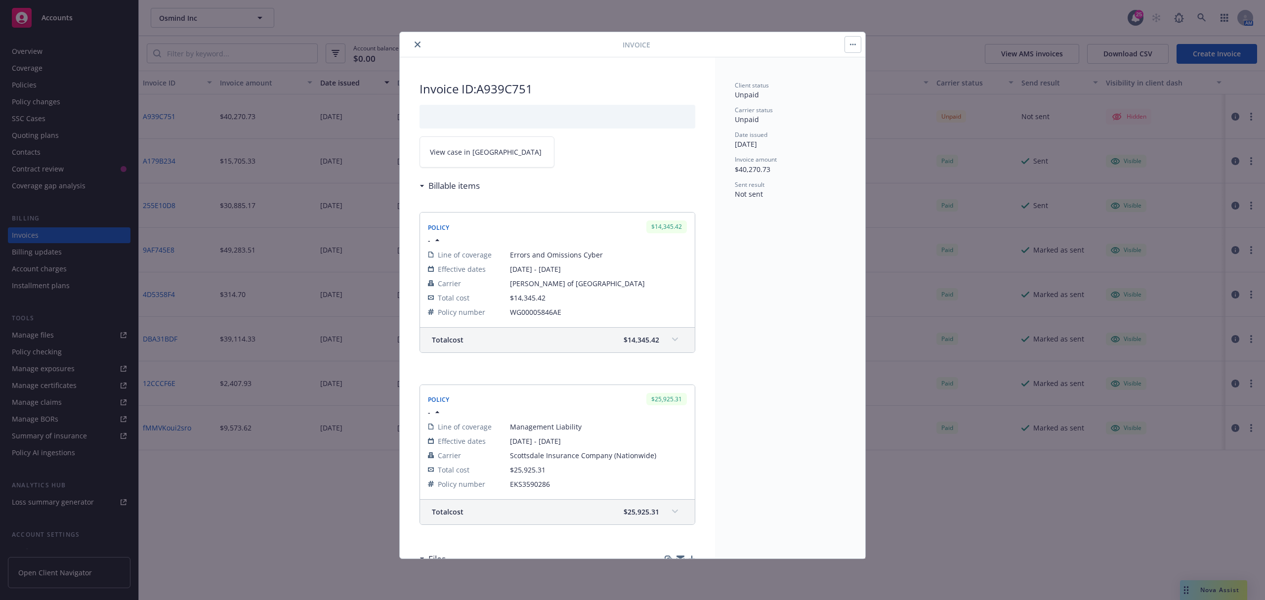
click at [480, 157] on span "View case in SSC" at bounding box center [486, 152] width 112 height 10
drag, startPoint x: 415, startPoint y: 44, endPoint x: 393, endPoint y: 54, distance: 24.1
click at [415, 44] on icon "close" at bounding box center [417, 44] width 6 height 6
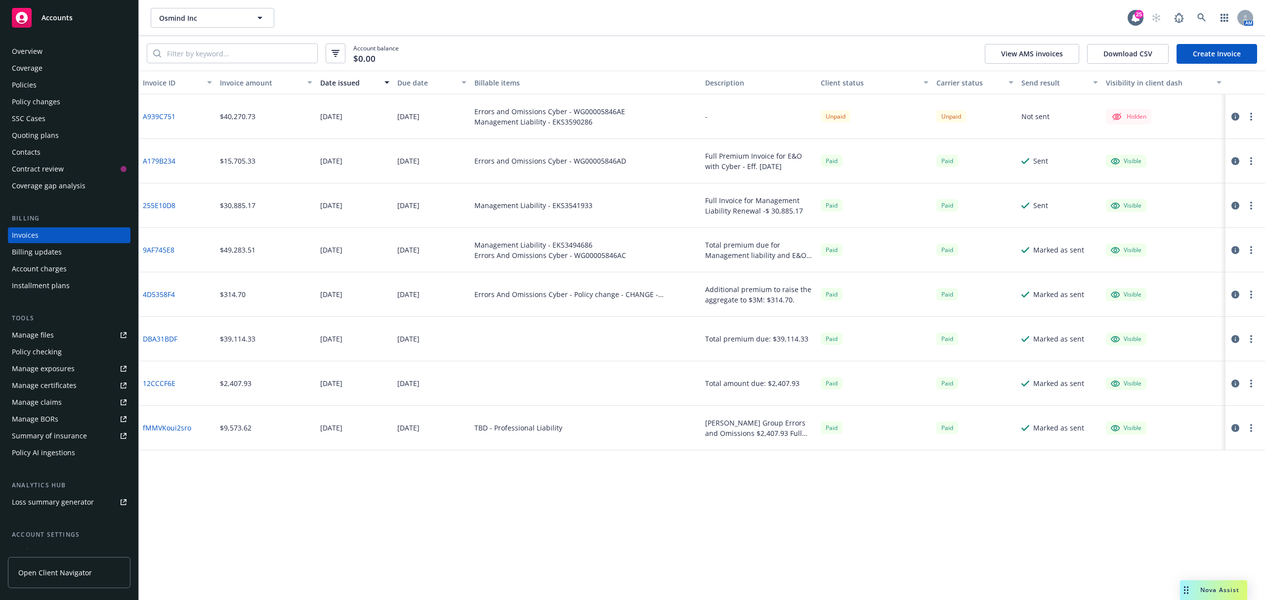
click at [56, 89] on div "Policies" at bounding box center [69, 85] width 115 height 16
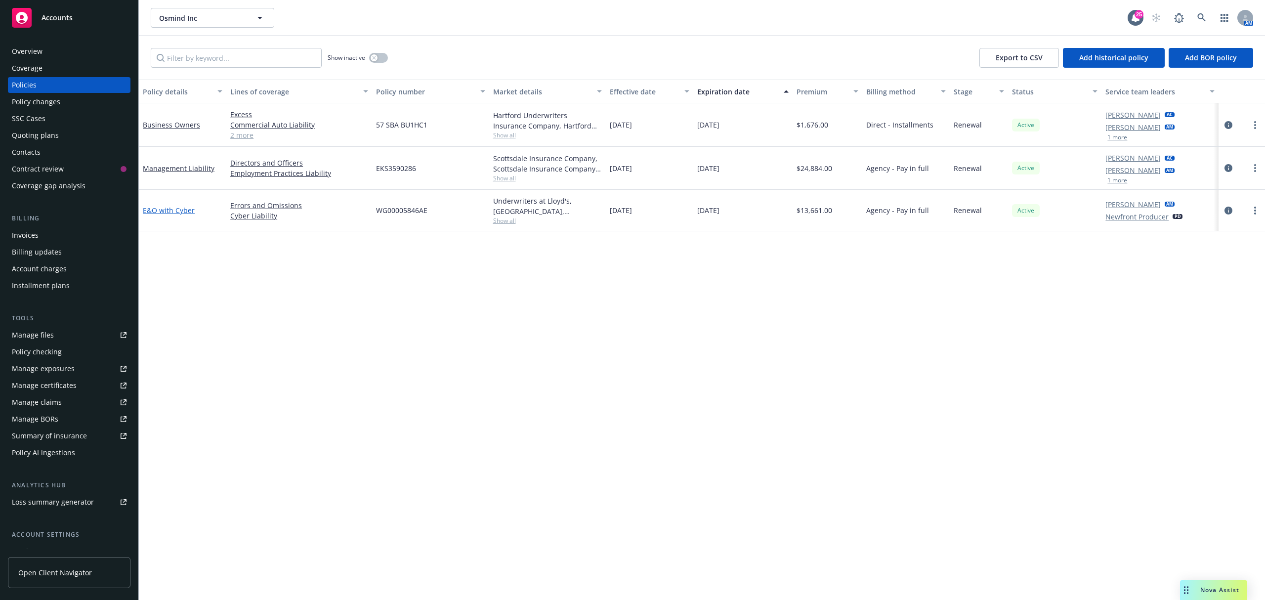
click at [170, 212] on link "E&O with Cyber" at bounding box center [169, 210] width 52 height 9
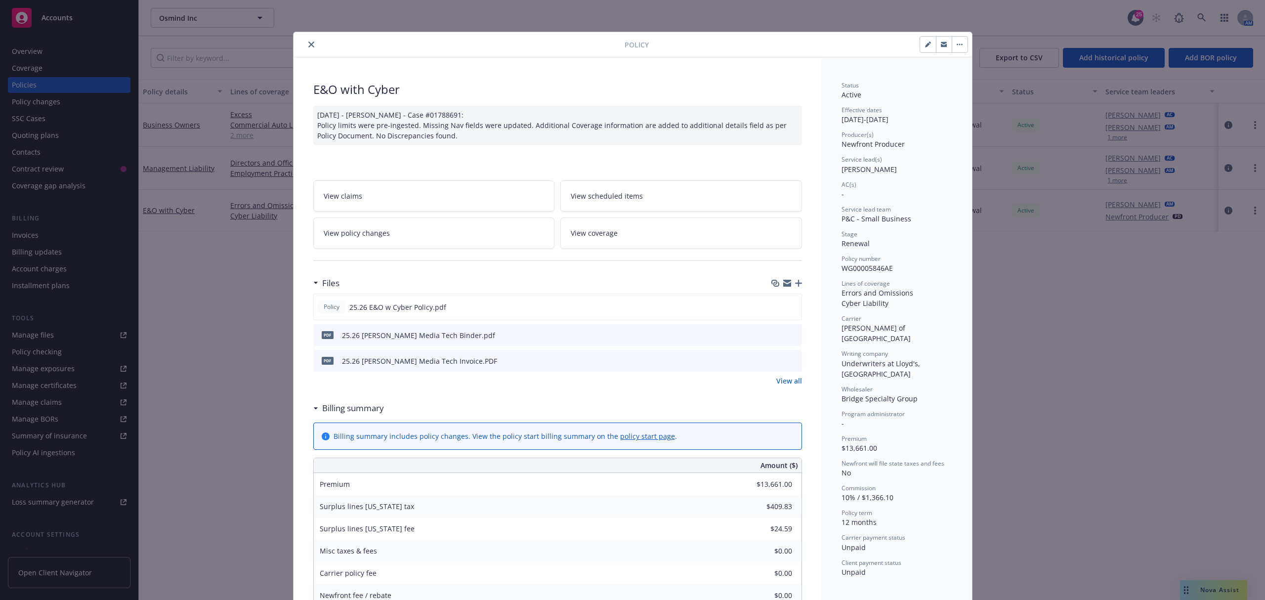
click at [775, 362] on div at bounding box center [785, 361] width 25 height 10
click at [775, 362] on icon "download file" at bounding box center [776, 360] width 8 height 8
click at [216, 346] on div "Policy E&O with Cyber 09/22/2025 - Srilakshmi Netela - Case #01788691: Policy l…" at bounding box center [632, 300] width 1265 height 600
click at [299, 45] on div at bounding box center [460, 45] width 327 height 12
click at [308, 43] on icon "close" at bounding box center [311, 44] width 6 height 6
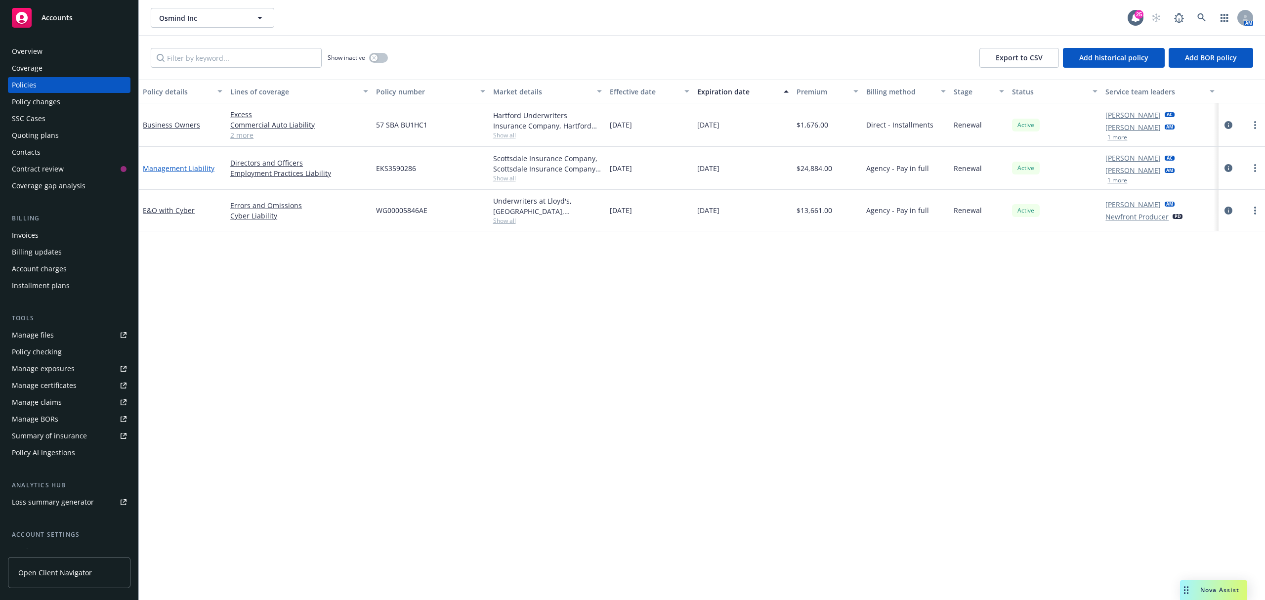
click at [168, 165] on link "Management Liability" at bounding box center [179, 168] width 72 height 9
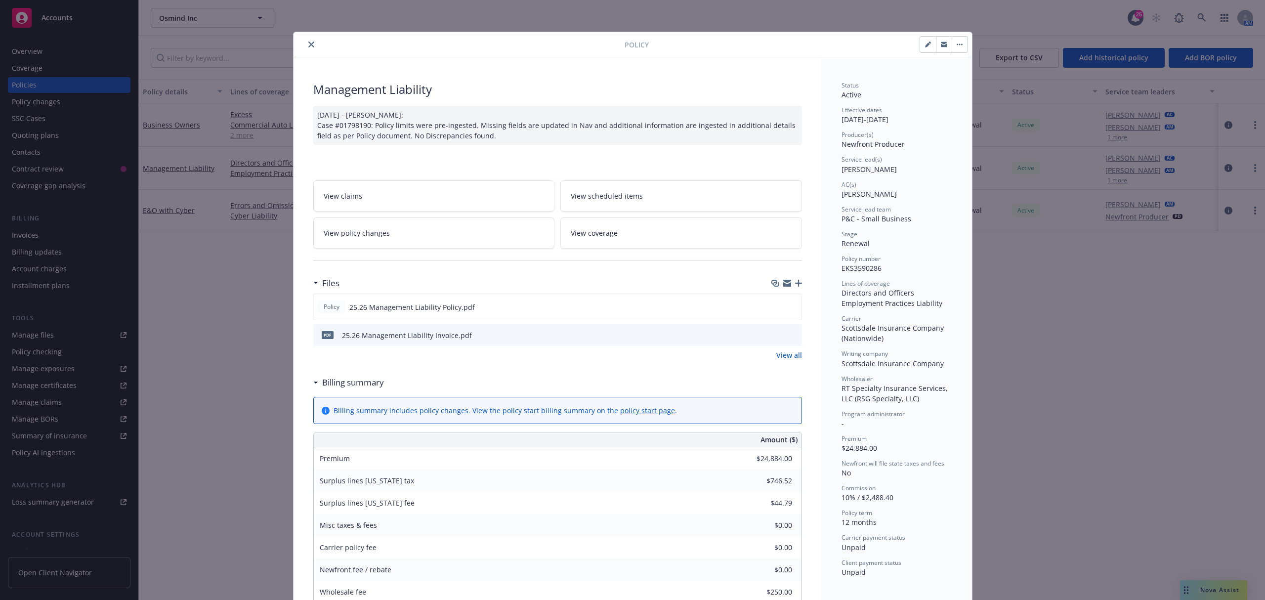
click at [775, 334] on icon "download file" at bounding box center [776, 335] width 8 height 8
click at [308, 46] on icon "close" at bounding box center [311, 44] width 6 height 6
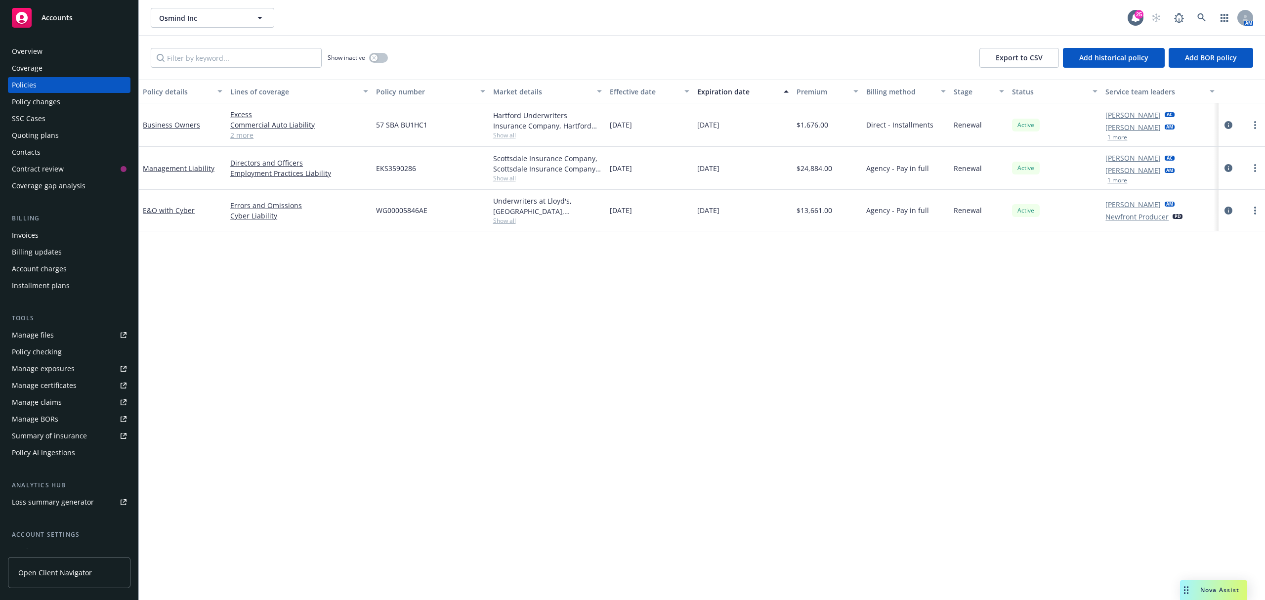
click at [52, 231] on div "Invoices" at bounding box center [69, 235] width 115 height 16
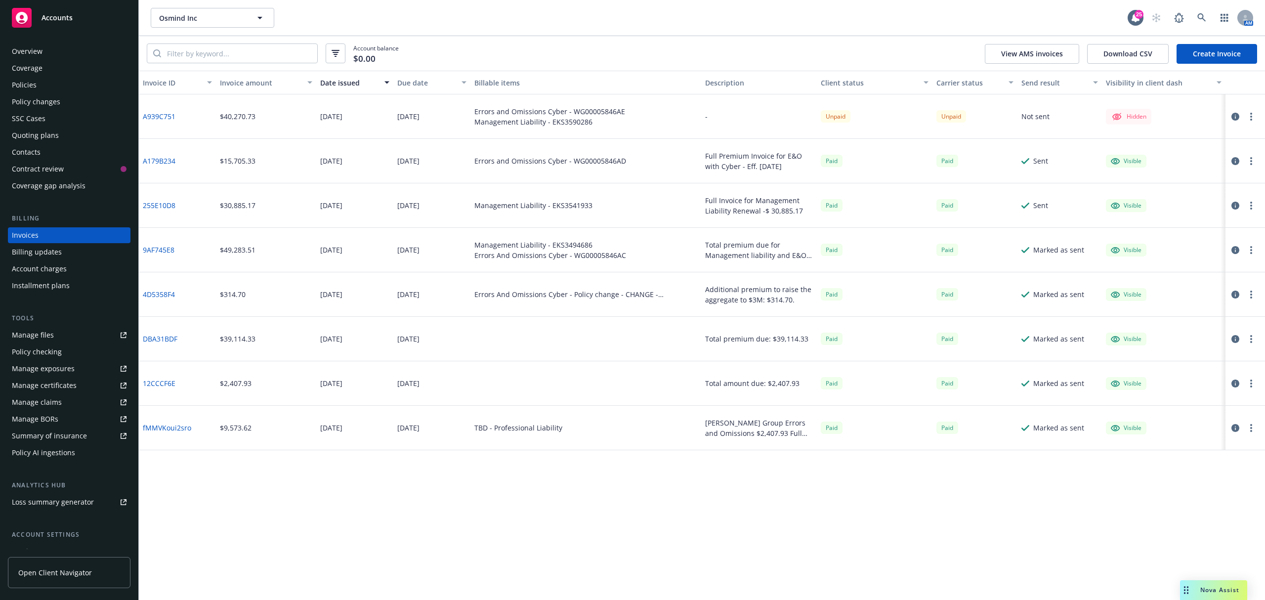
click at [1234, 115] on icon "button" at bounding box center [1235, 117] width 8 height 8
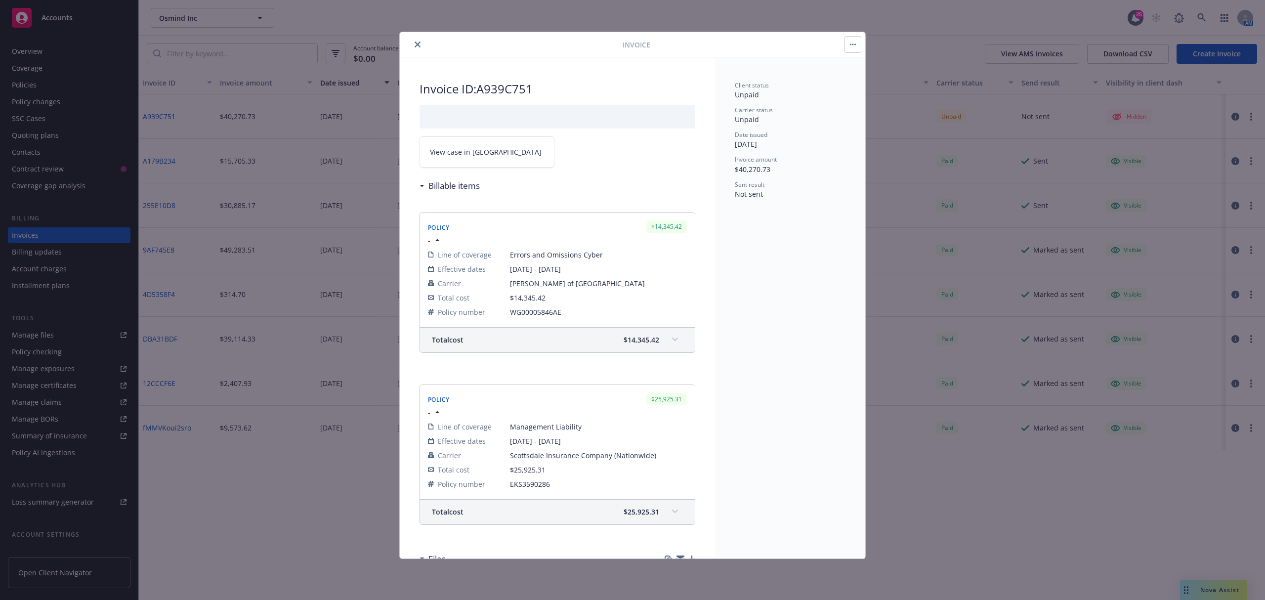
click at [863, 46] on div "Invoice" at bounding box center [632, 44] width 465 height 25
click at [856, 48] on button "button" at bounding box center [853, 45] width 16 height 16
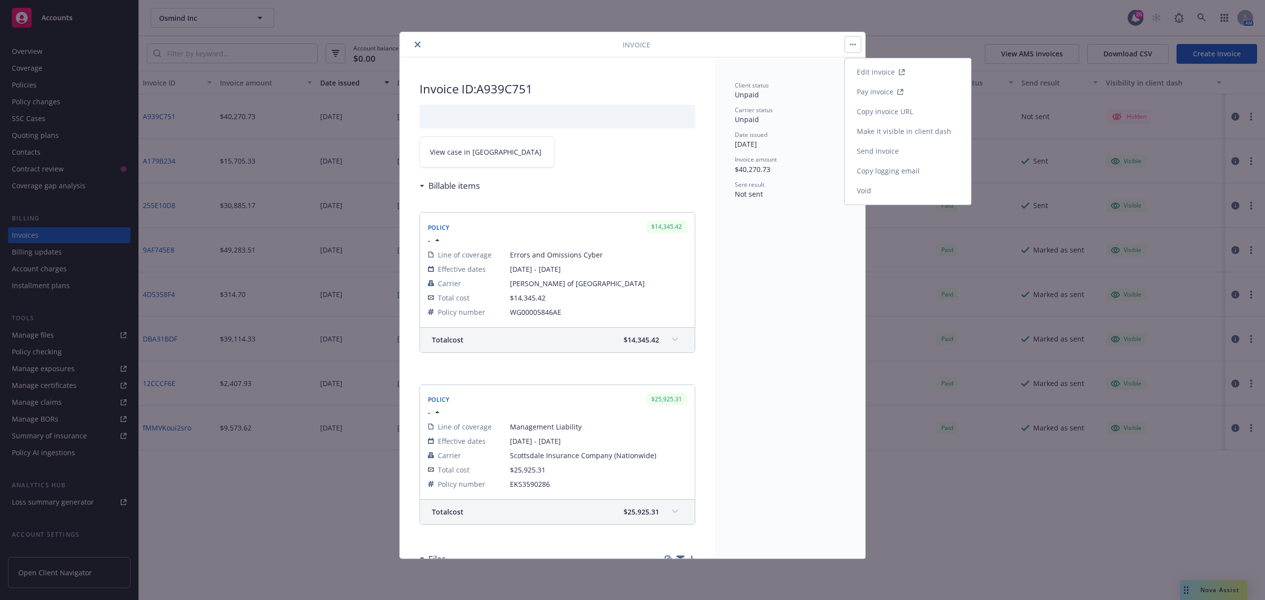
click at [878, 130] on link "Make it visible in client dash" at bounding box center [908, 132] width 126 height 20
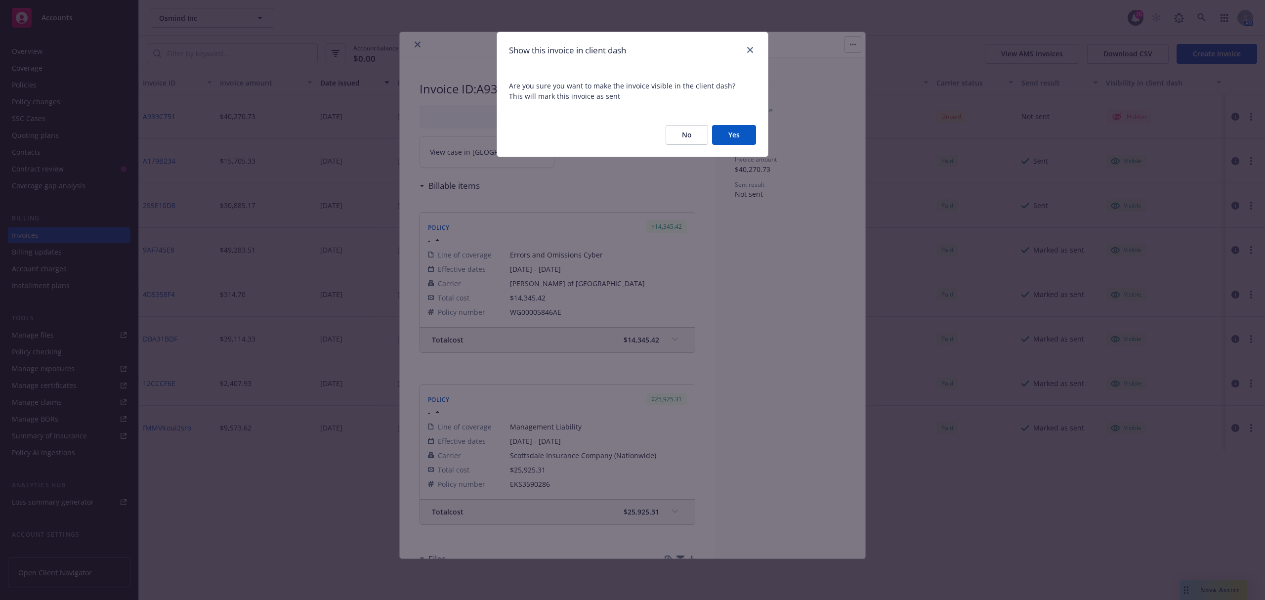
click at [719, 128] on button "Yes" at bounding box center [734, 135] width 44 height 20
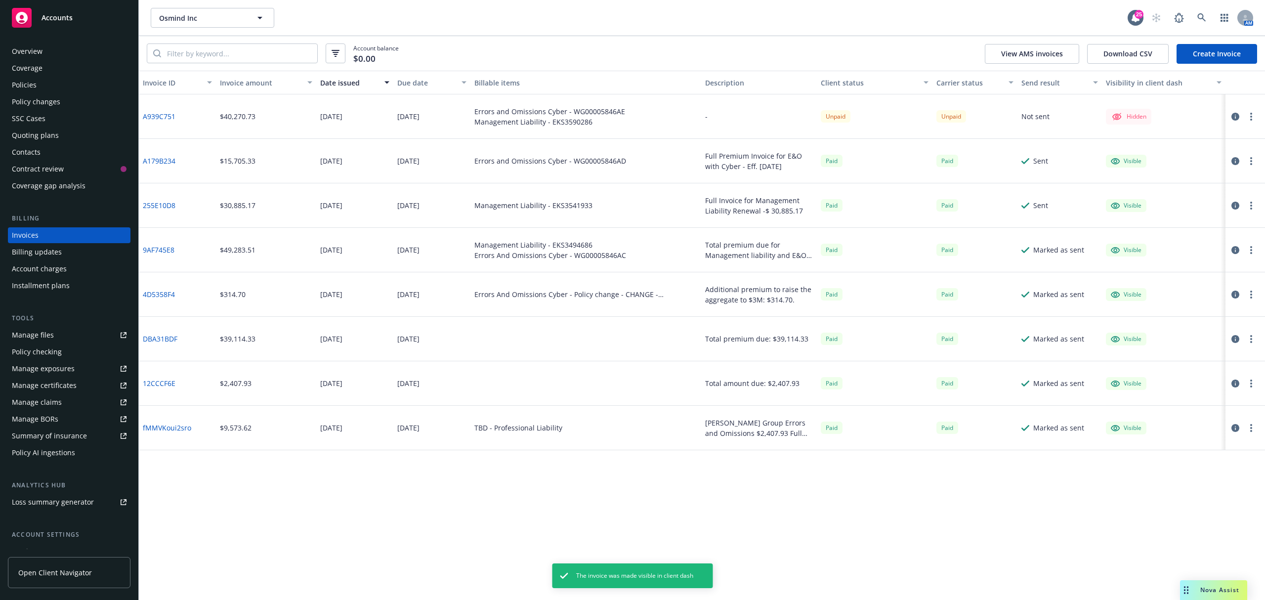
click at [1249, 118] on button "button" at bounding box center [1251, 117] width 12 height 12
click at [1166, 179] on link "Copy invoice URL" at bounding box center [1193, 176] width 126 height 20
click at [38, 42] on div "Overview Coverage Policies Policy changes SSC Cases Quoting plans Contacts Cont…" at bounding box center [69, 316] width 138 height 568
click at [36, 48] on div "Overview" at bounding box center [27, 51] width 31 height 16
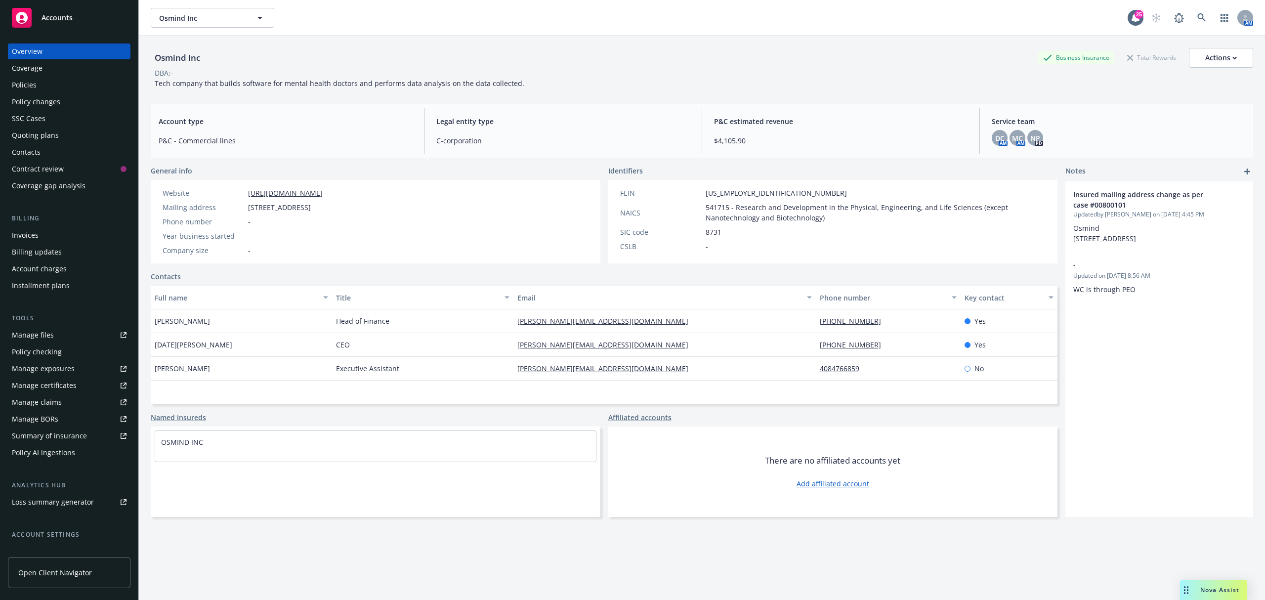
click at [41, 89] on div "Policies" at bounding box center [69, 85] width 115 height 16
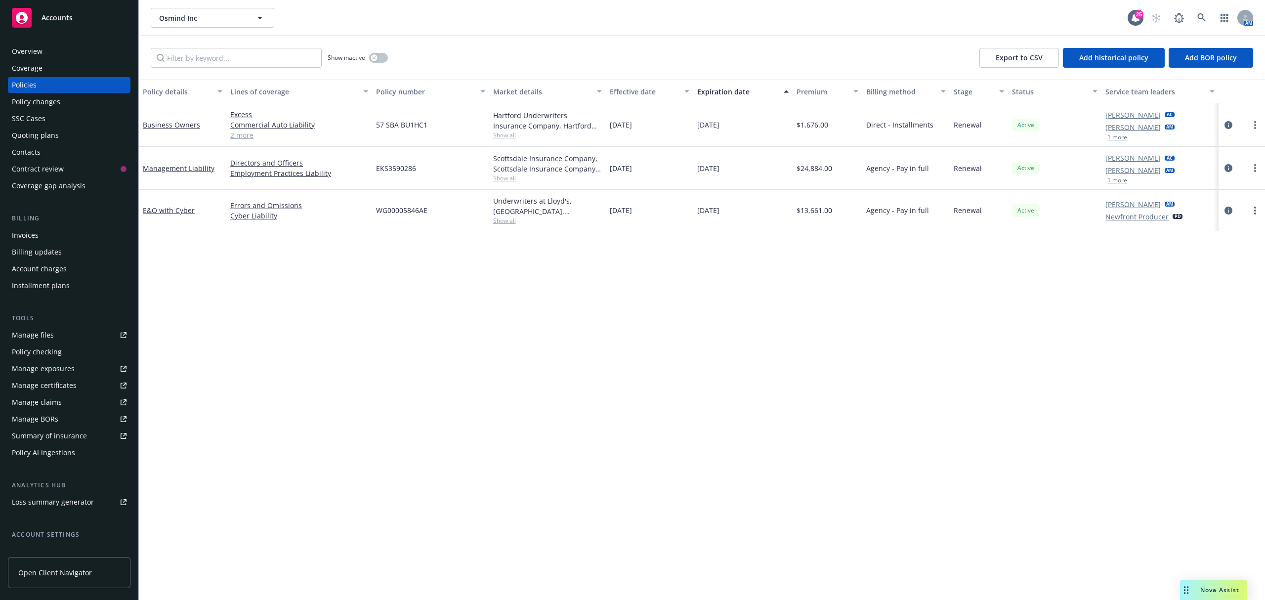
drag, startPoint x: 417, startPoint y: 308, endPoint x: 117, endPoint y: 78, distance: 378.4
click at [414, 306] on div "Policy details Lines of coverage Policy number Market details Effective date Ex…" at bounding box center [702, 340] width 1126 height 520
click at [174, 129] on div "Business Owners" at bounding box center [183, 125] width 80 height 10
click at [174, 125] on link "Business Owners" at bounding box center [171, 124] width 57 height 9
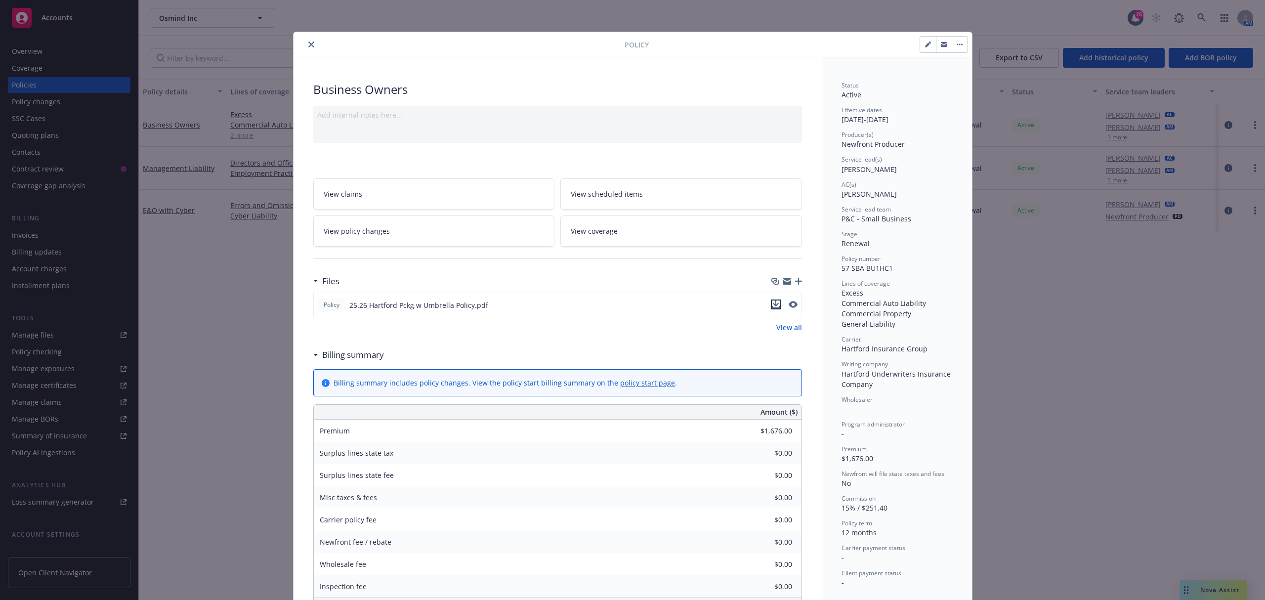
click at [772, 305] on icon "download file" at bounding box center [775, 303] width 6 height 6
click at [214, 316] on div "Policy Business Owners Add internal notes here... View claims View scheduled it…" at bounding box center [632, 300] width 1265 height 600
click at [308, 46] on icon "close" at bounding box center [311, 44] width 6 height 6
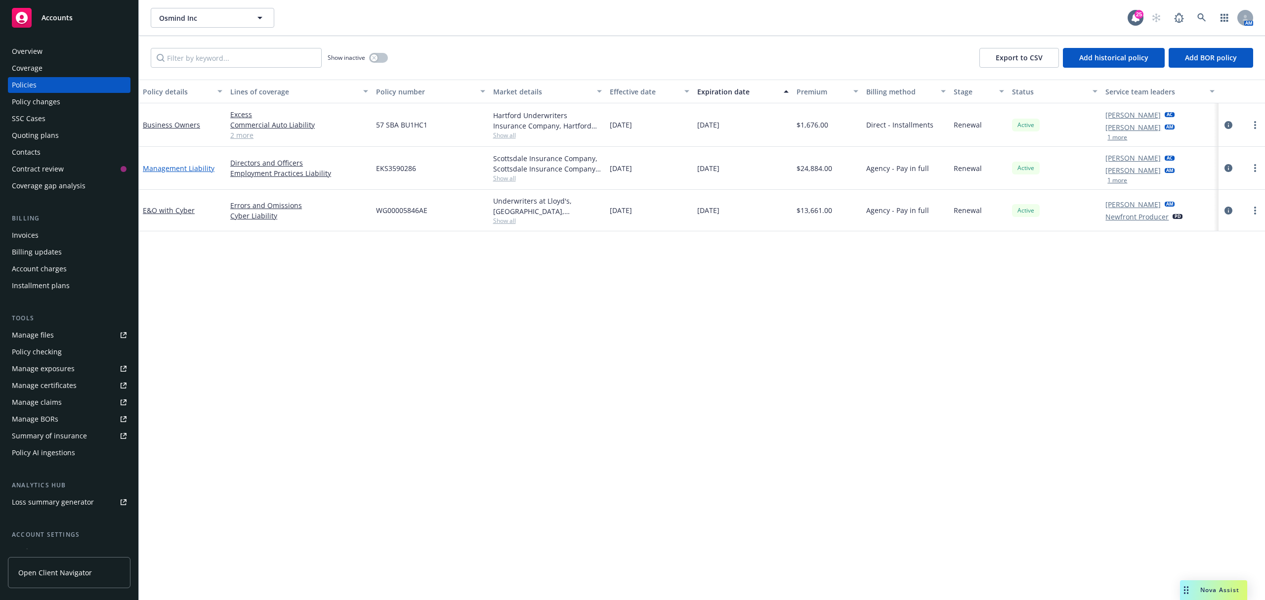
click at [203, 172] on link "Management Liability" at bounding box center [179, 168] width 72 height 9
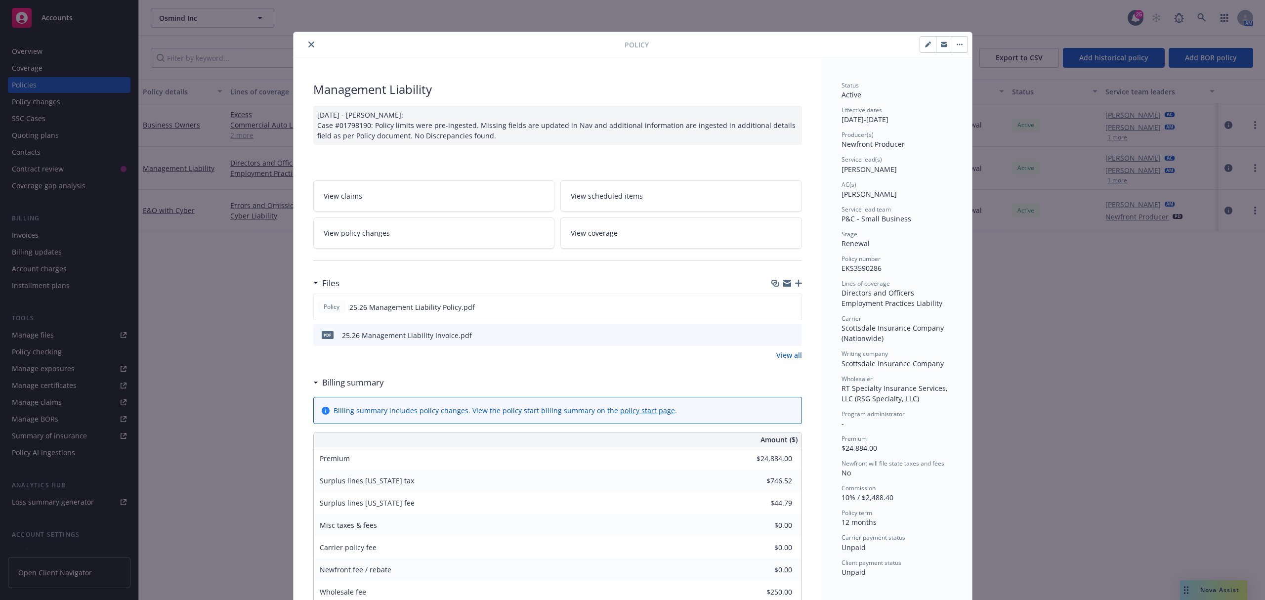
scroll to position [30, 0]
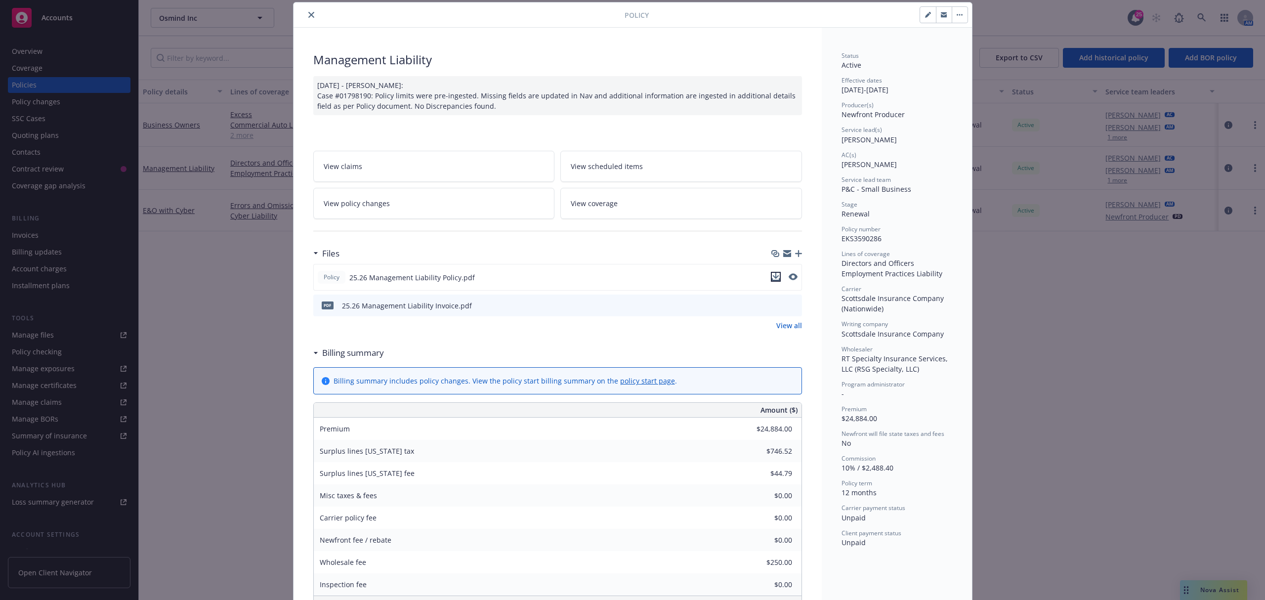
click at [772, 277] on icon "download file" at bounding box center [775, 276] width 6 height 6
click at [200, 311] on div "Policy Management Liability 09/25/2025 - Venkata Reddy: Case #01798190: Policy …" at bounding box center [632, 300] width 1265 height 600
drag, startPoint x: 197, startPoint y: 244, endPoint x: 244, endPoint y: 127, distance: 126.1
click at [200, 240] on div "Policy Management Liability 09/25/2025 - Venkata Reddy: Case #01798190: Policy …" at bounding box center [632, 300] width 1265 height 600
click at [306, 22] on div "Policy" at bounding box center [632, 14] width 678 height 25
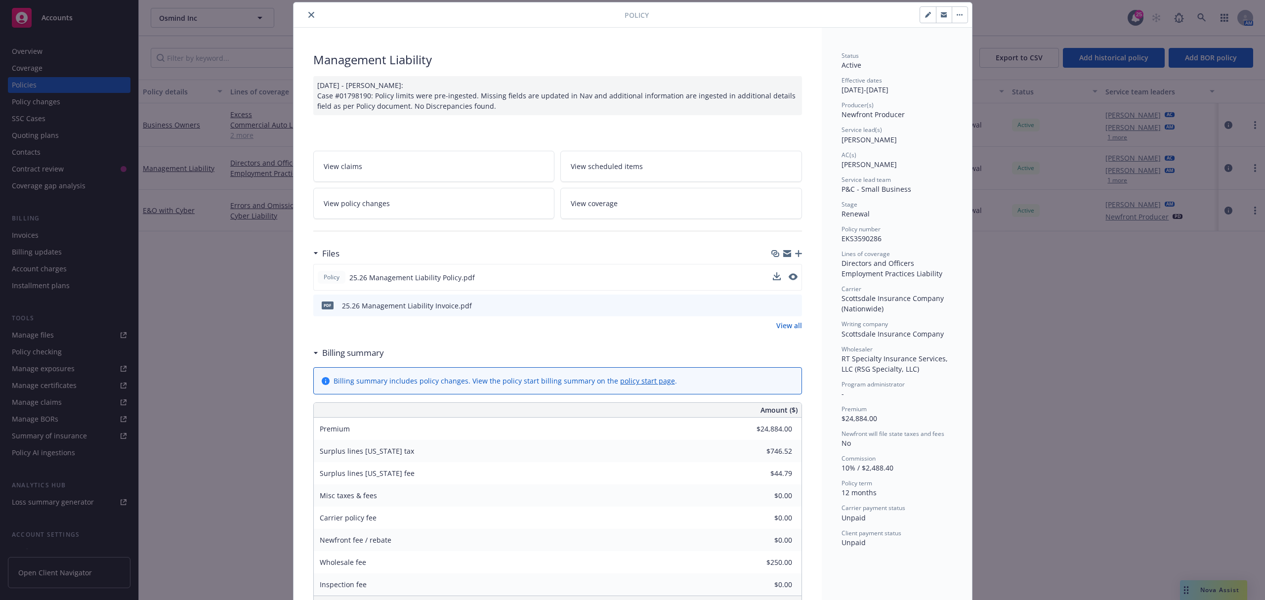
click at [306, 19] on button "close" at bounding box center [311, 15] width 12 height 12
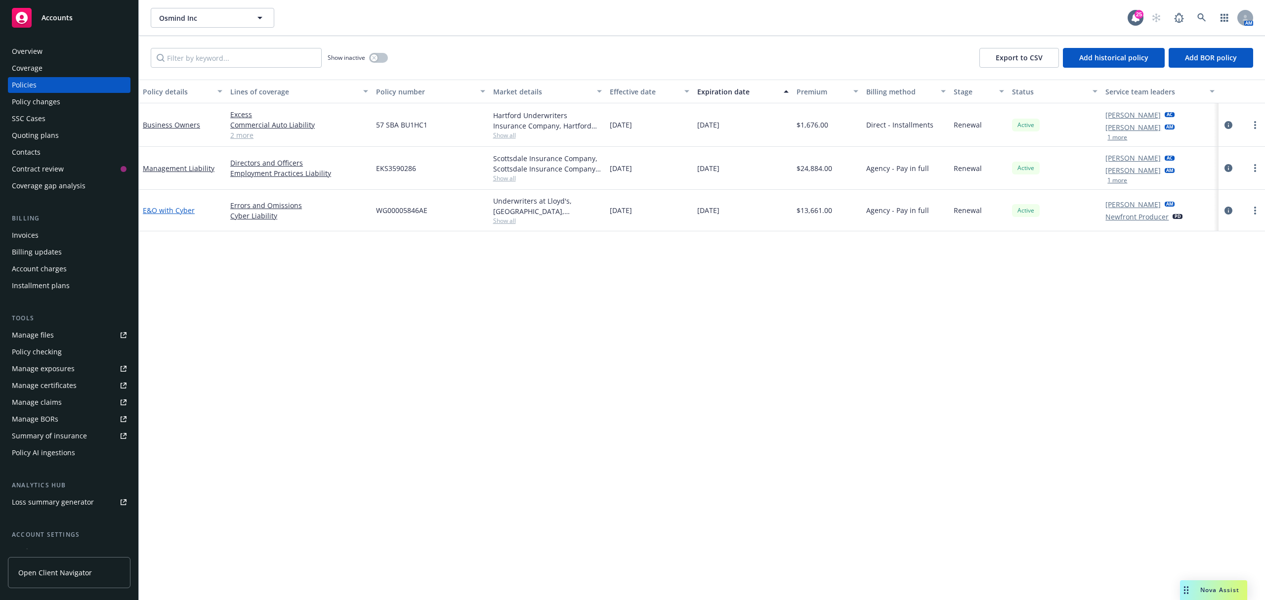
click at [190, 207] on link "E&O with Cyber" at bounding box center [169, 210] width 52 height 9
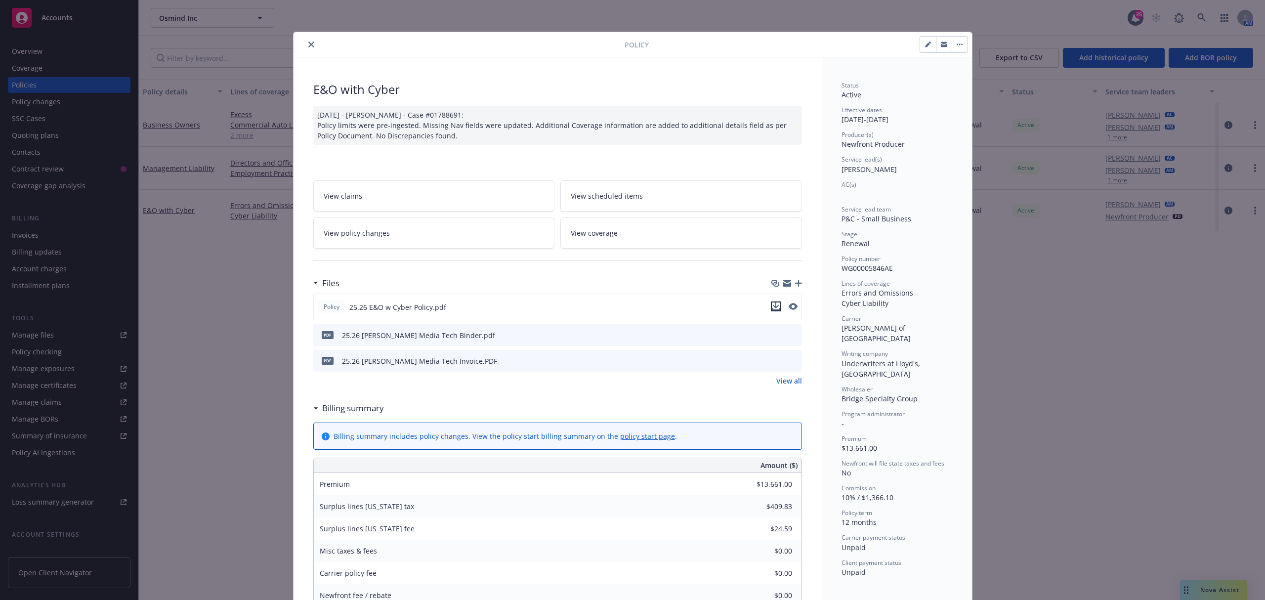
click at [772, 306] on icon "download file" at bounding box center [776, 306] width 8 height 8
click at [308, 46] on icon "close" at bounding box center [311, 44] width 6 height 6
